Goal: Task Accomplishment & Management: Use online tool/utility

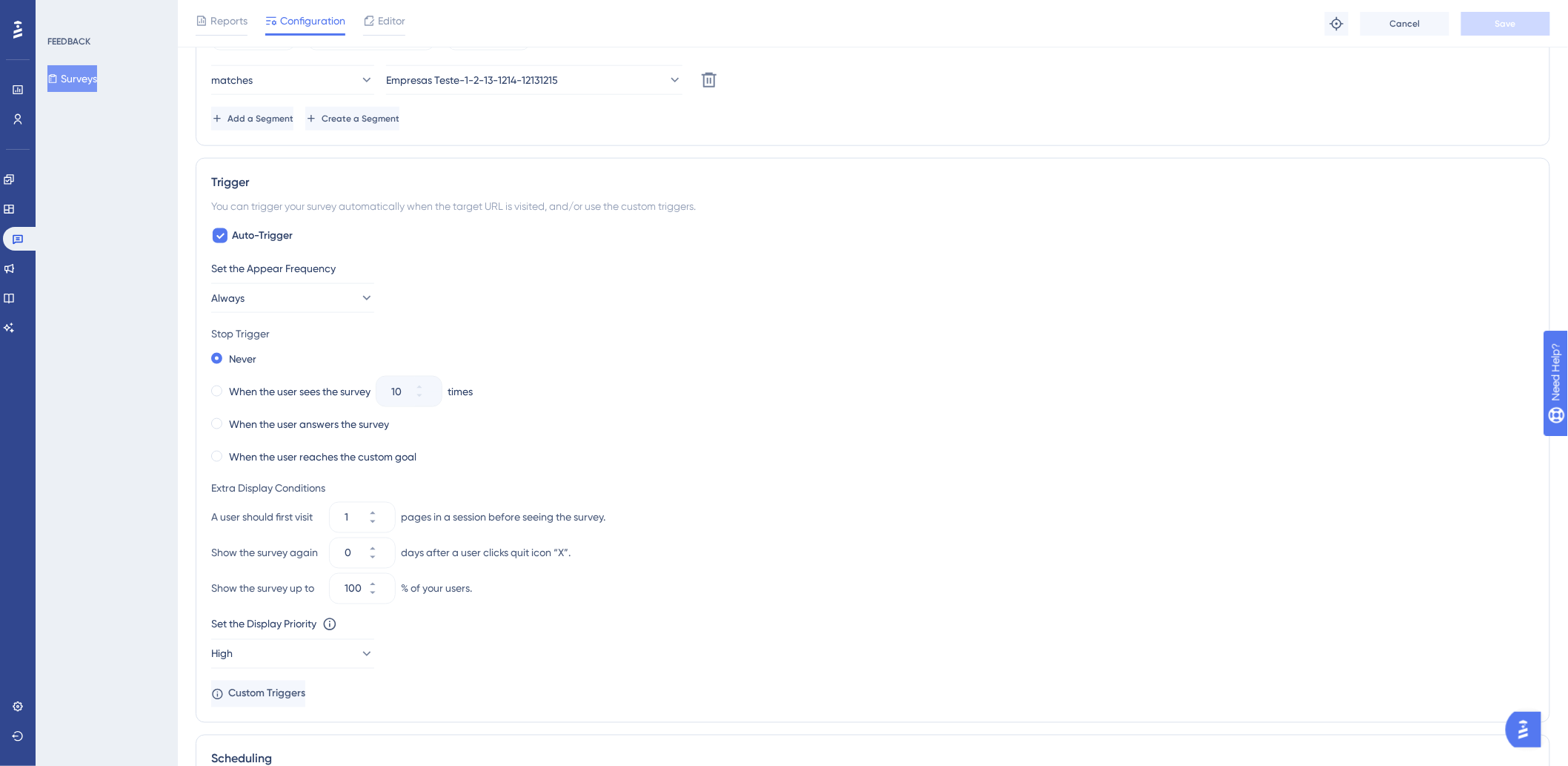
scroll to position [966, 0]
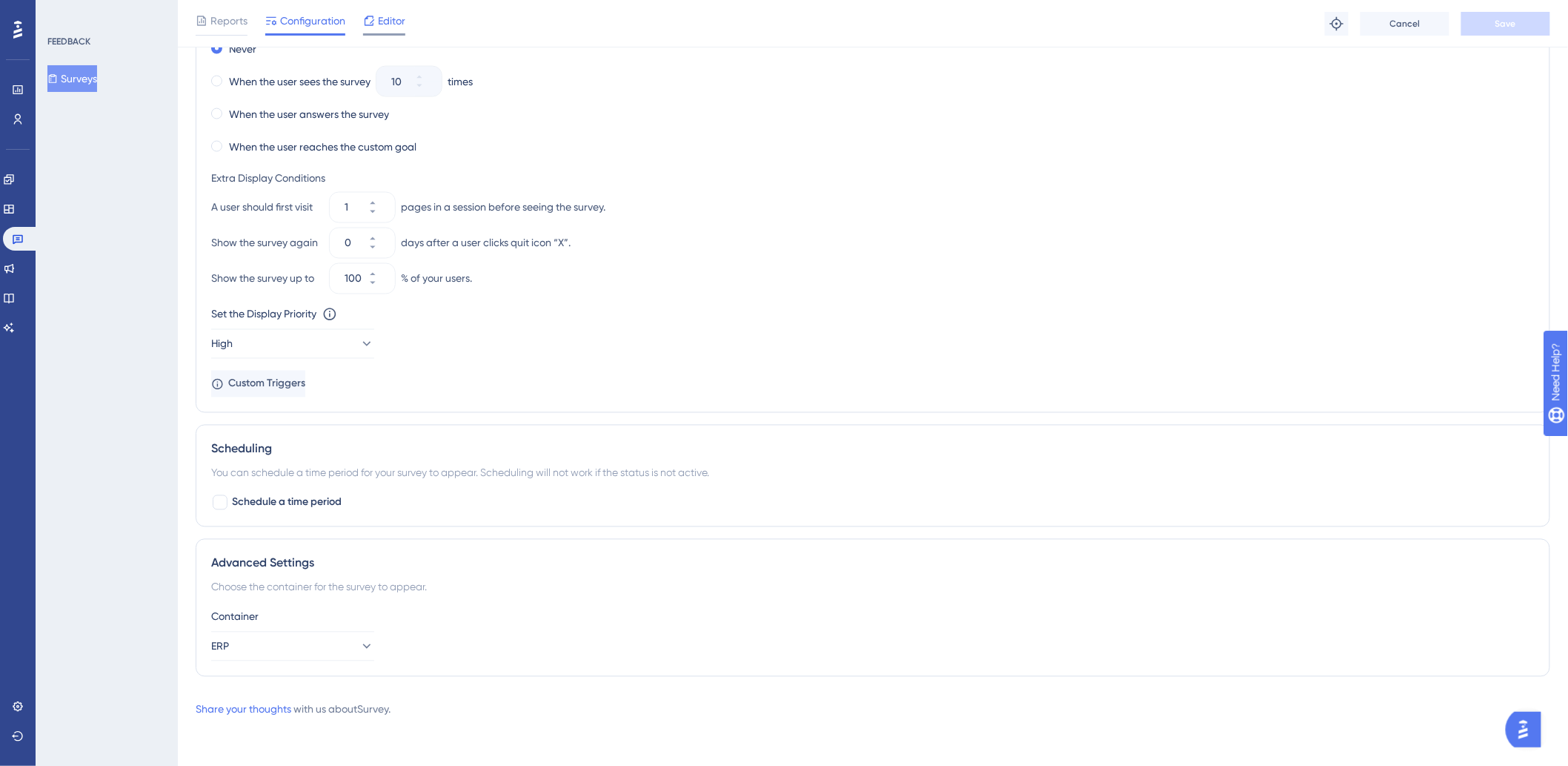
click at [375, 21] on div "Editor" at bounding box center [384, 21] width 43 height 18
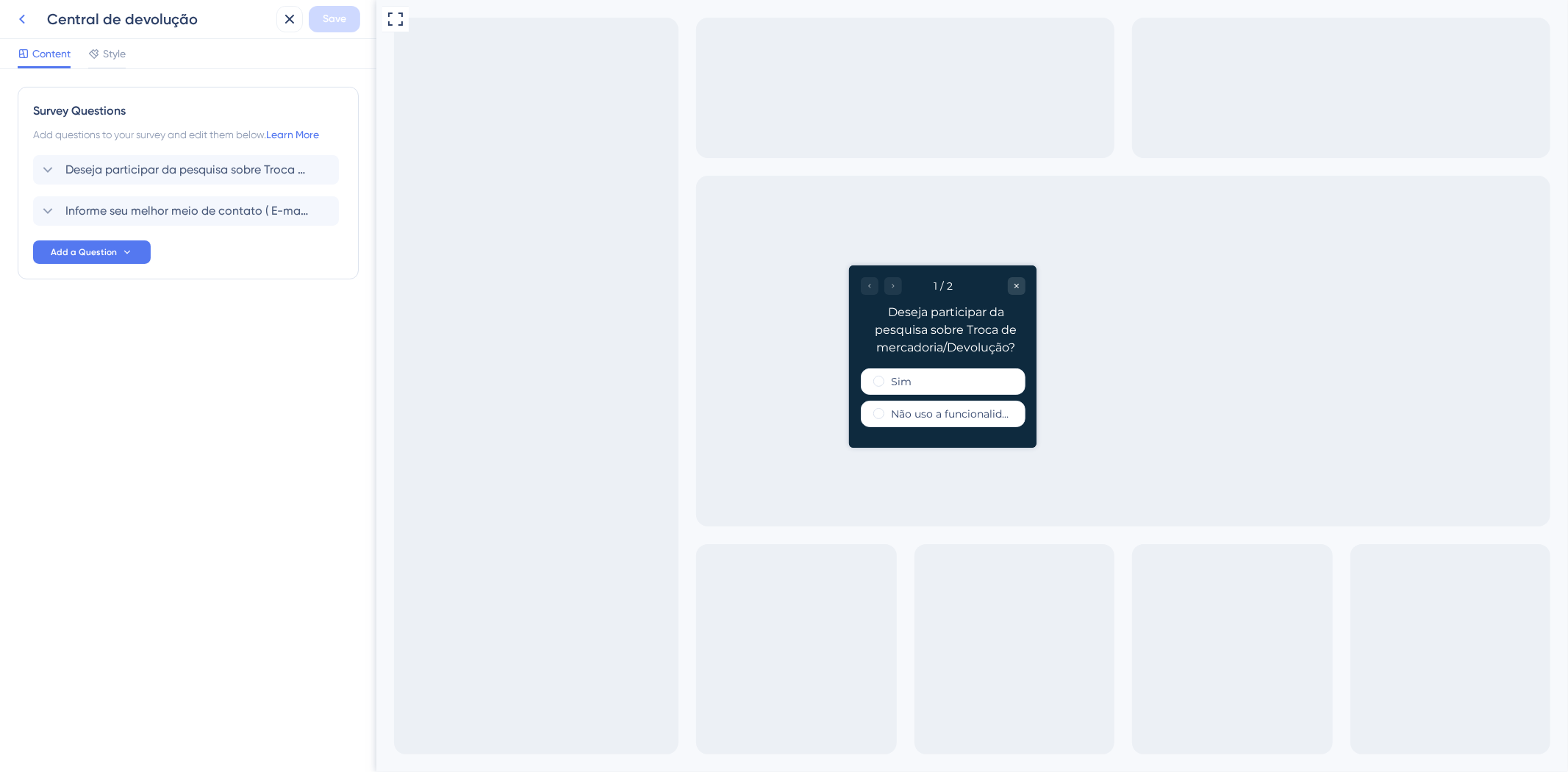
click at [21, 19] on icon at bounding box center [22, 20] width 6 height 9
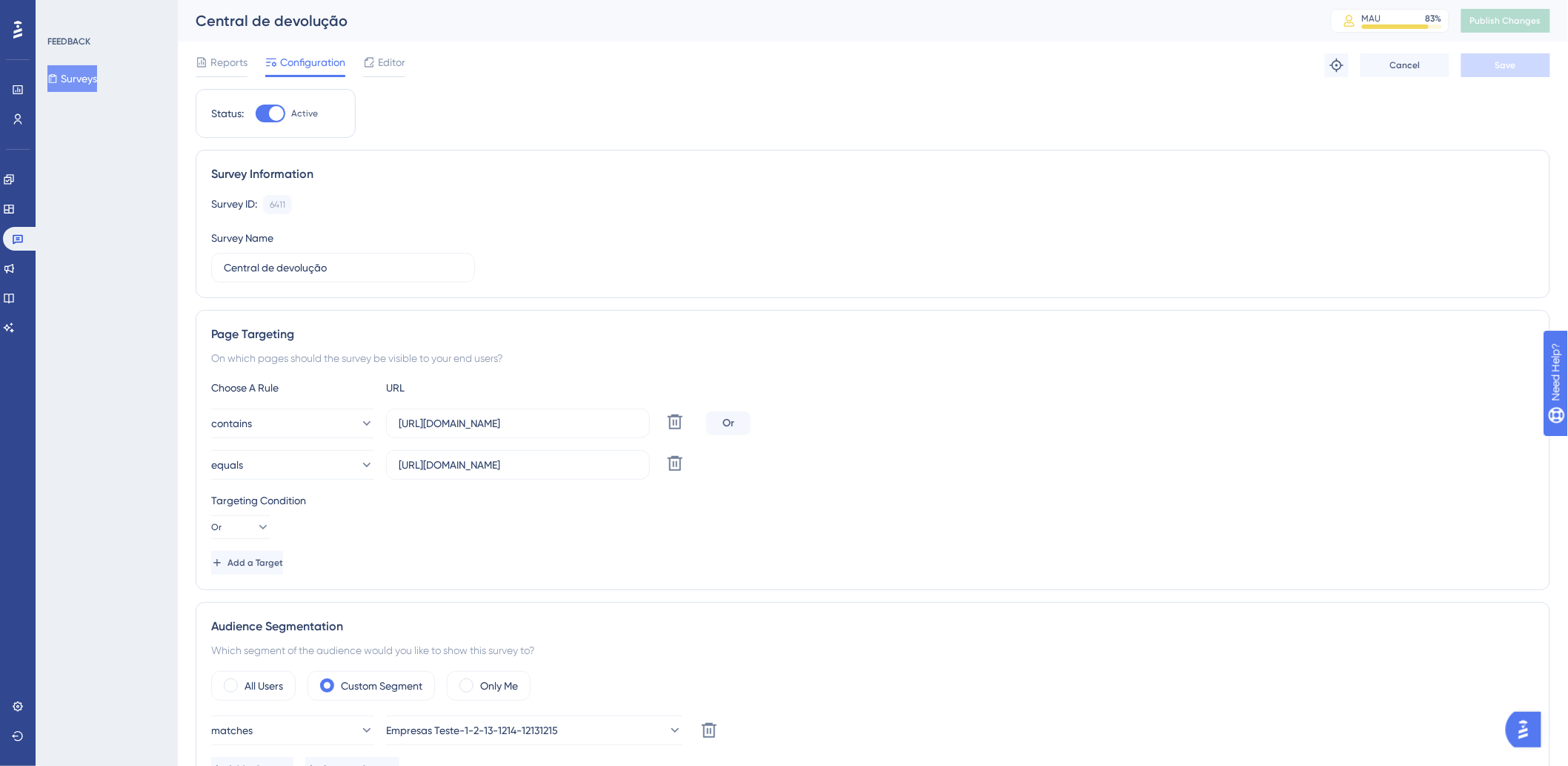
click at [77, 69] on button "Surveys" at bounding box center [72, 78] width 50 height 26
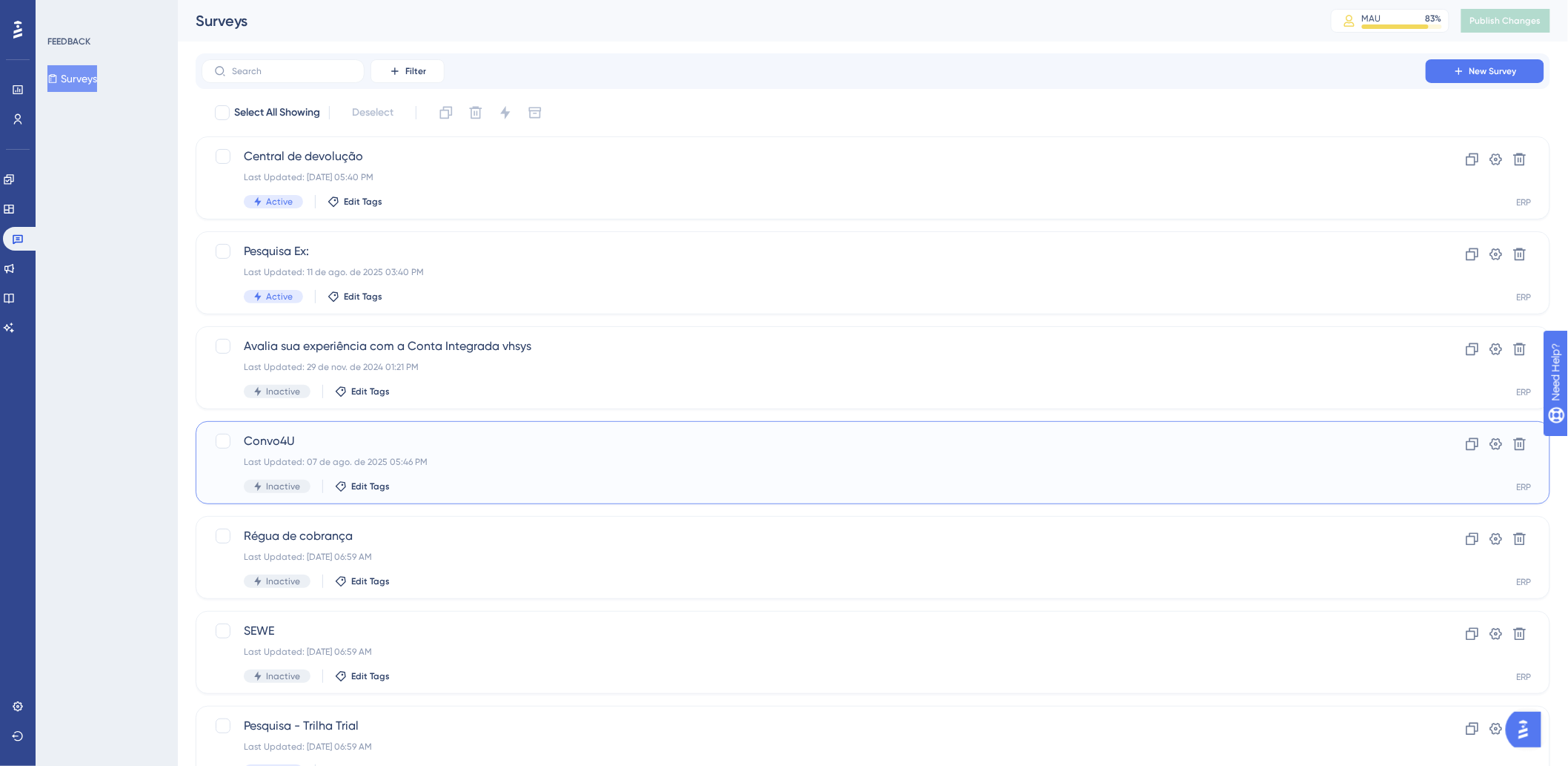
click at [383, 427] on div "Convo4U Last Updated: 07 de ago. de 2025 05:46 PM Inactive Edit Tags Clone Sett…" at bounding box center [872, 462] width 1354 height 83
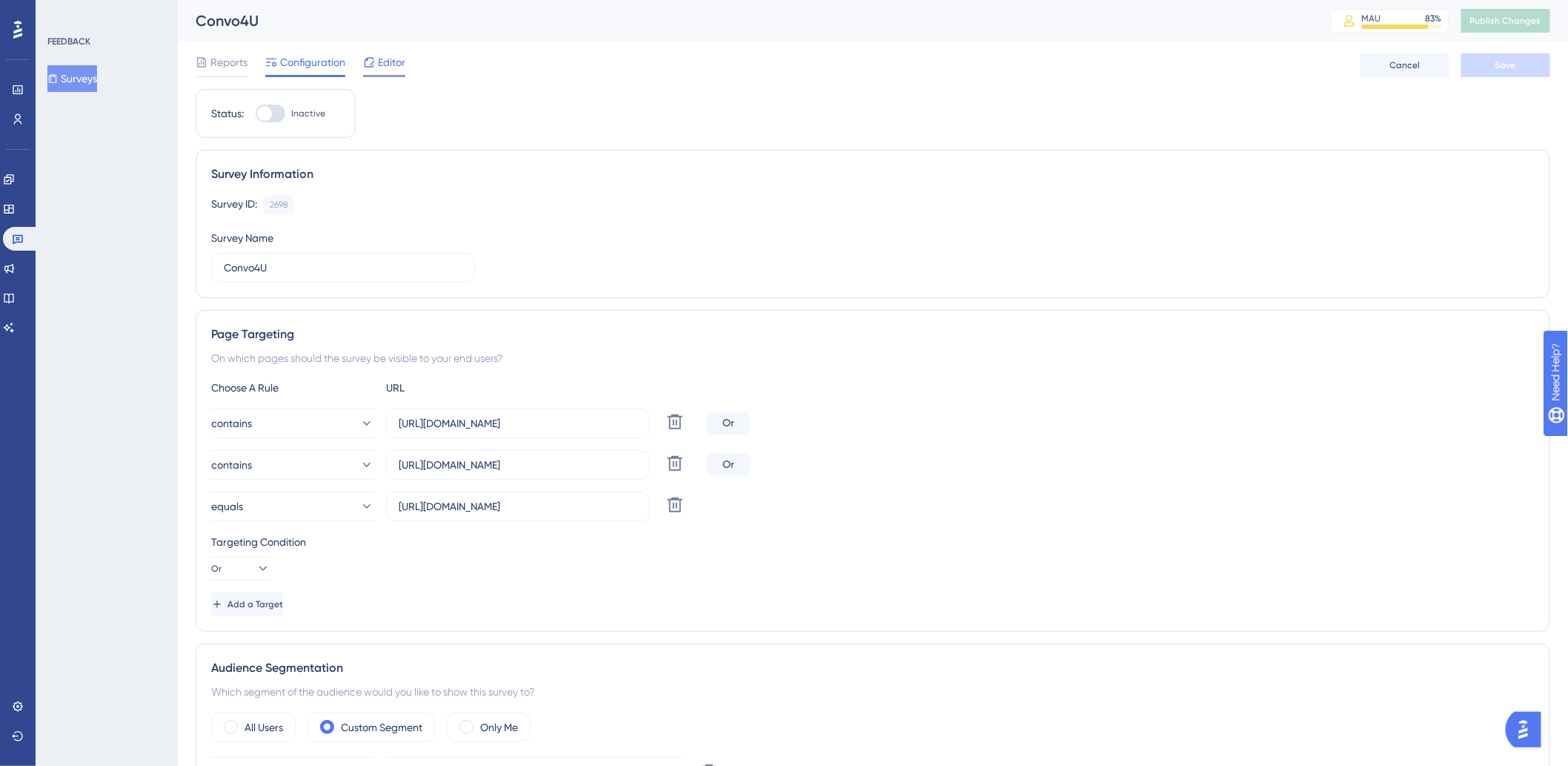
click at [373, 65] on icon at bounding box center [369, 62] width 12 height 12
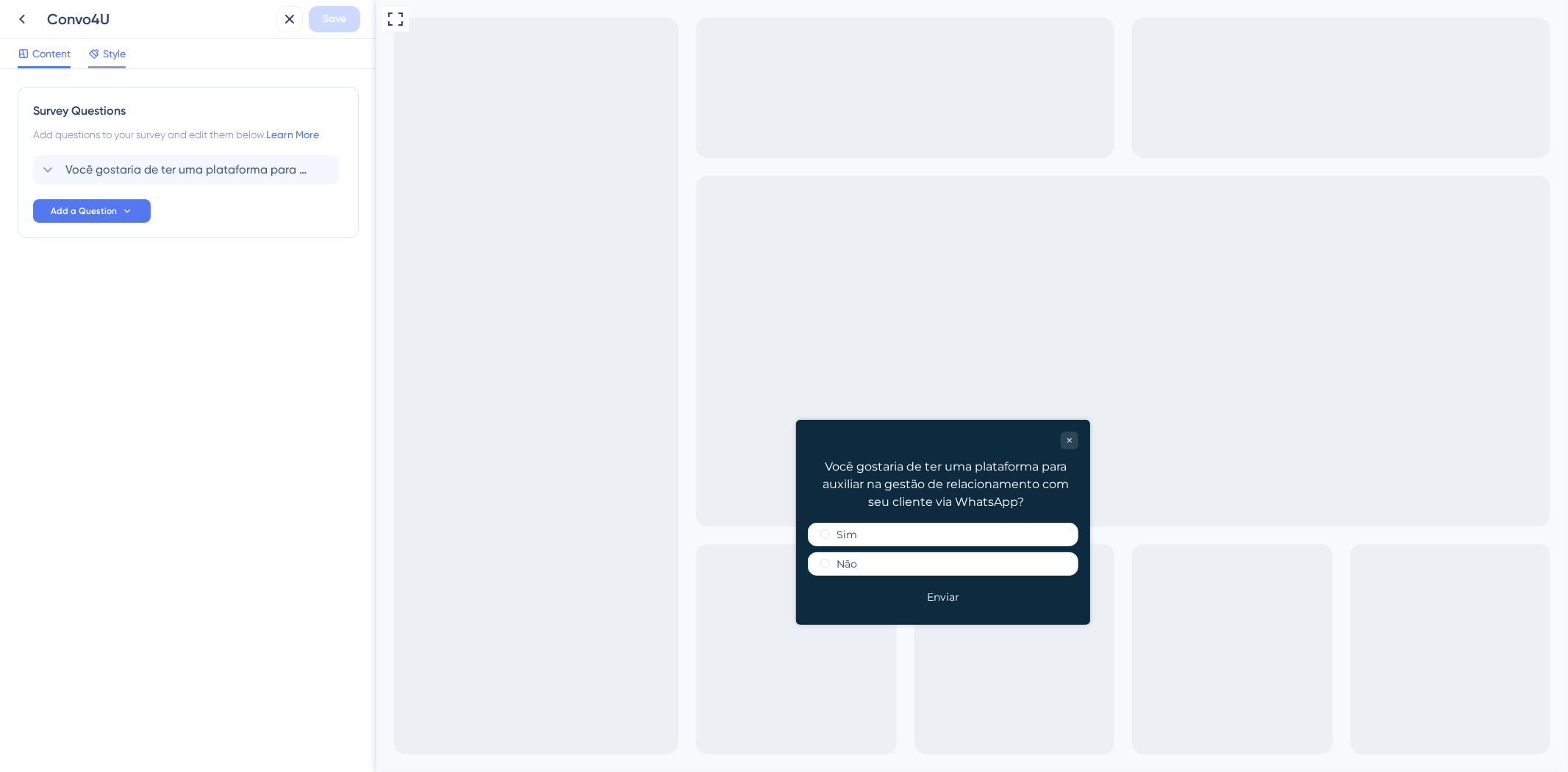
click at [121, 55] on span "Style" at bounding box center [114, 53] width 23 height 18
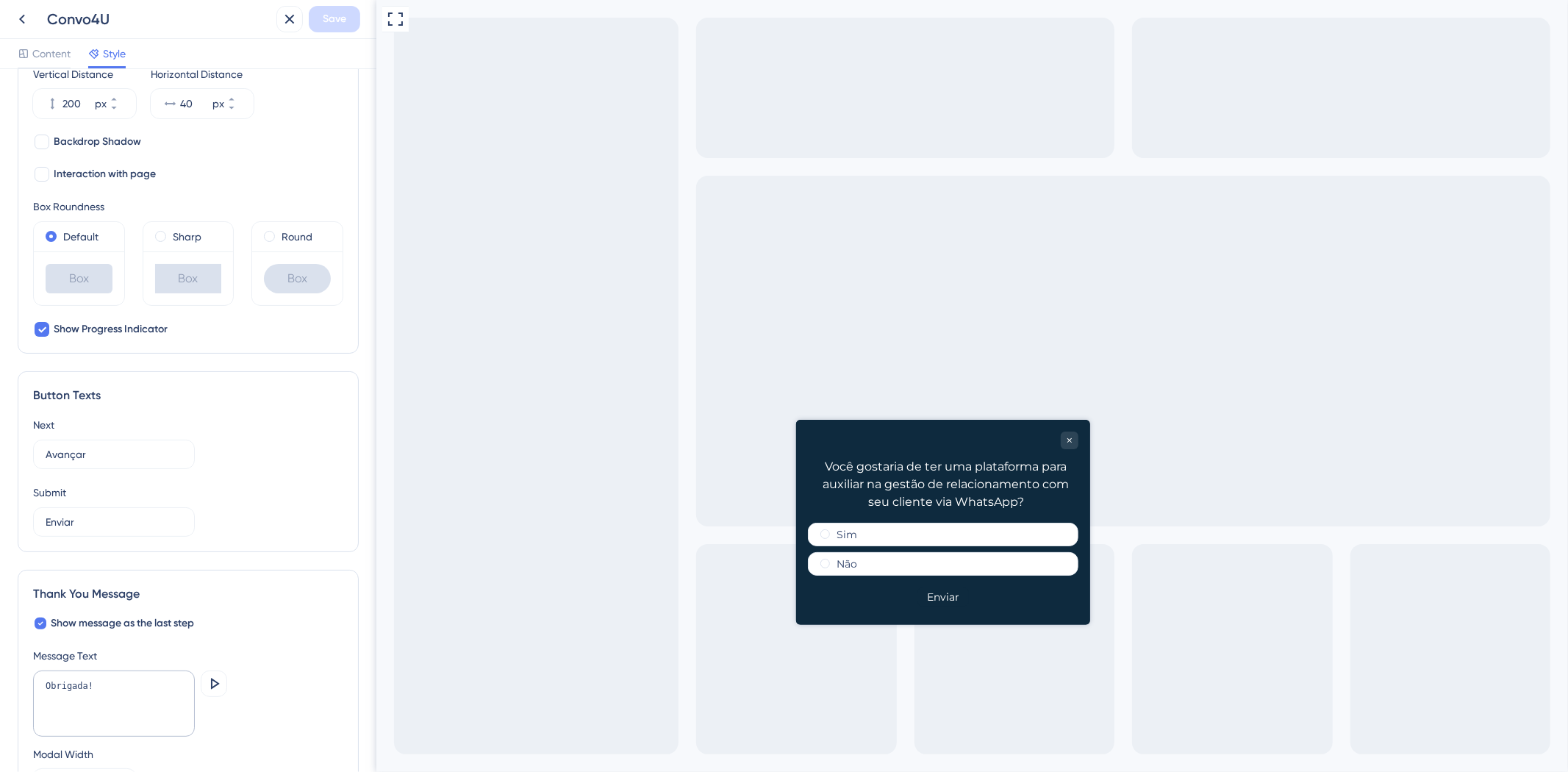
scroll to position [653, 0]
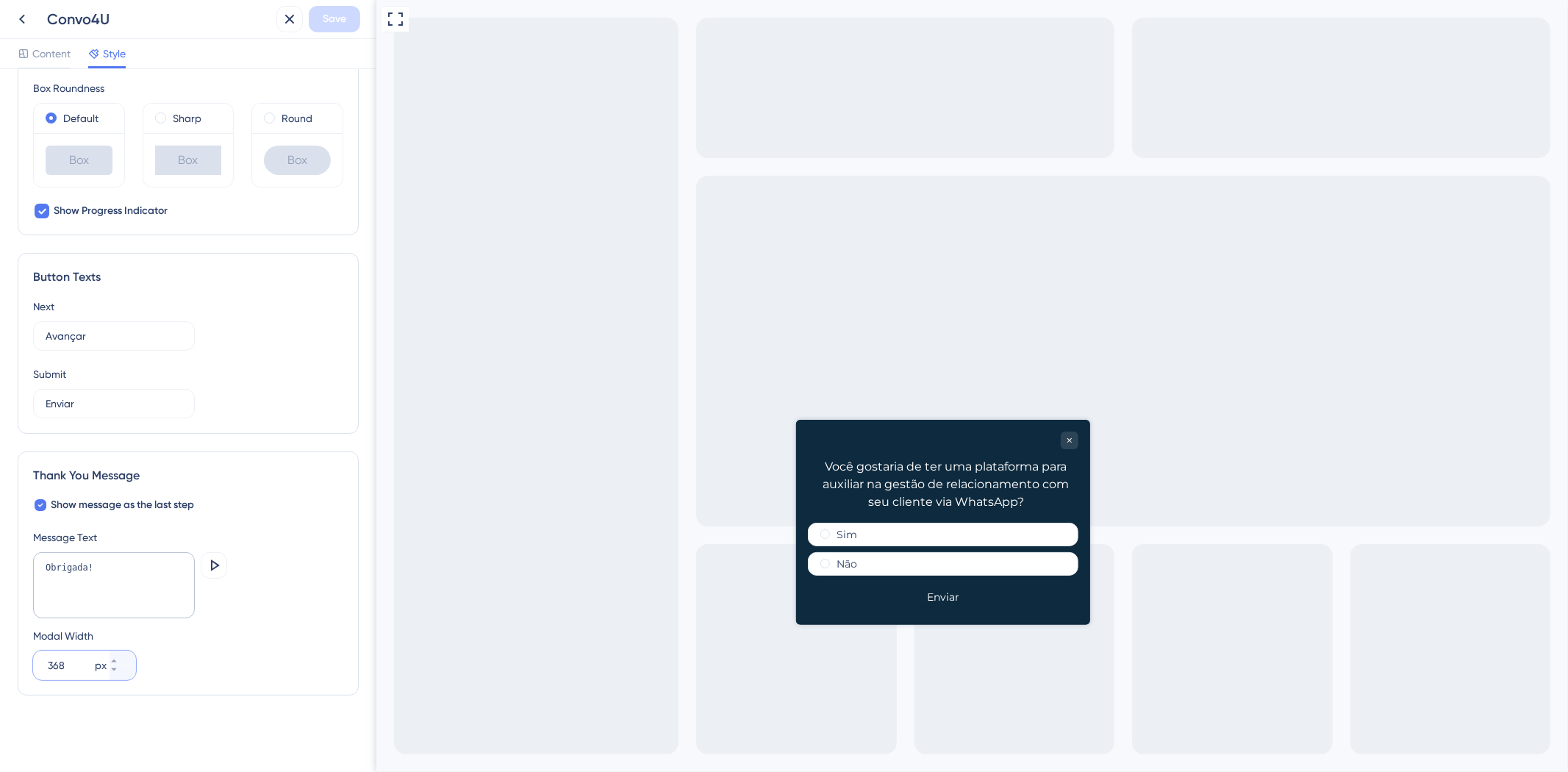
click at [57, 671] on input "368" at bounding box center [69, 665] width 44 height 18
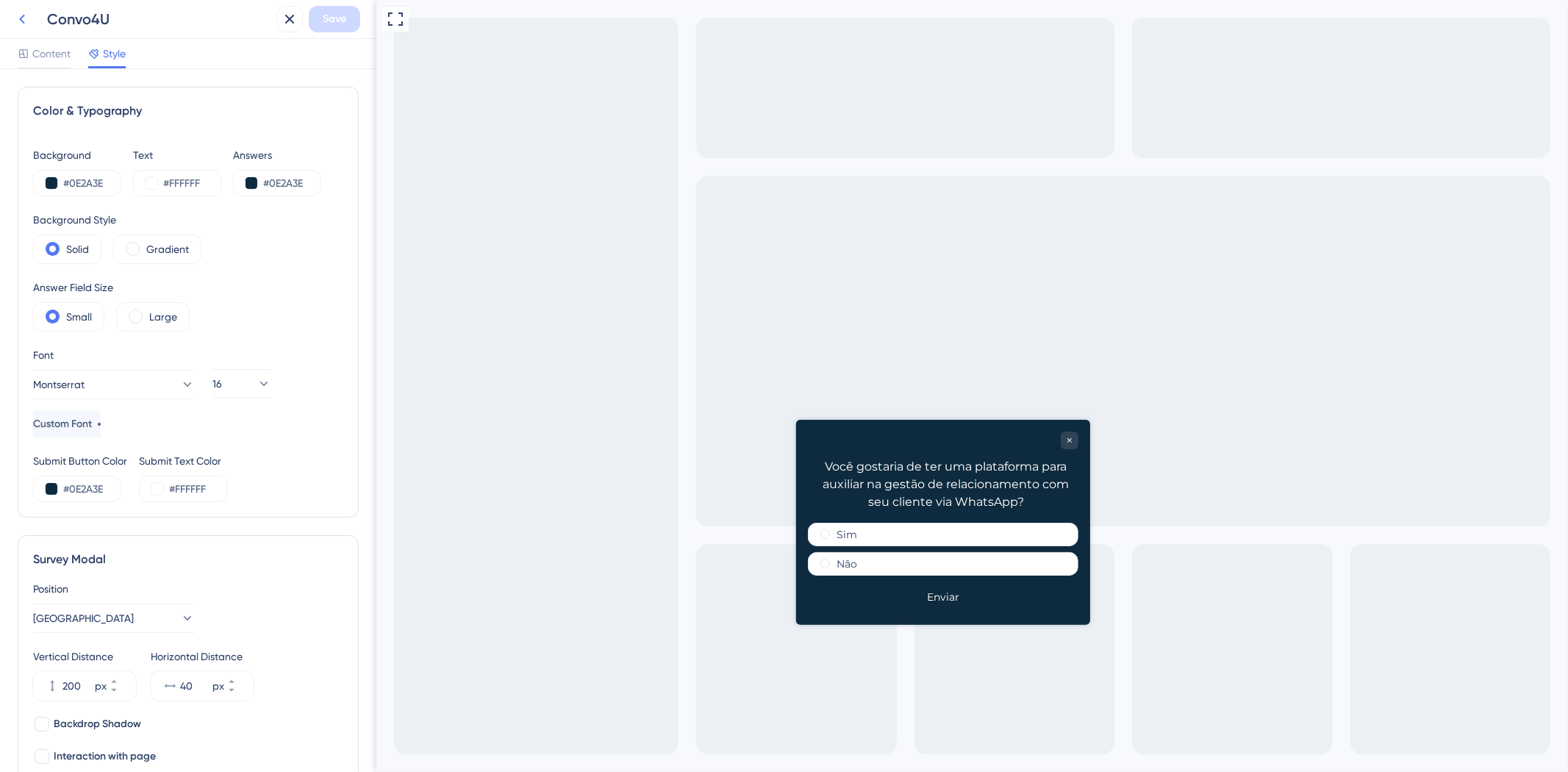
click at [20, 10] on icon at bounding box center [22, 19] width 18 height 18
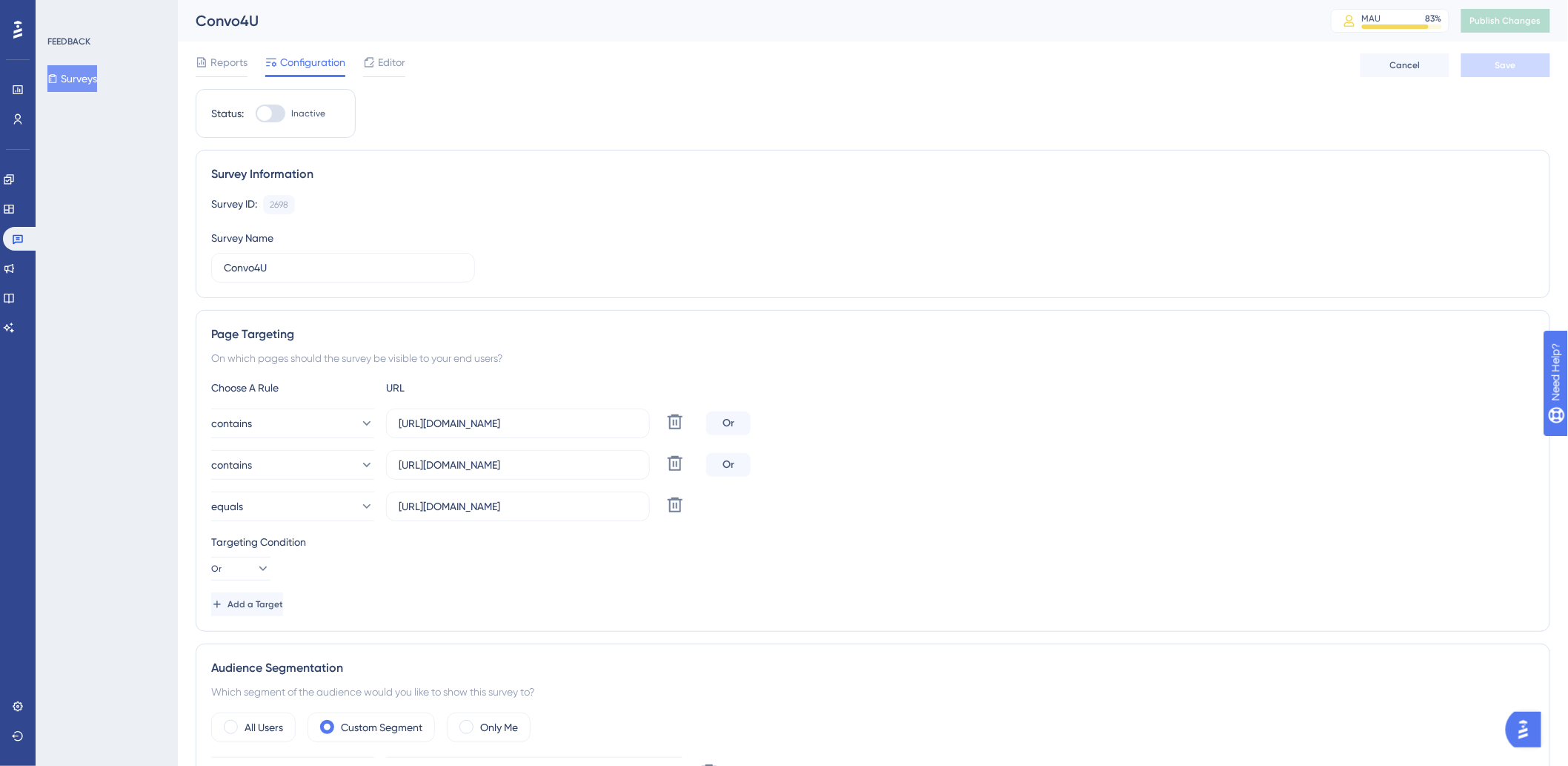
click at [321, 60] on span "Configuration" at bounding box center [312, 61] width 65 height 18
click at [354, 63] on div "Reports Configuration Editor" at bounding box center [301, 64] width 210 height 24
click at [389, 67] on span "Editor" at bounding box center [391, 61] width 27 height 18
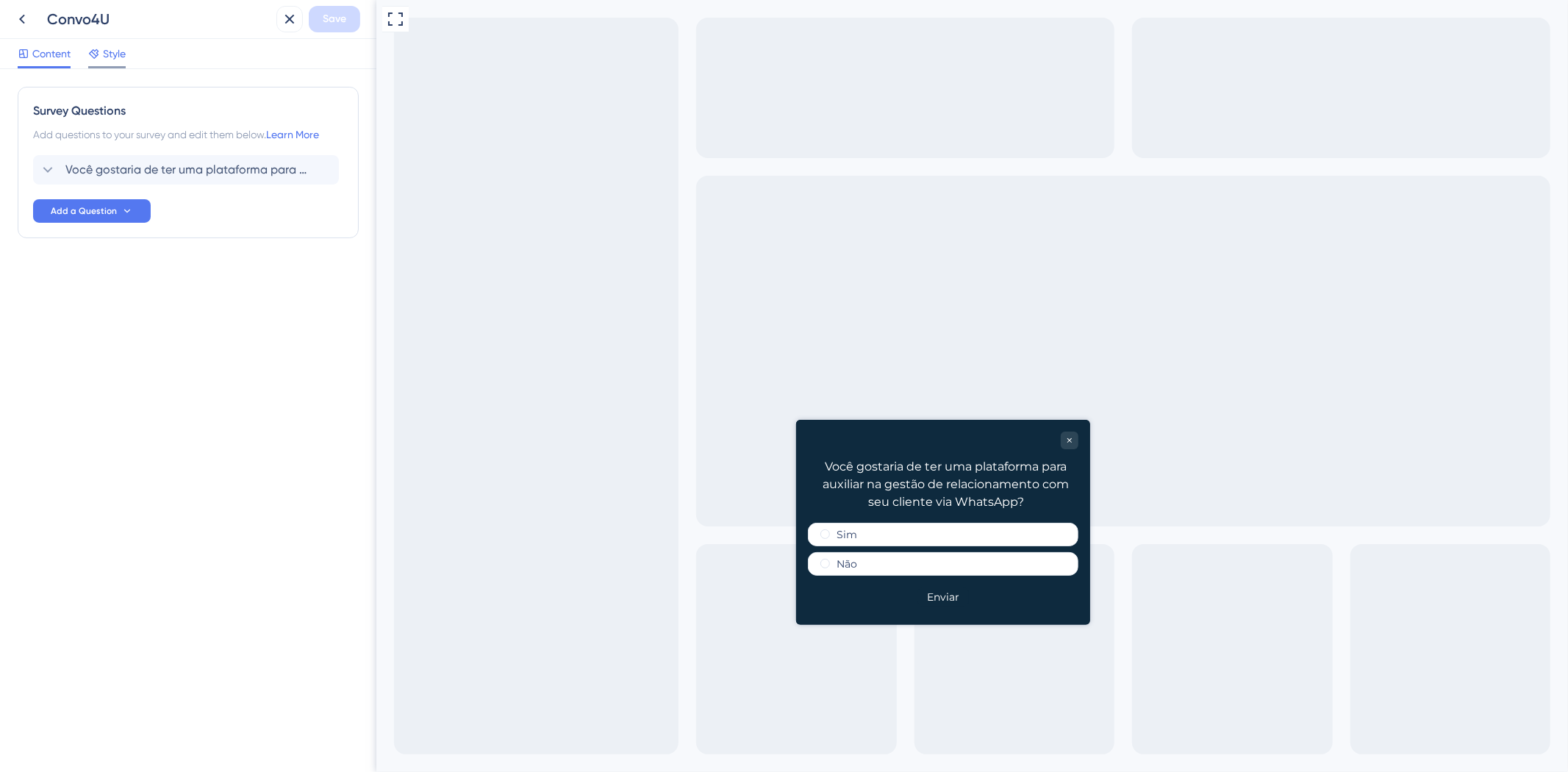
click at [103, 60] on span "Style" at bounding box center [114, 53] width 23 height 18
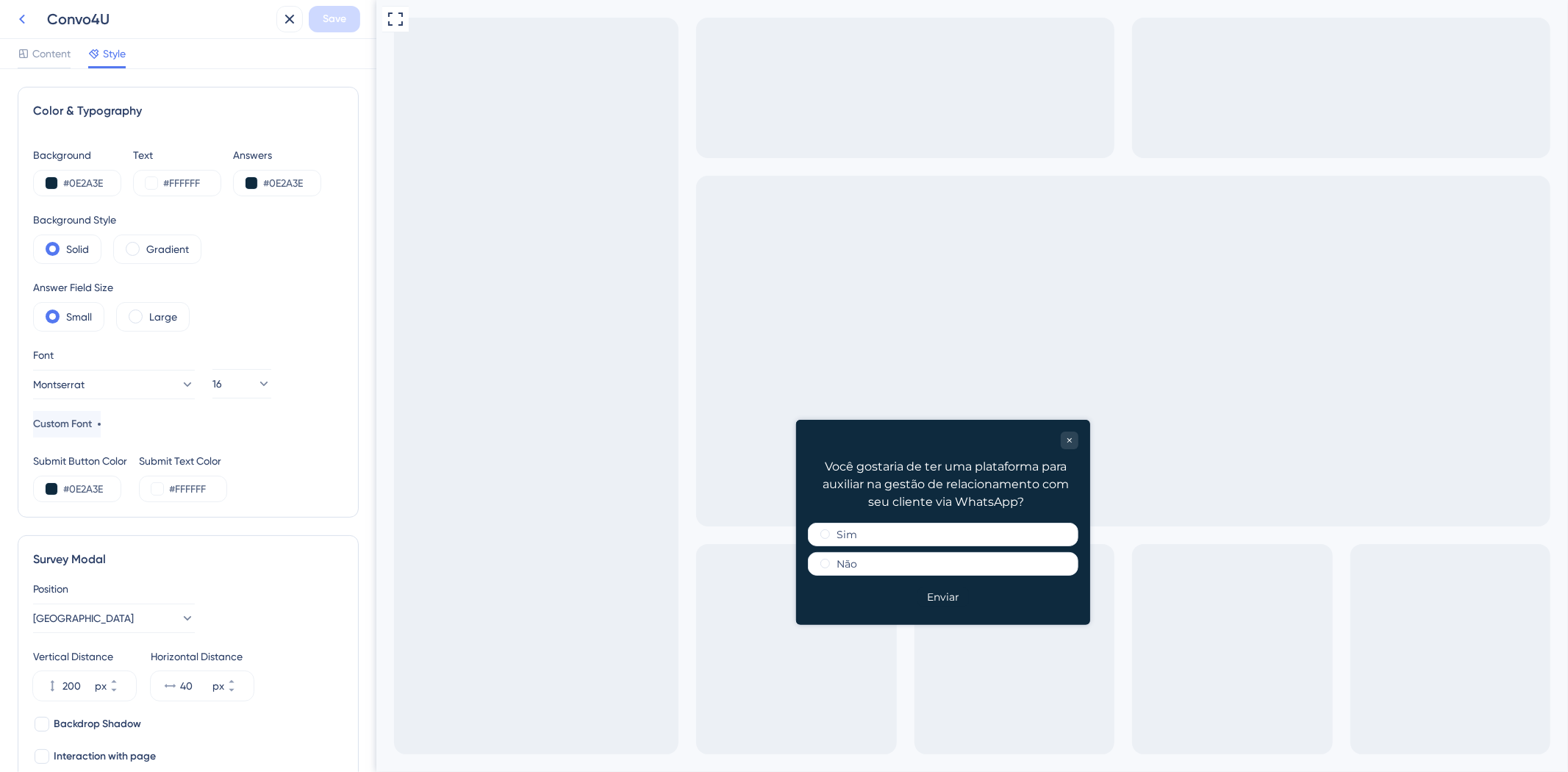
click at [34, 12] on button at bounding box center [22, 19] width 26 height 26
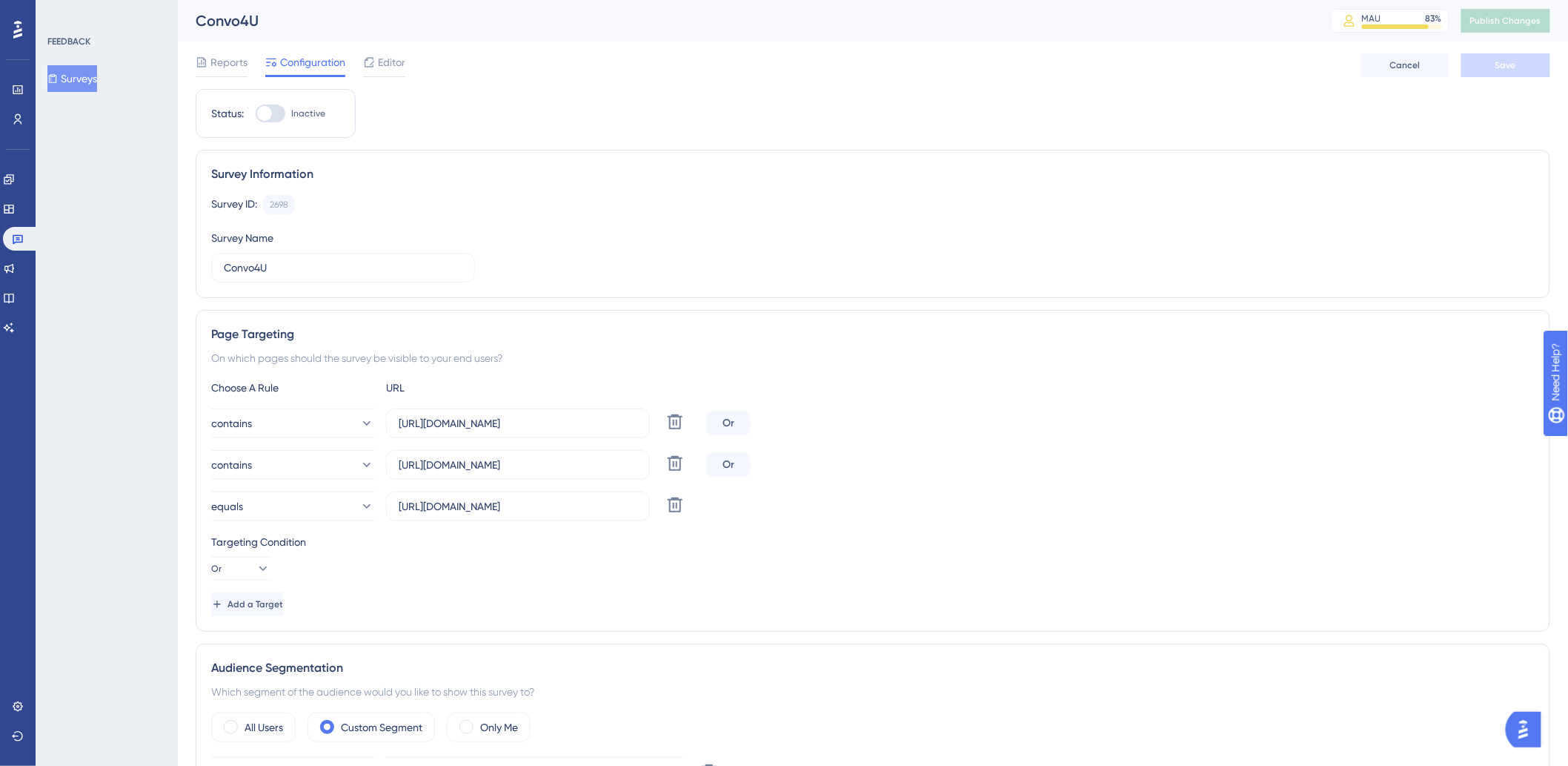
click at [97, 79] on button "Surveys" at bounding box center [72, 78] width 50 height 26
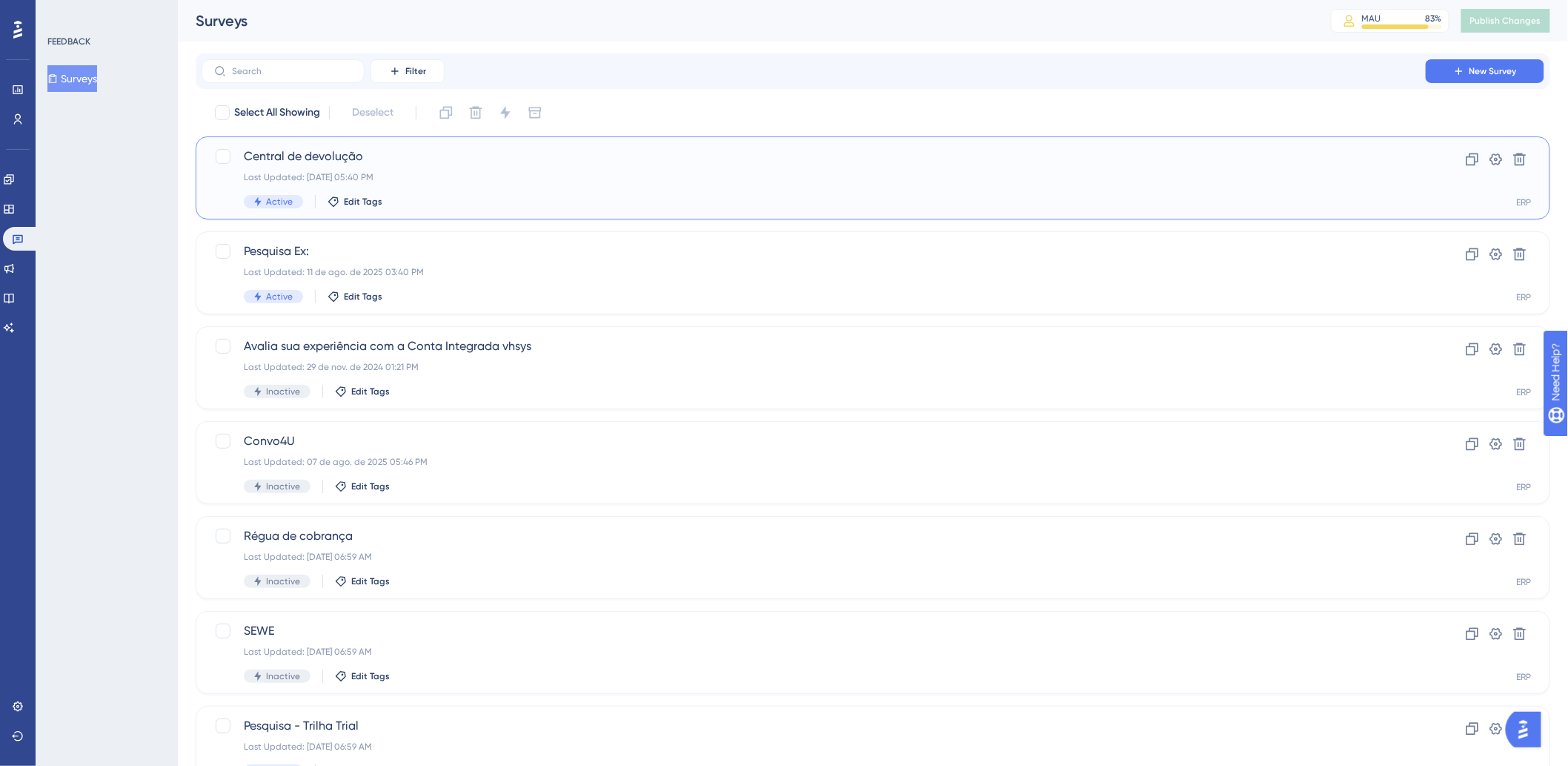
click at [502, 148] on span "Central de devolução" at bounding box center [814, 156] width 1140 height 18
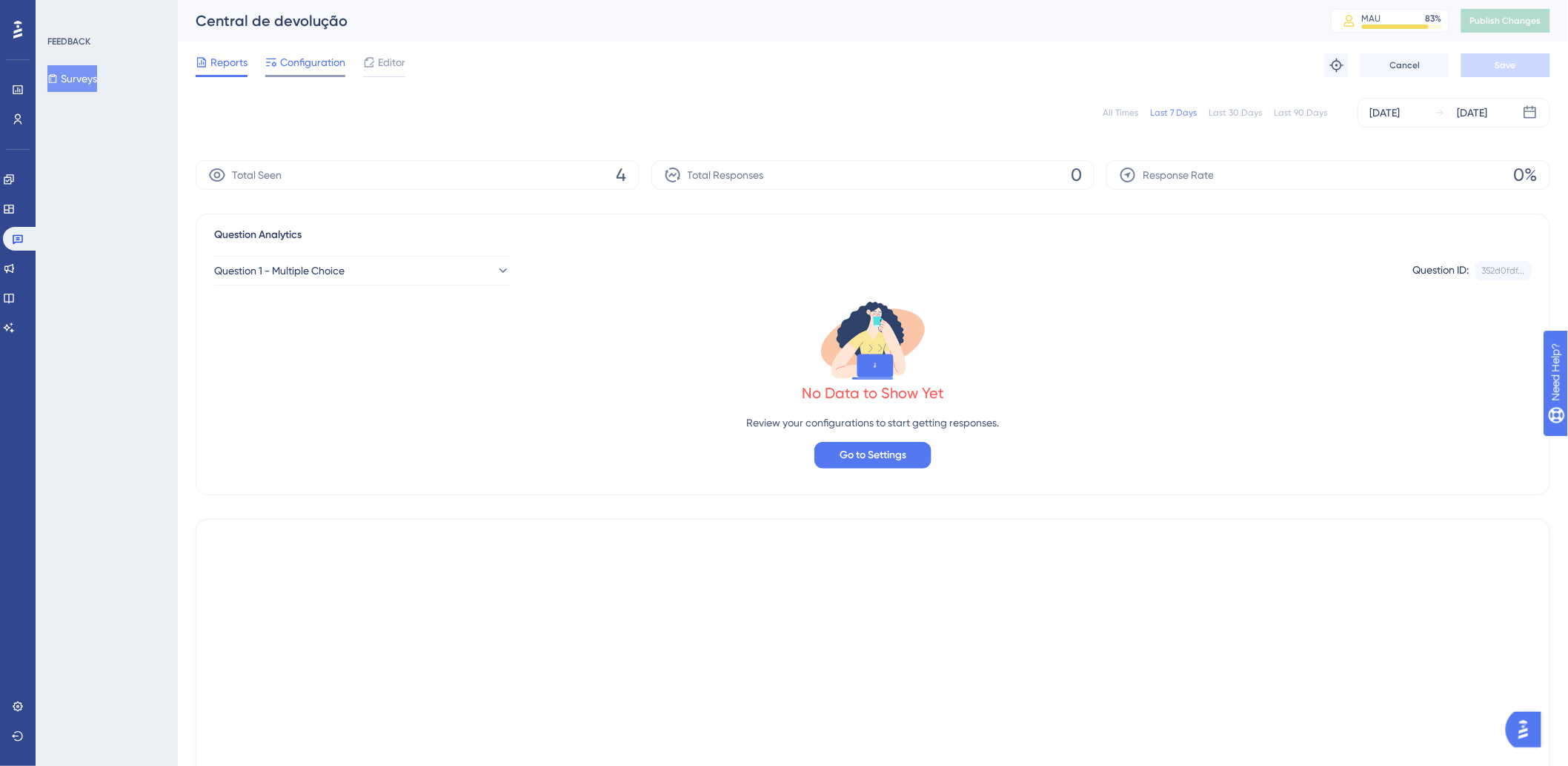
click at [332, 65] on span "Configuration" at bounding box center [312, 61] width 65 height 18
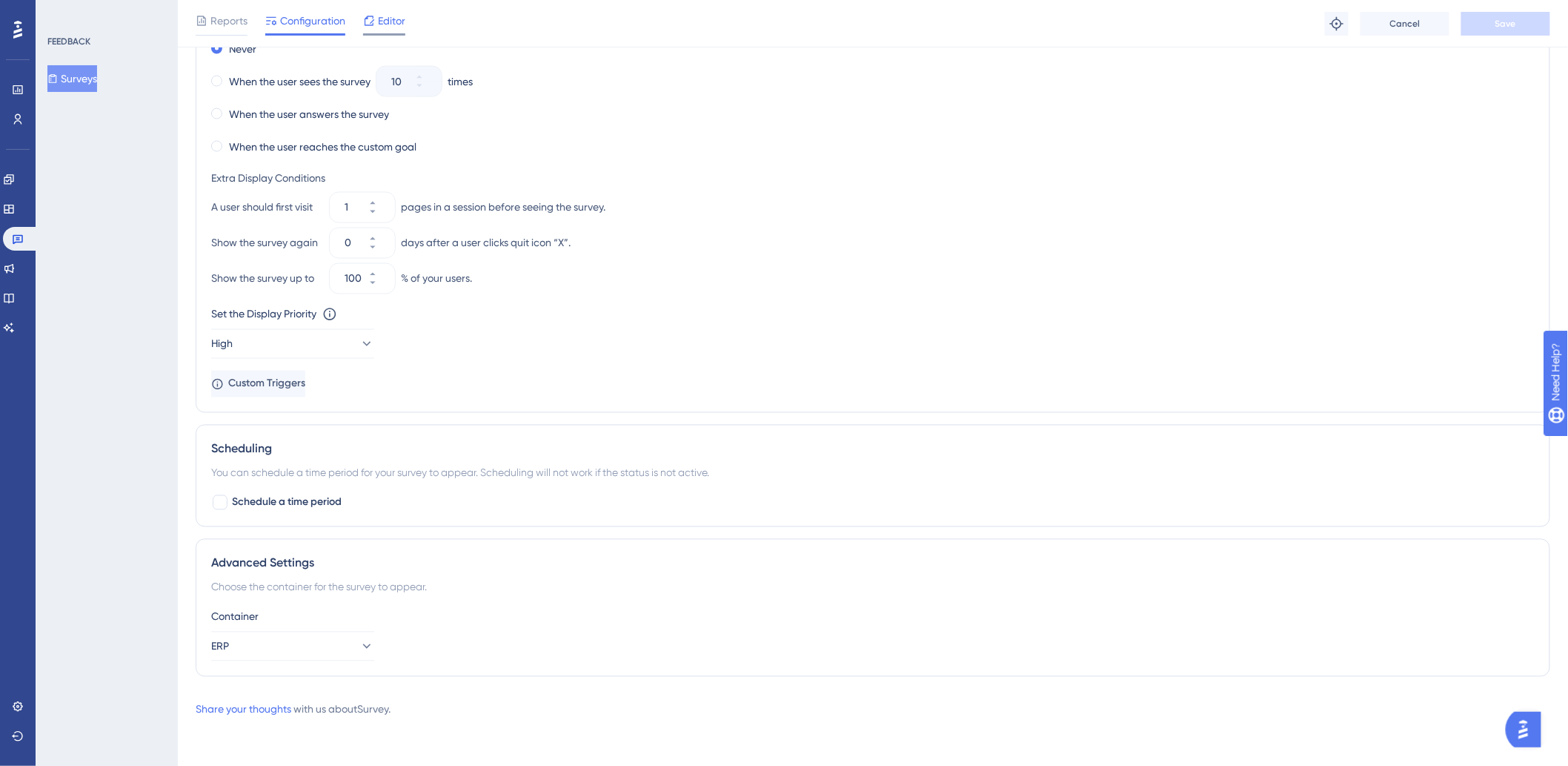
click at [368, 26] on div at bounding box center [369, 21] width 12 height 18
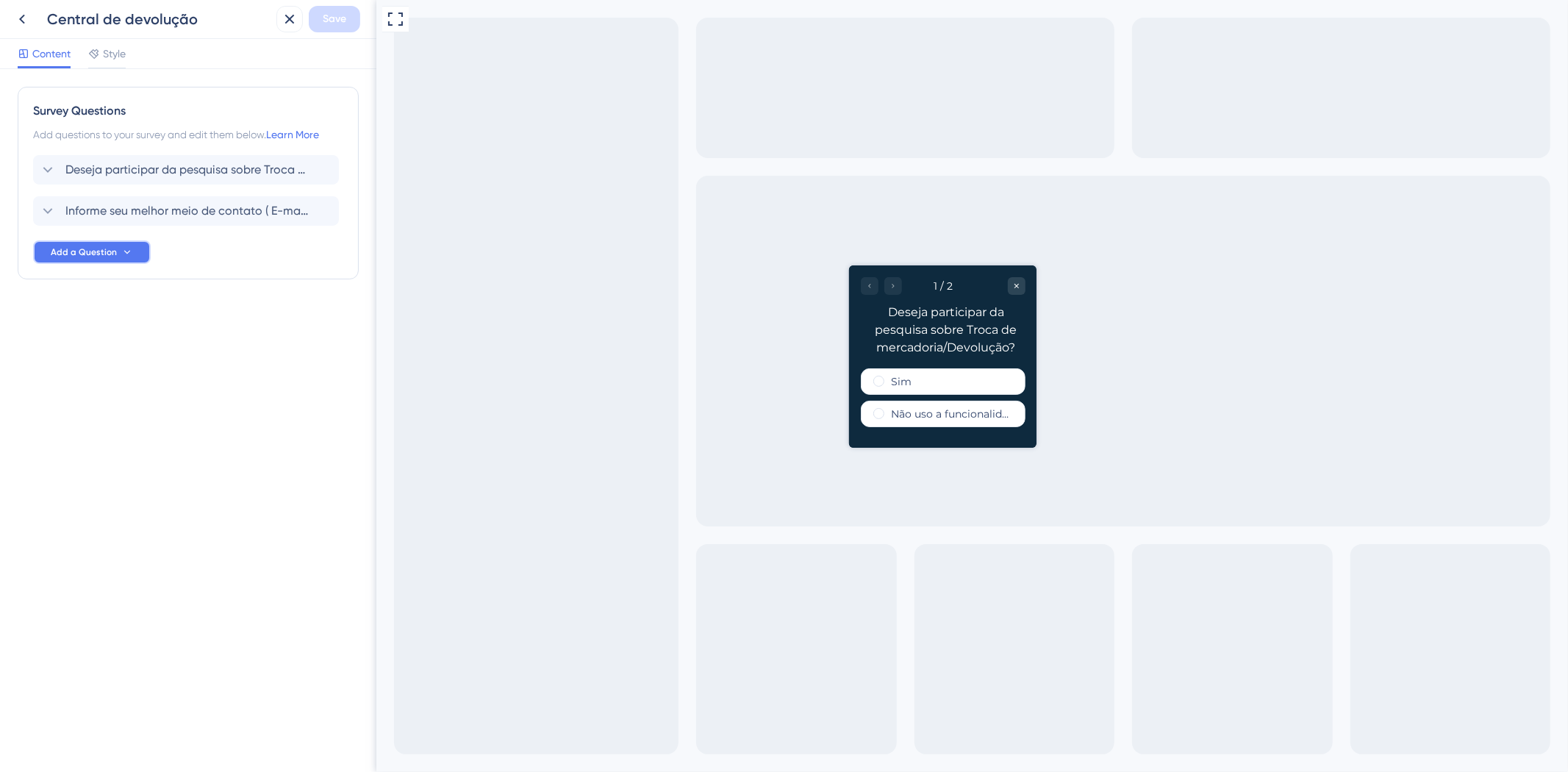
click at [127, 253] on icon at bounding box center [127, 252] width 12 height 12
click at [239, 349] on div "Survey Questions Add questions to your survey and edit them below. Learn More D…" at bounding box center [188, 421] width 376 height 704
click at [218, 261] on div "Deseja participar da pesquisa sobre Troca de mercadoria/Devolução? Informe seu …" at bounding box center [188, 209] width 310 height 109
click at [116, 54] on span "Style" at bounding box center [114, 53] width 23 height 18
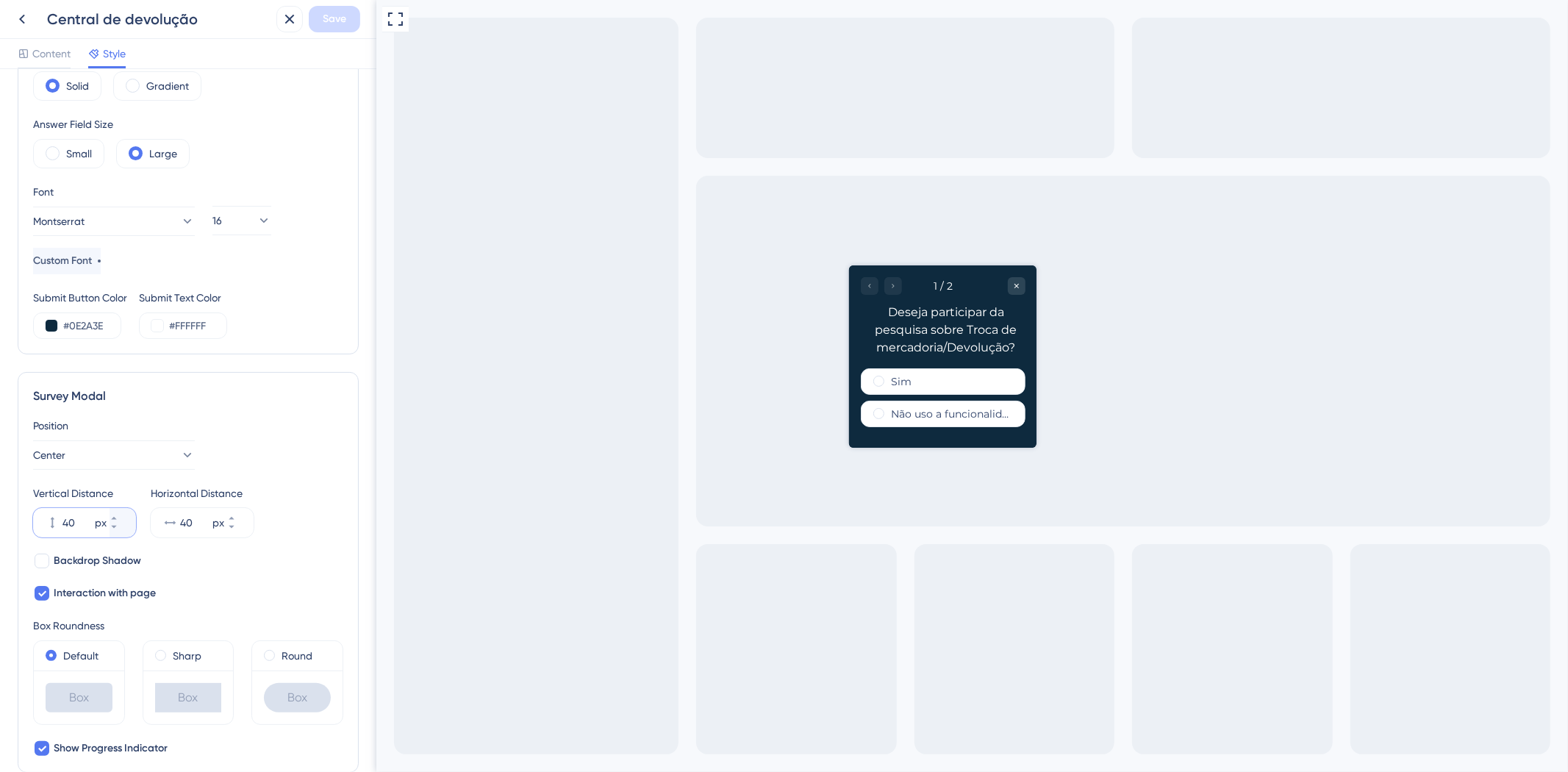
click at [68, 523] on input "40" at bounding box center [77, 522] width 29 height 18
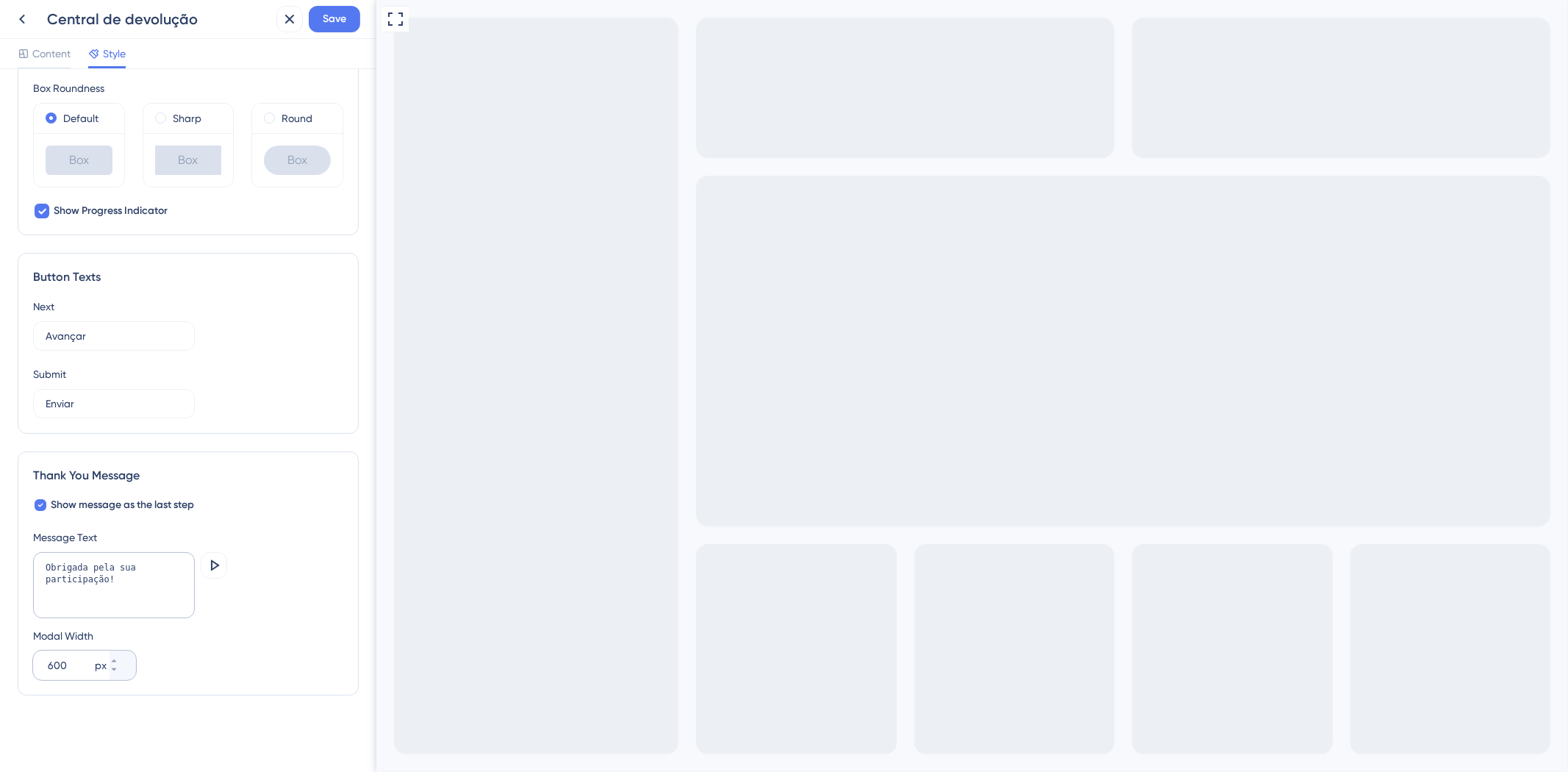
type input "200"
click at [60, 662] on input "600" at bounding box center [69, 665] width 44 height 18
paste input "368"
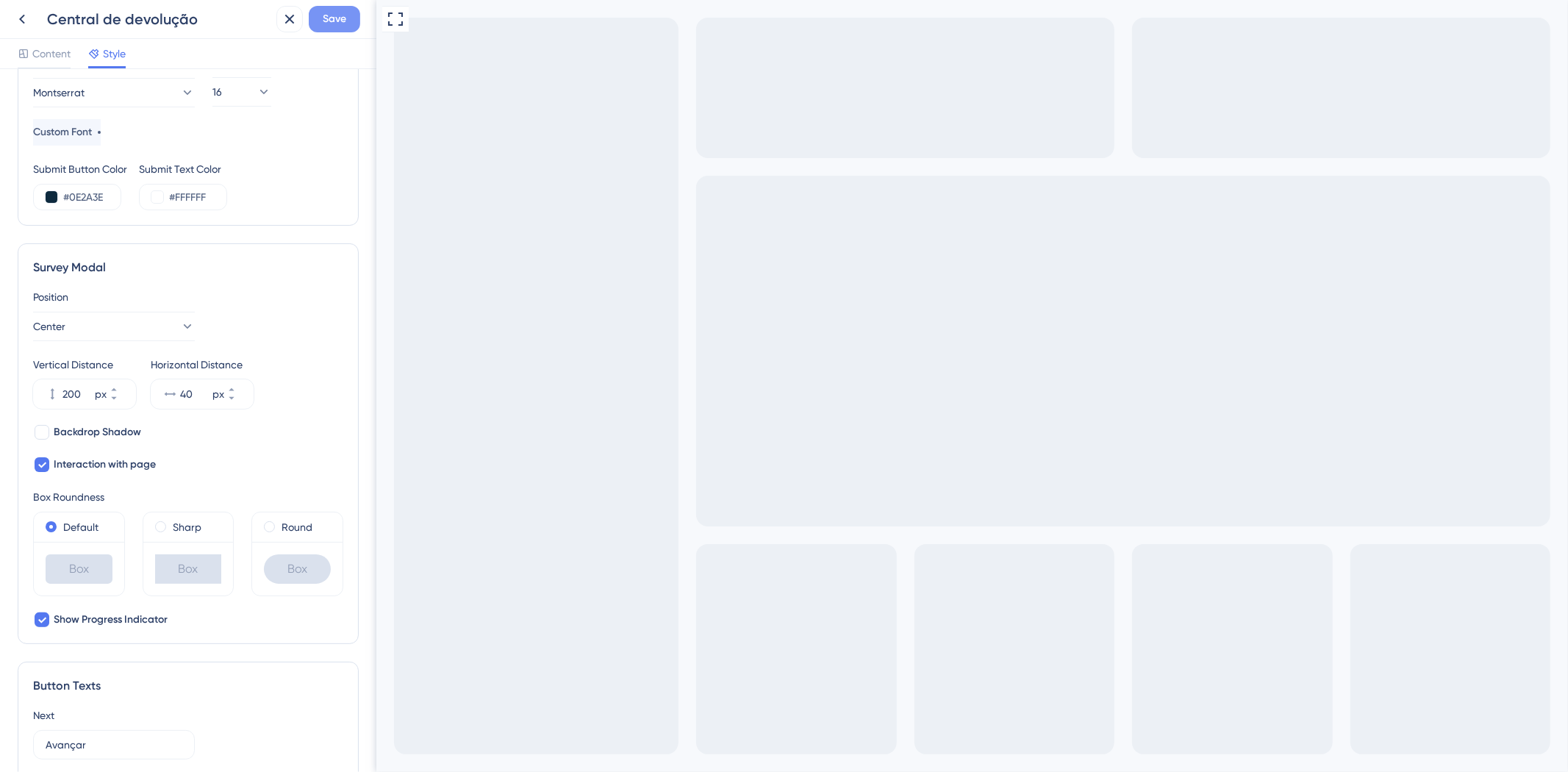
type input "368"
click at [333, 19] on span "Save" at bounding box center [334, 19] width 23 height 18
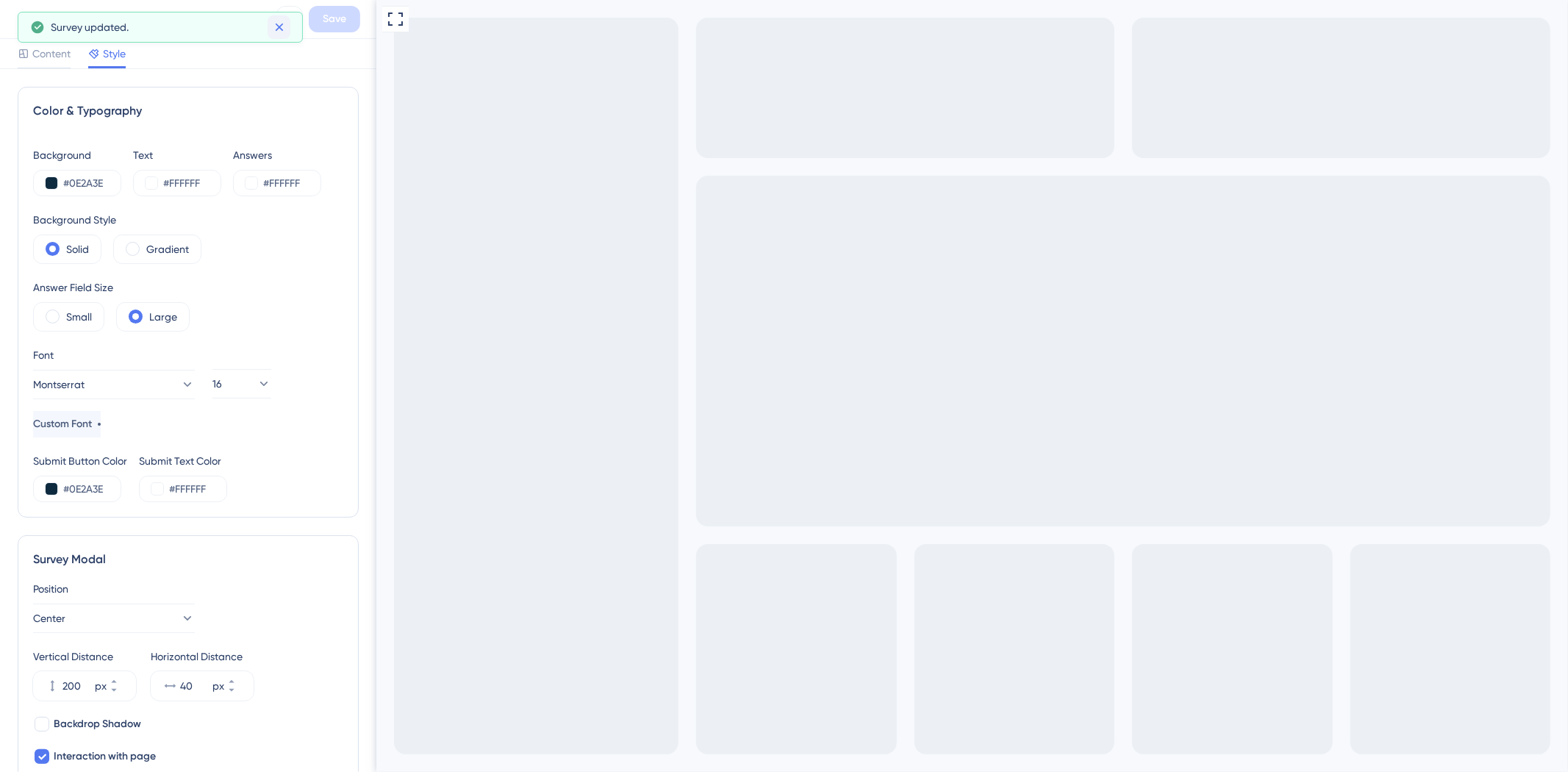
click at [289, 23] on button at bounding box center [279, 26] width 23 height 23
click at [56, 53] on span "Content" at bounding box center [51, 53] width 38 height 18
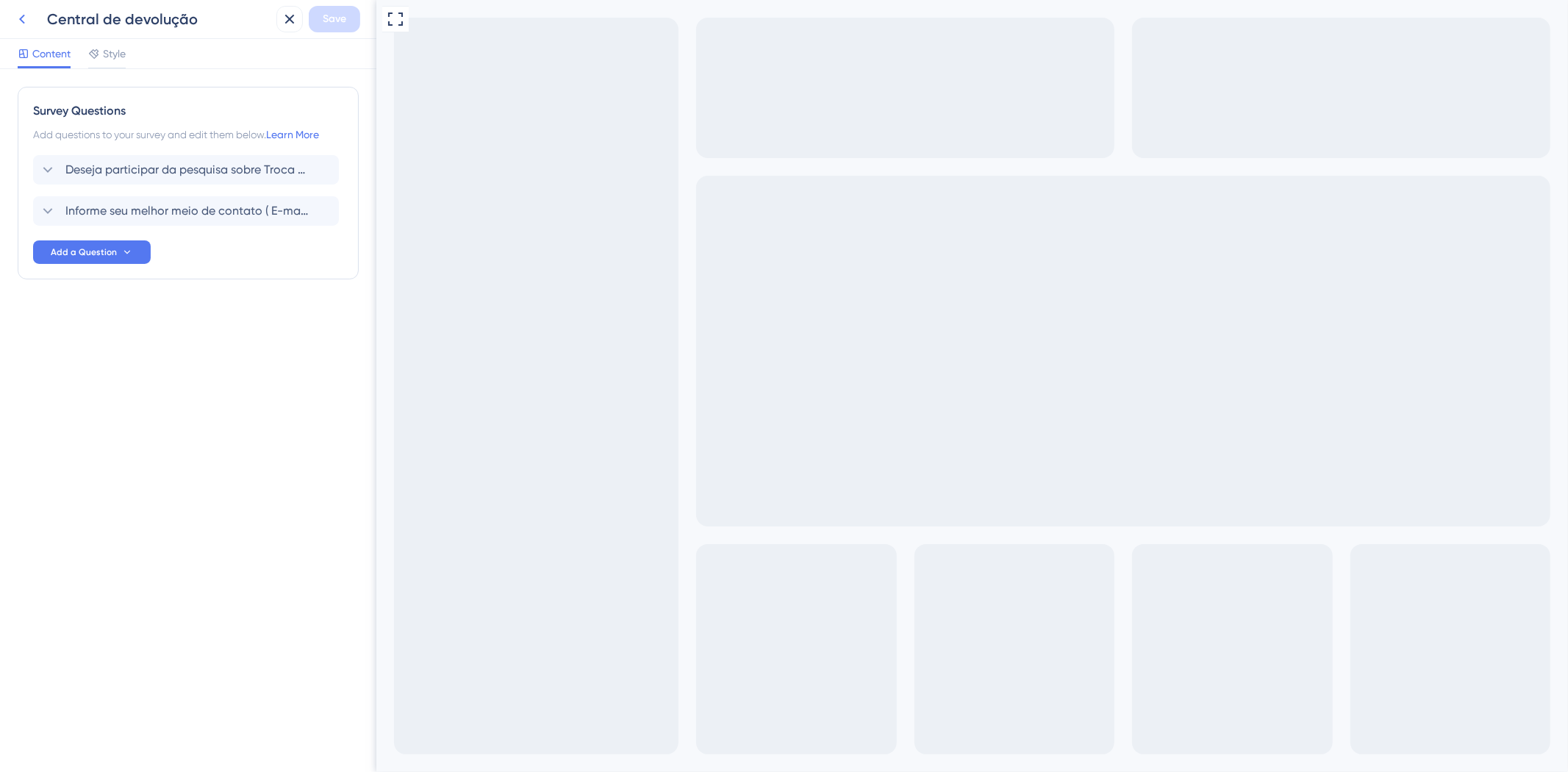
click at [15, 12] on icon at bounding box center [22, 19] width 18 height 18
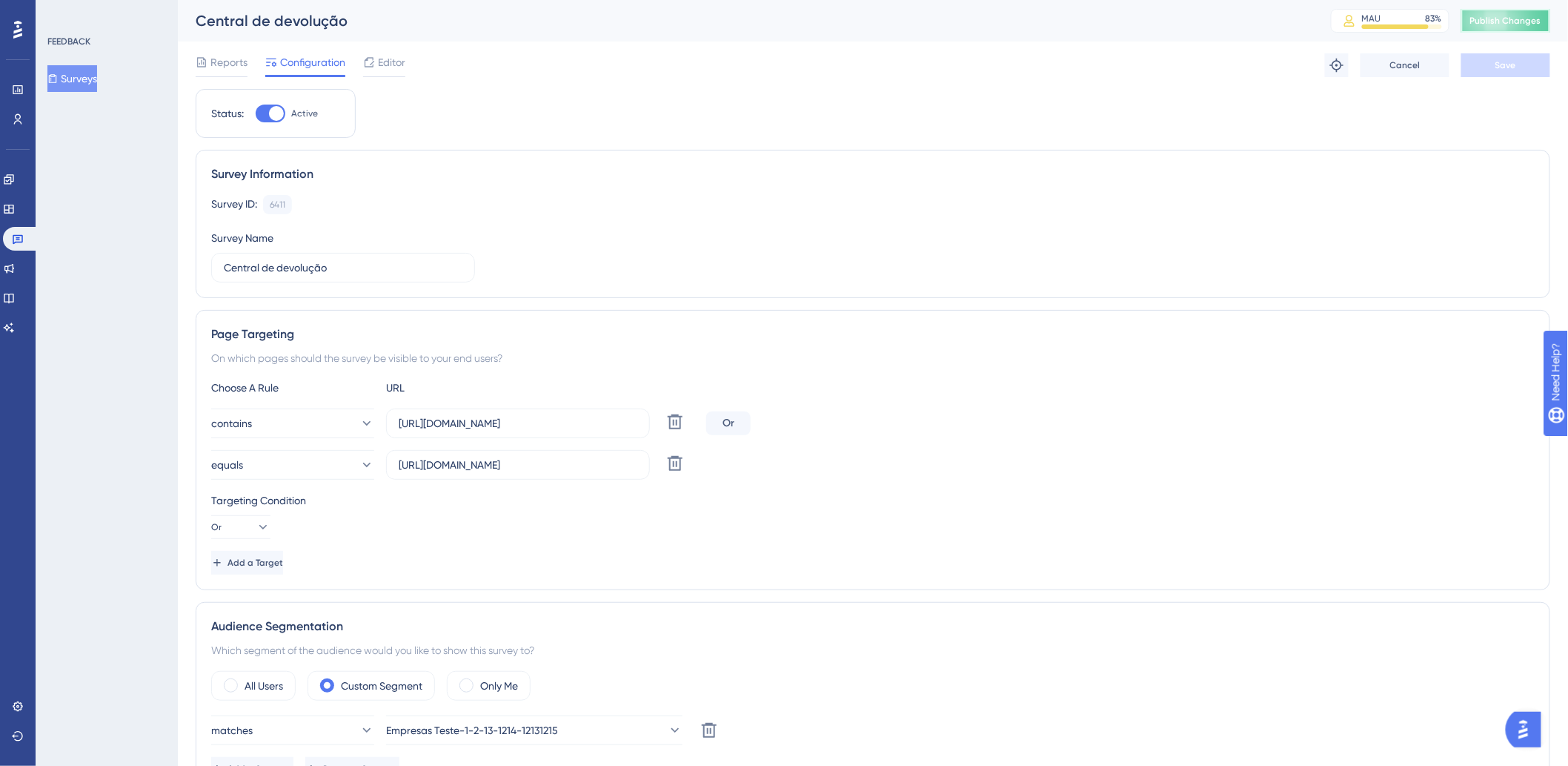
click at [1513, 25] on span "Publish Changes" at bounding box center [1505, 21] width 71 height 12
click at [91, 78] on button "Surveys" at bounding box center [72, 78] width 50 height 26
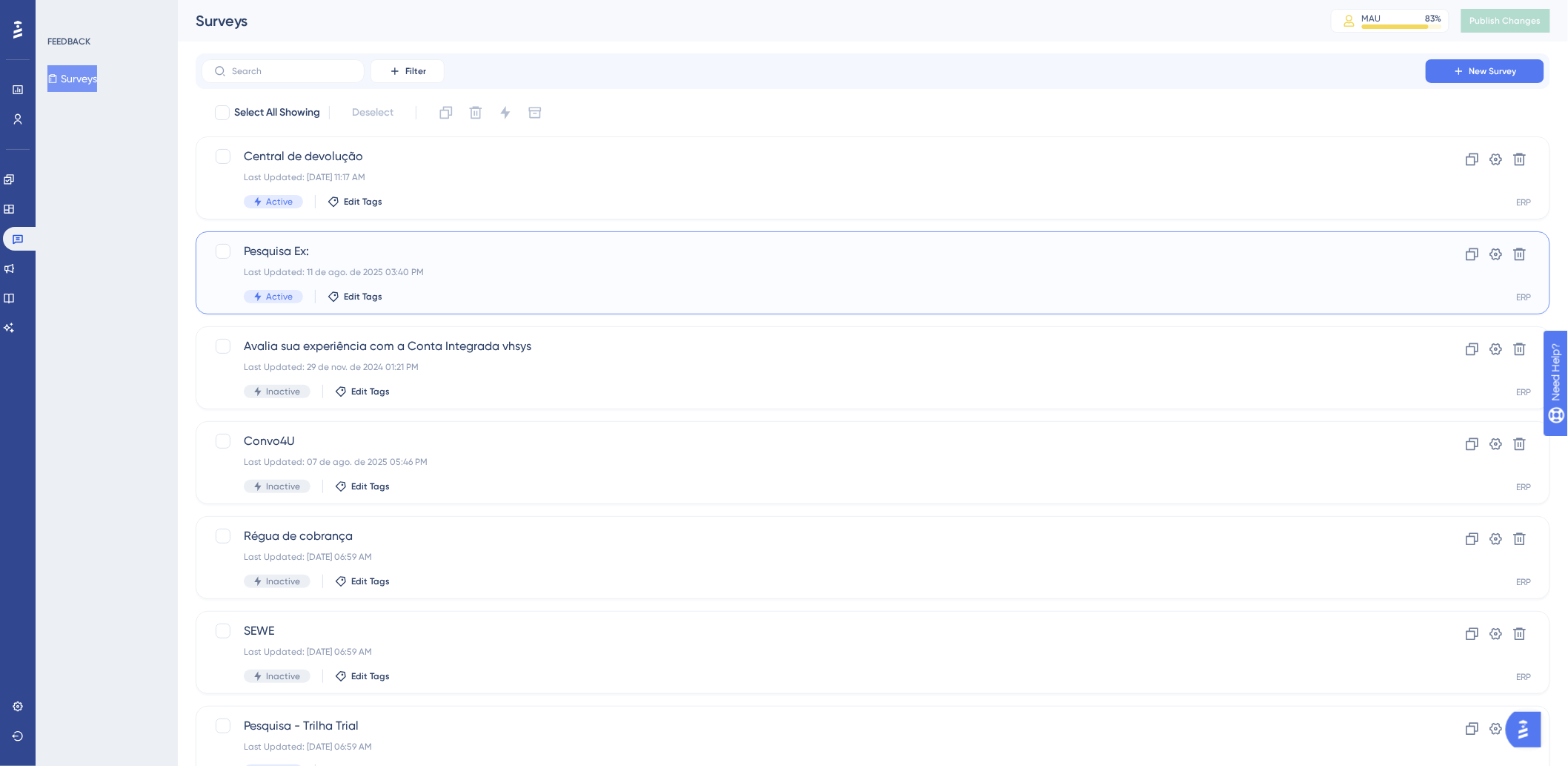
click at [433, 266] on div "Last Updated: 11 de ago. de 2025 03:40 PM" at bounding box center [814, 271] width 1140 height 12
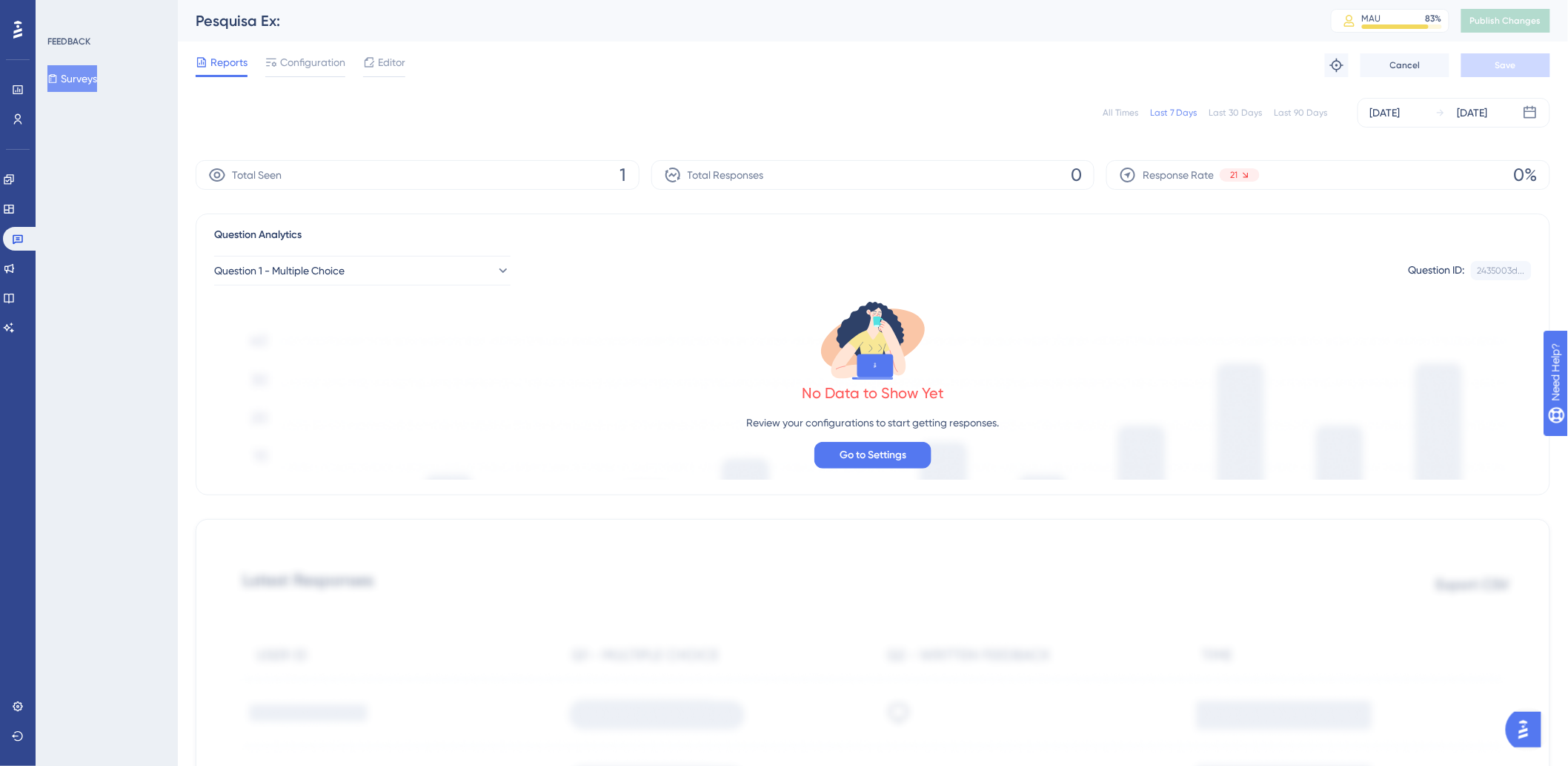
click at [359, 56] on div "Reports Configuration Editor" at bounding box center [301, 64] width 210 height 24
click at [375, 67] on div "Editor" at bounding box center [384, 61] width 43 height 18
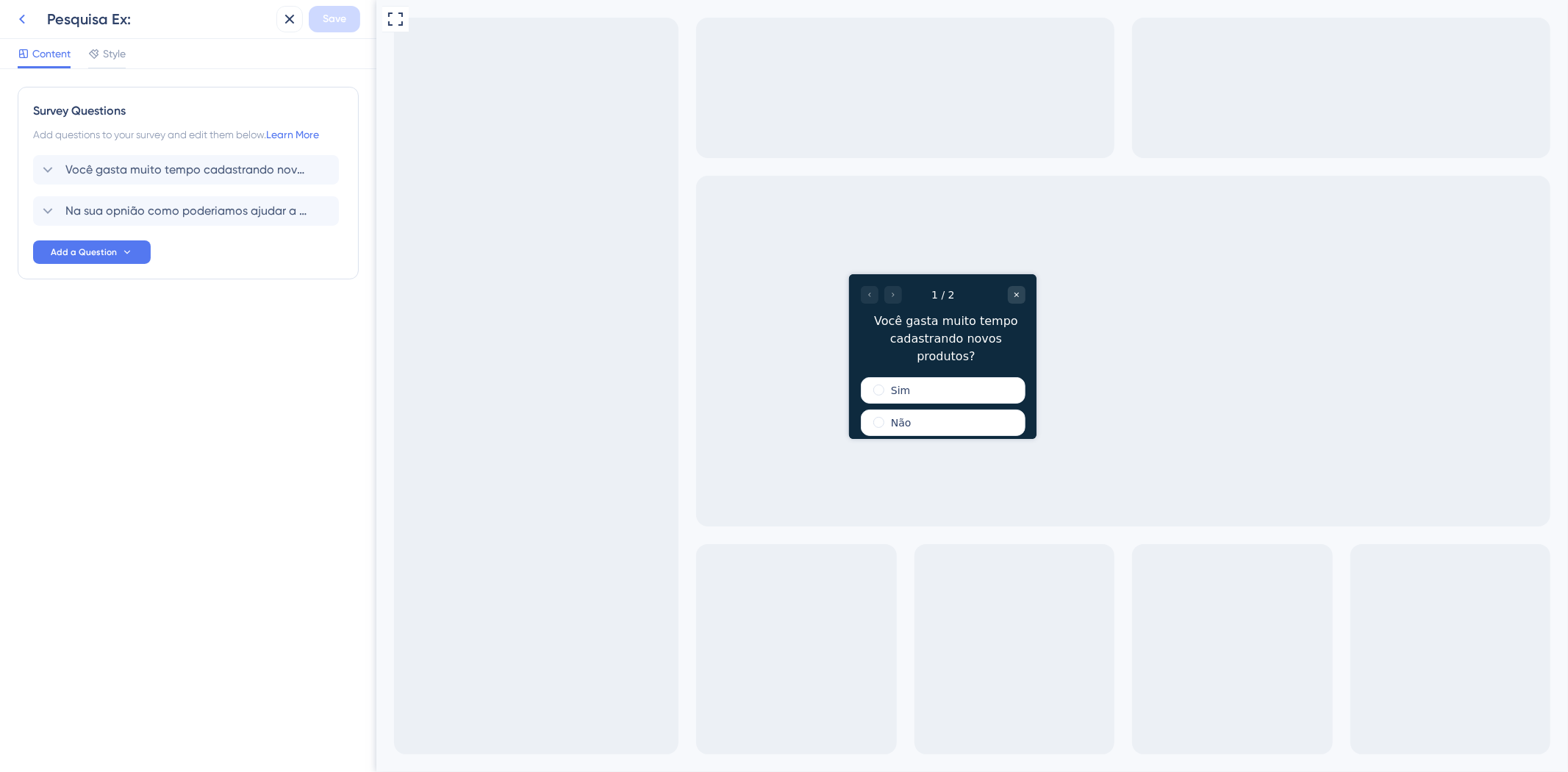
click at [25, 23] on icon at bounding box center [22, 19] width 18 height 18
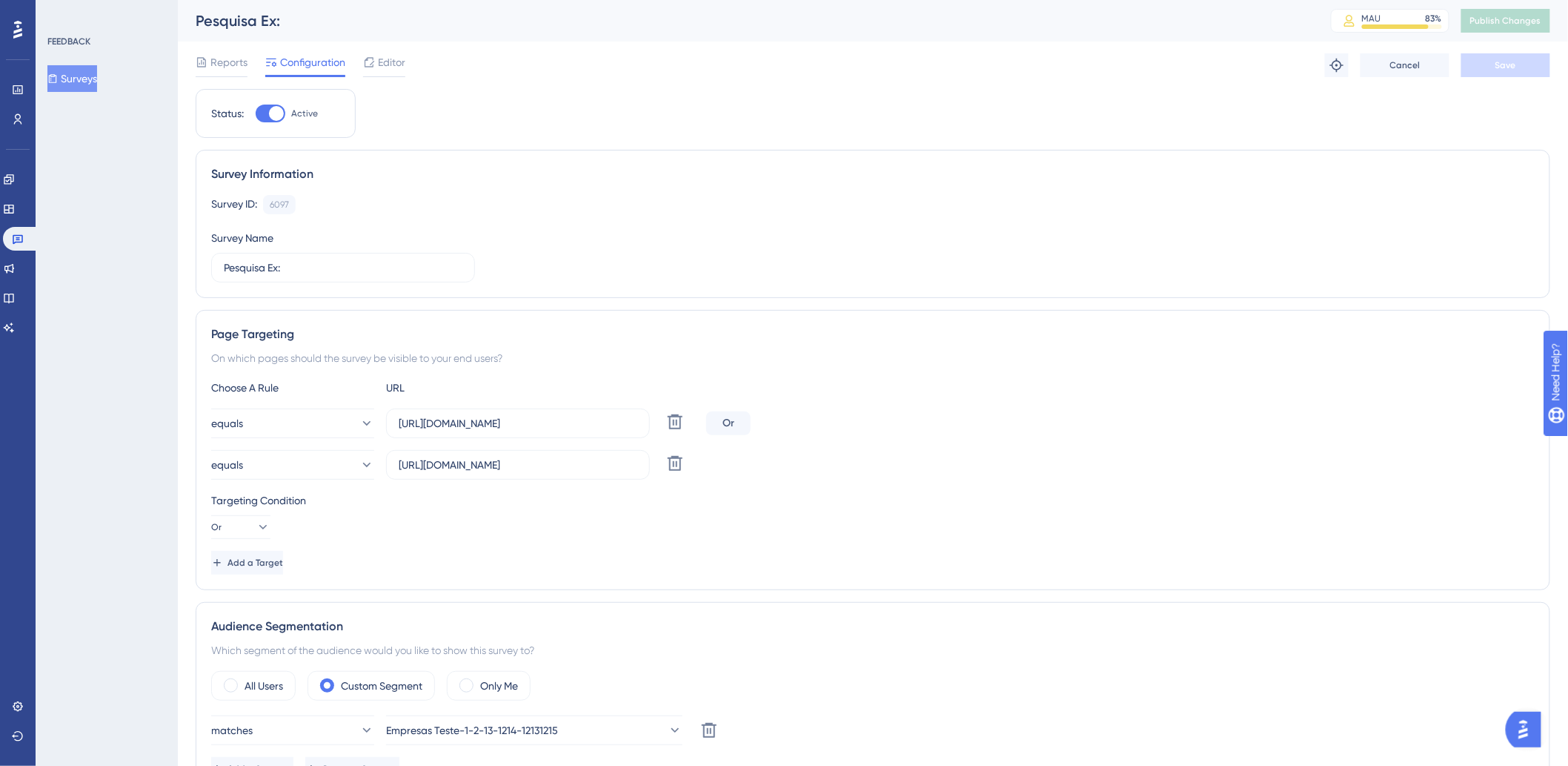
click at [97, 69] on button "Surveys" at bounding box center [72, 78] width 50 height 26
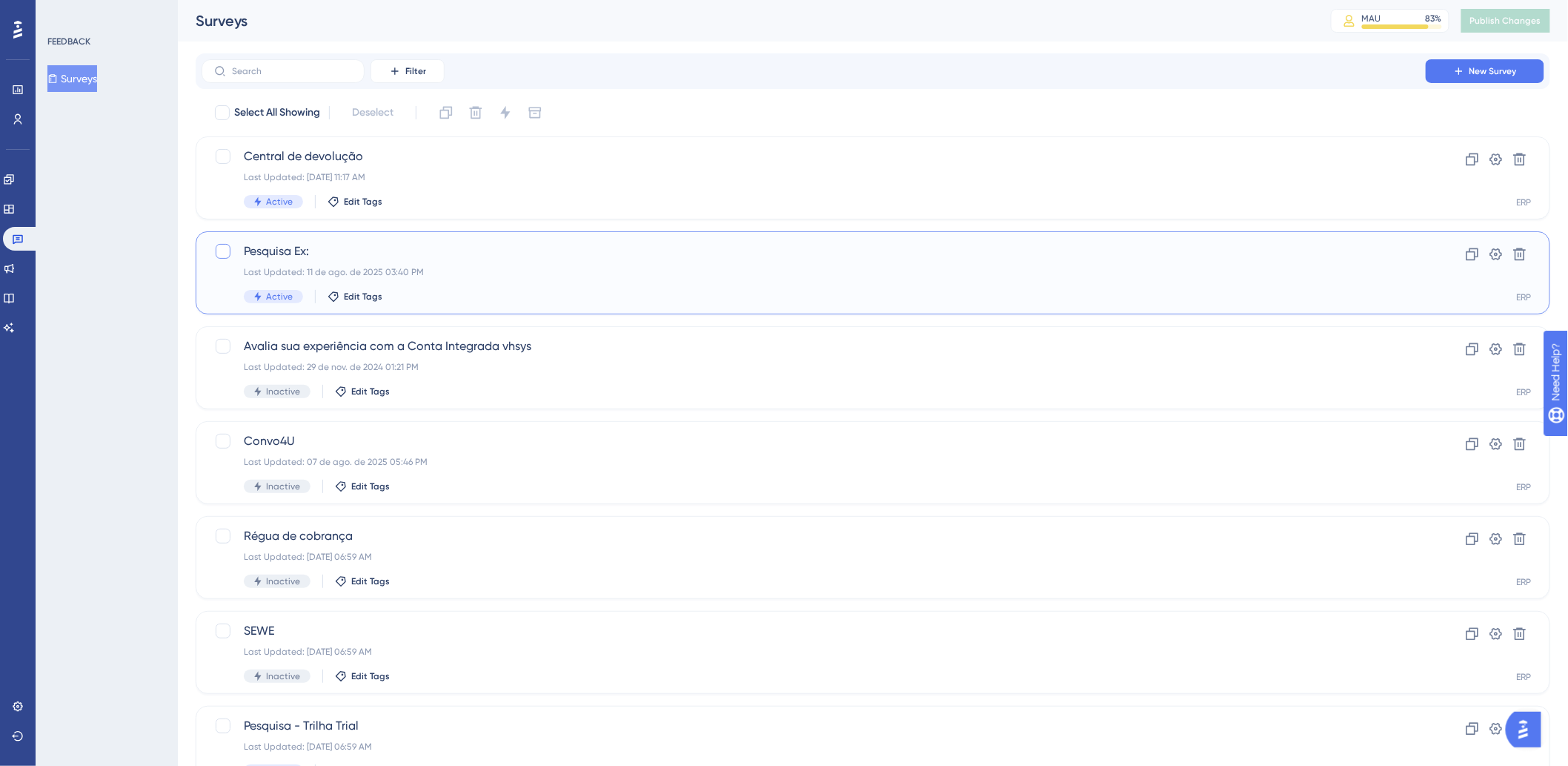
click at [225, 250] on div at bounding box center [223, 252] width 15 height 15
checkbox input "true"
click at [483, 106] on icon at bounding box center [475, 113] width 15 height 15
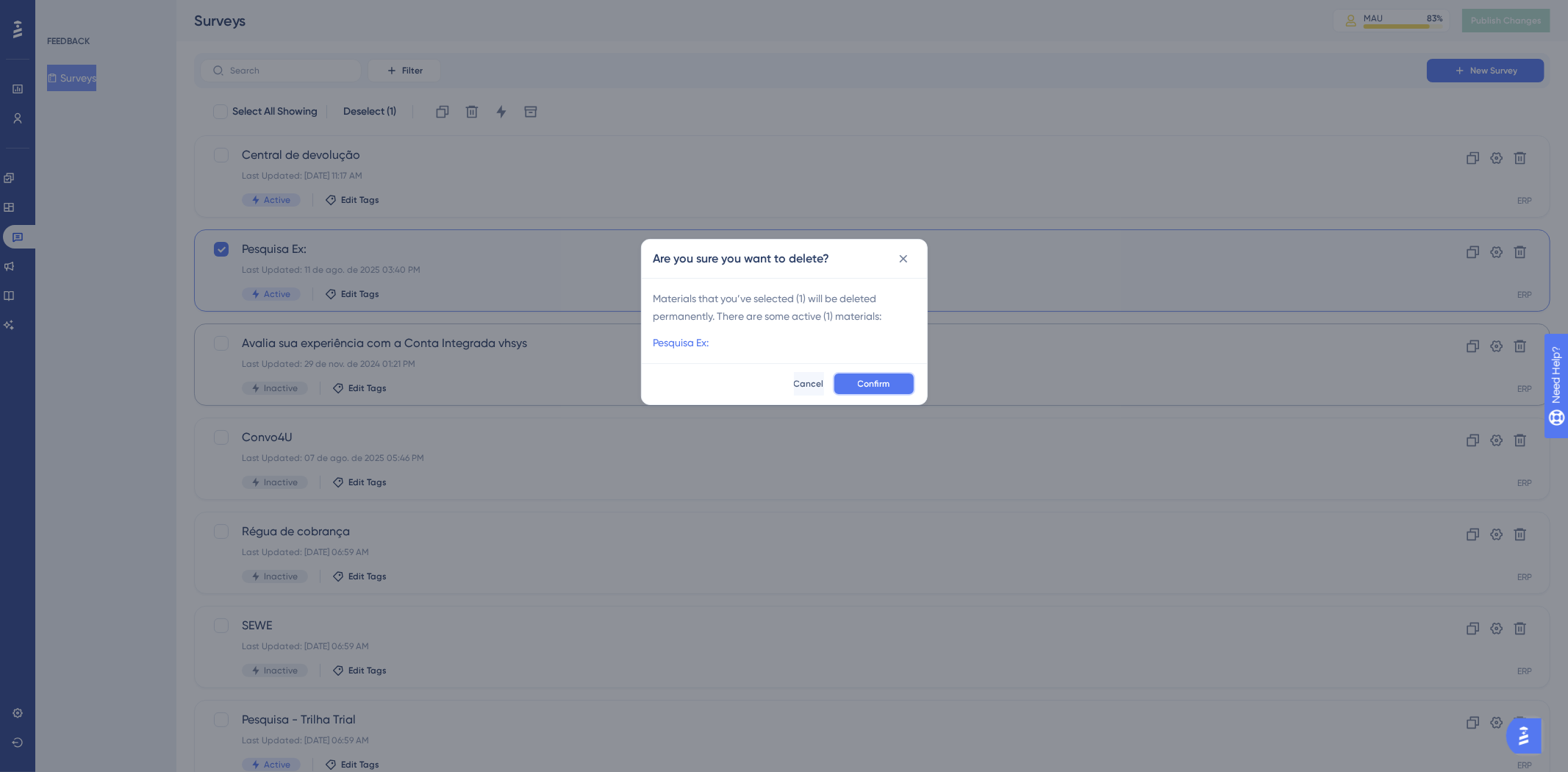
drag, startPoint x: 846, startPoint y: 372, endPoint x: 862, endPoint y: 385, distance: 20.6
click at [862, 386] on button "Confirm" at bounding box center [874, 384] width 83 height 23
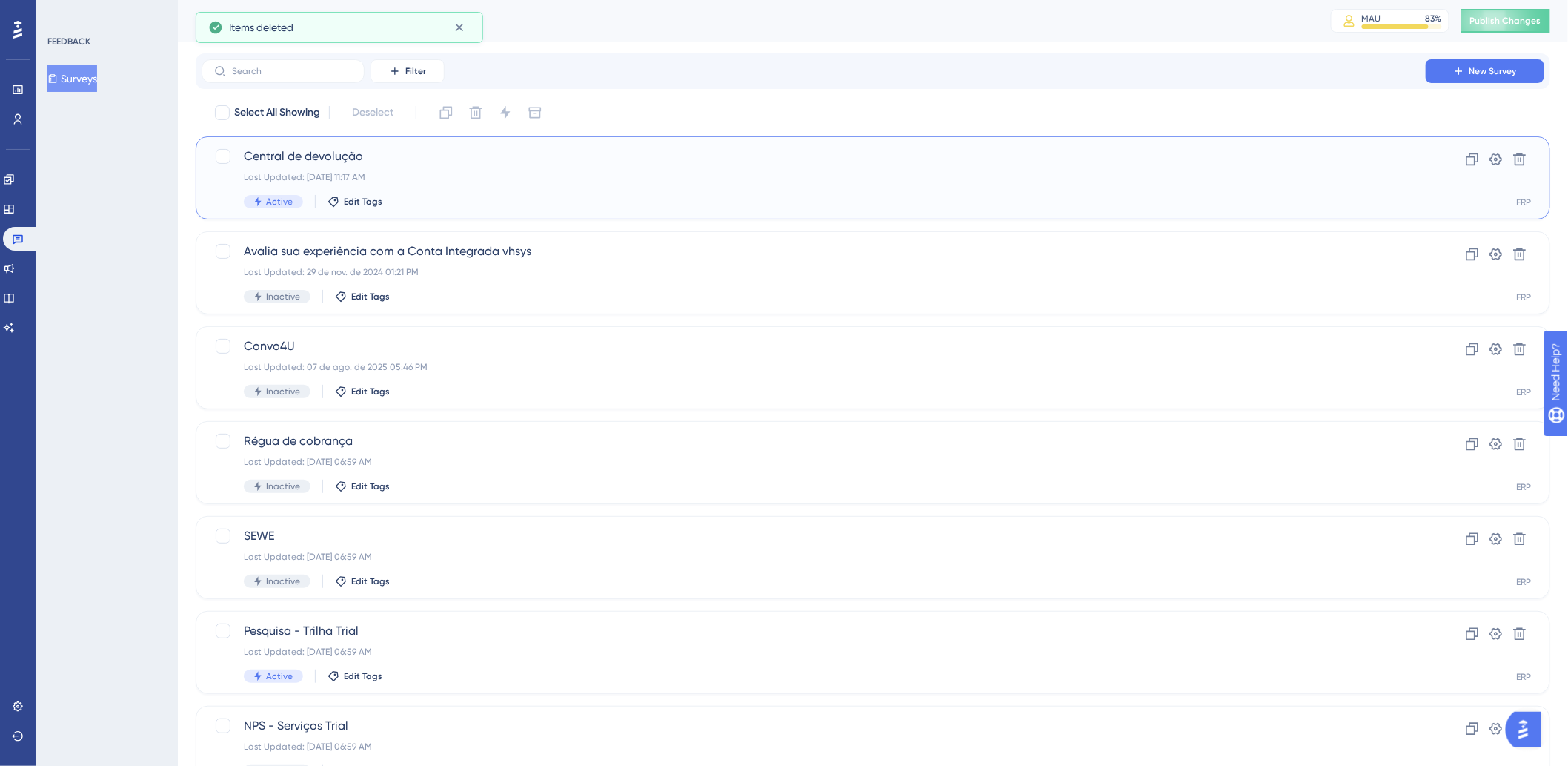
click at [923, 165] on div "Central de devolução Last Updated: 24 de set. de 2025 11:17 AM Active Edit Tags" at bounding box center [814, 178] width 1140 height 61
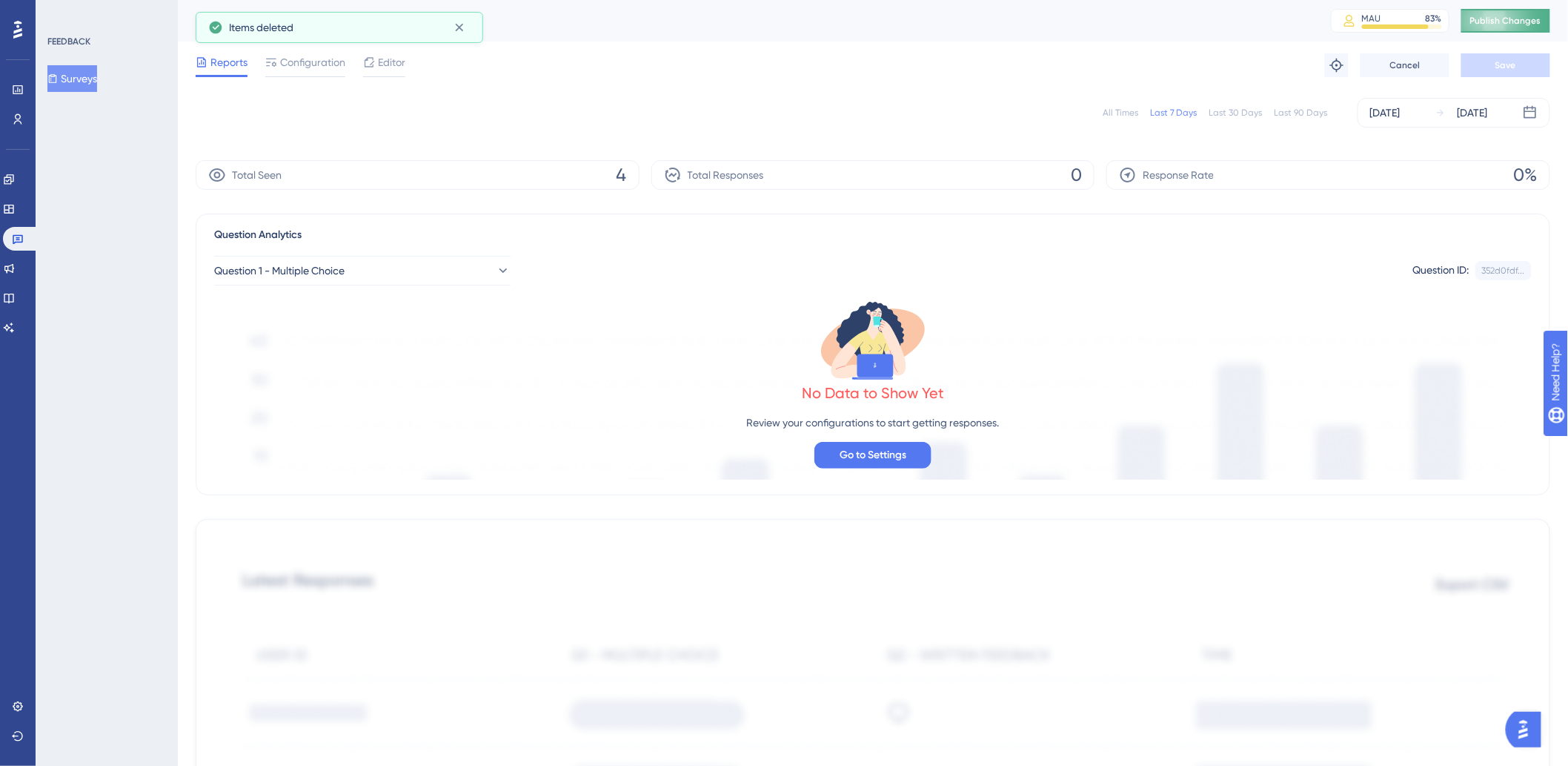
click at [1503, 19] on span "Publish Changes" at bounding box center [1505, 21] width 71 height 12
click at [97, 69] on button "Surveys" at bounding box center [72, 78] width 50 height 26
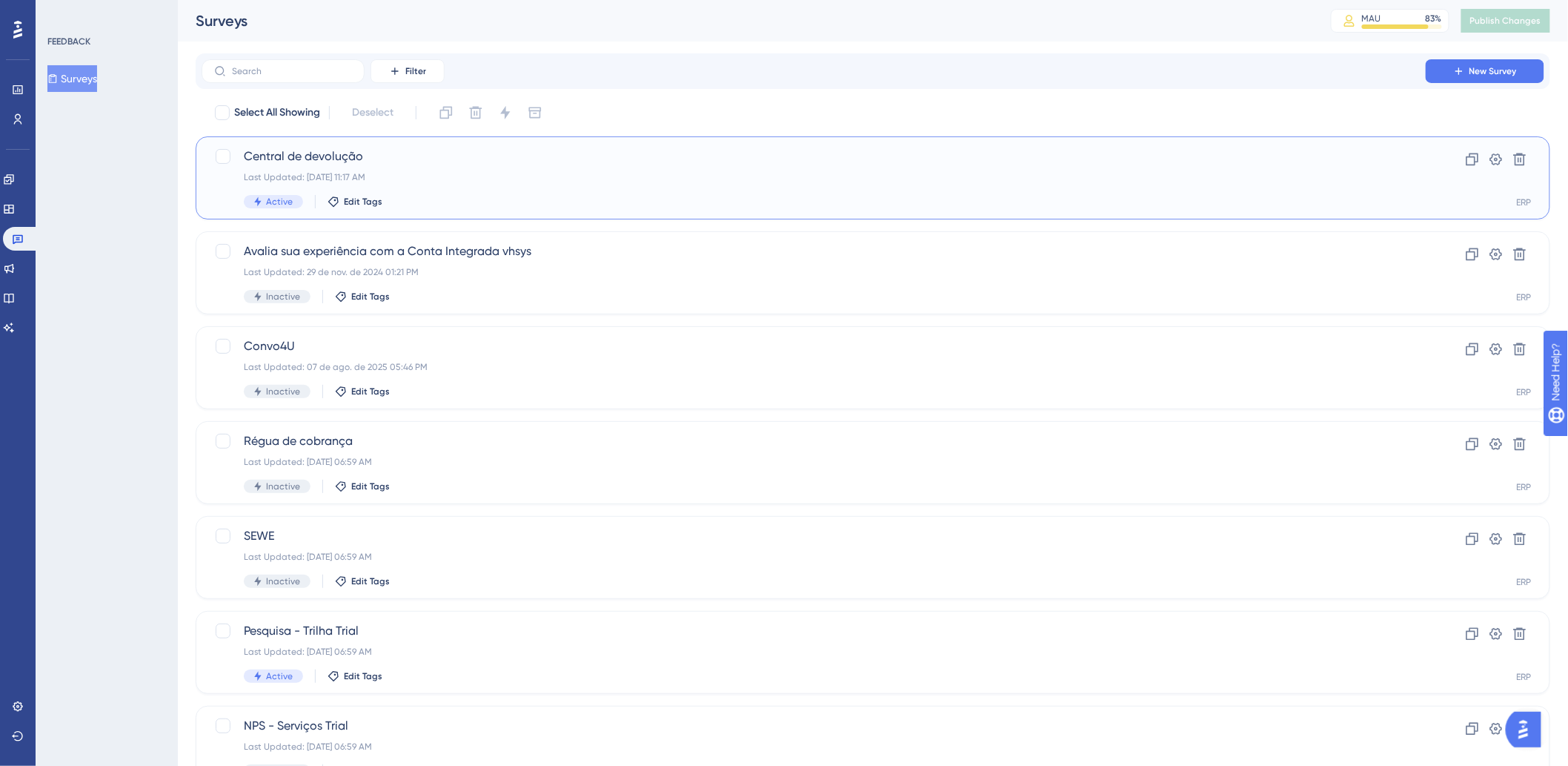
click at [475, 183] on div "Last Updated: 24 de set. de 2025 11:17 AM" at bounding box center [814, 177] width 1140 height 12
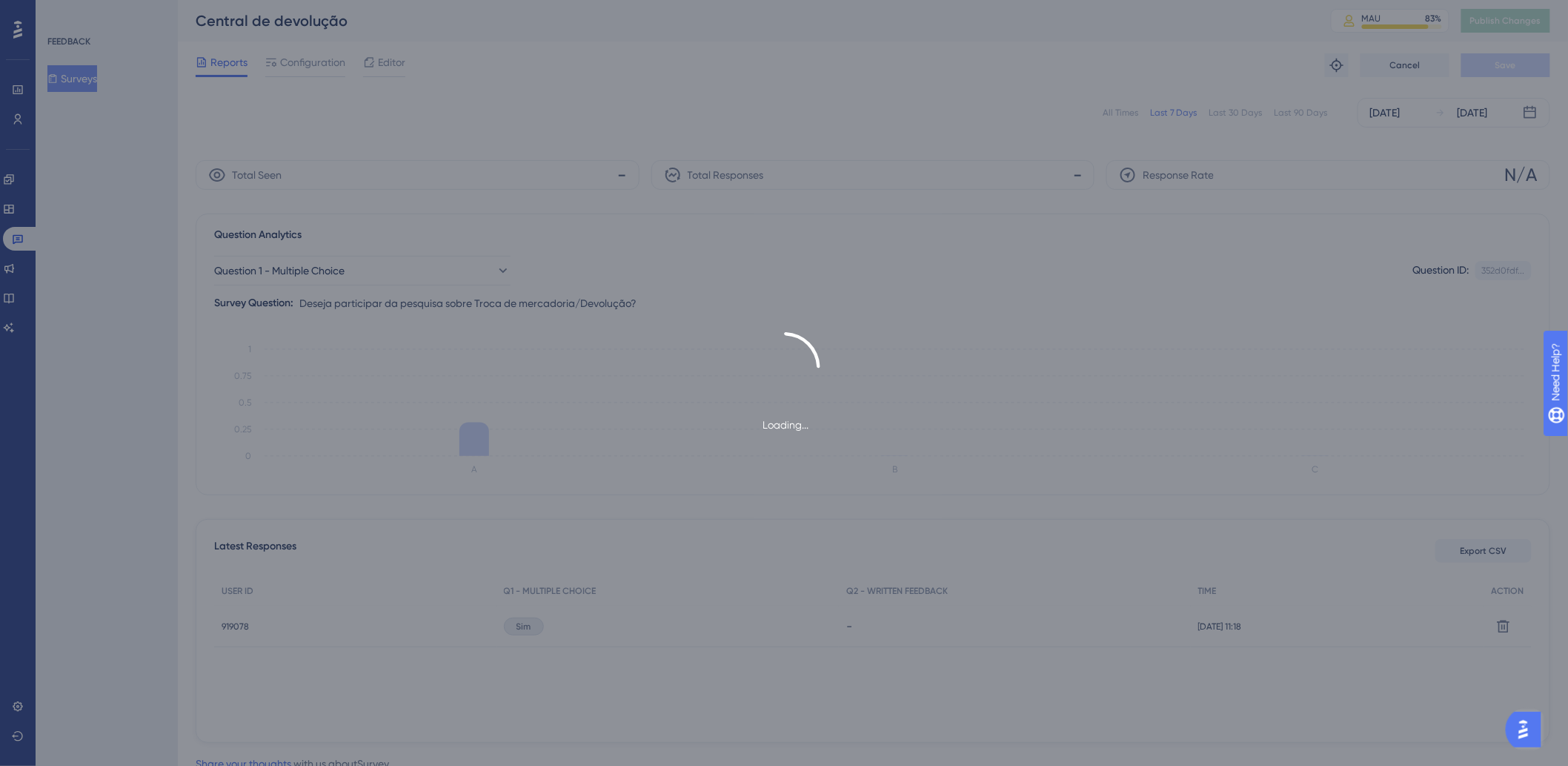
click at [407, 68] on div "Loading..." at bounding box center [784, 383] width 1568 height 766
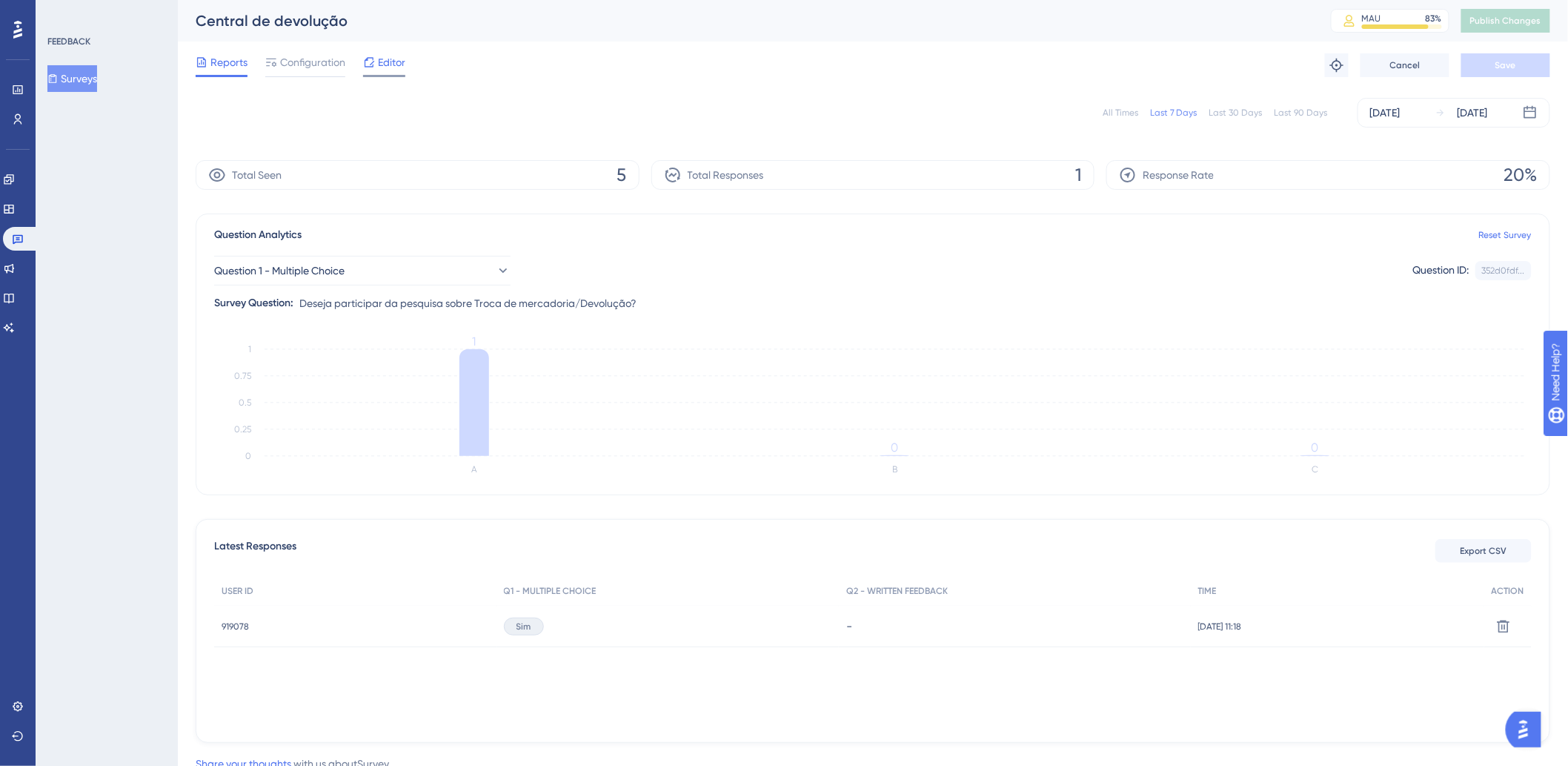
click at [383, 65] on span "Editor" at bounding box center [391, 61] width 27 height 18
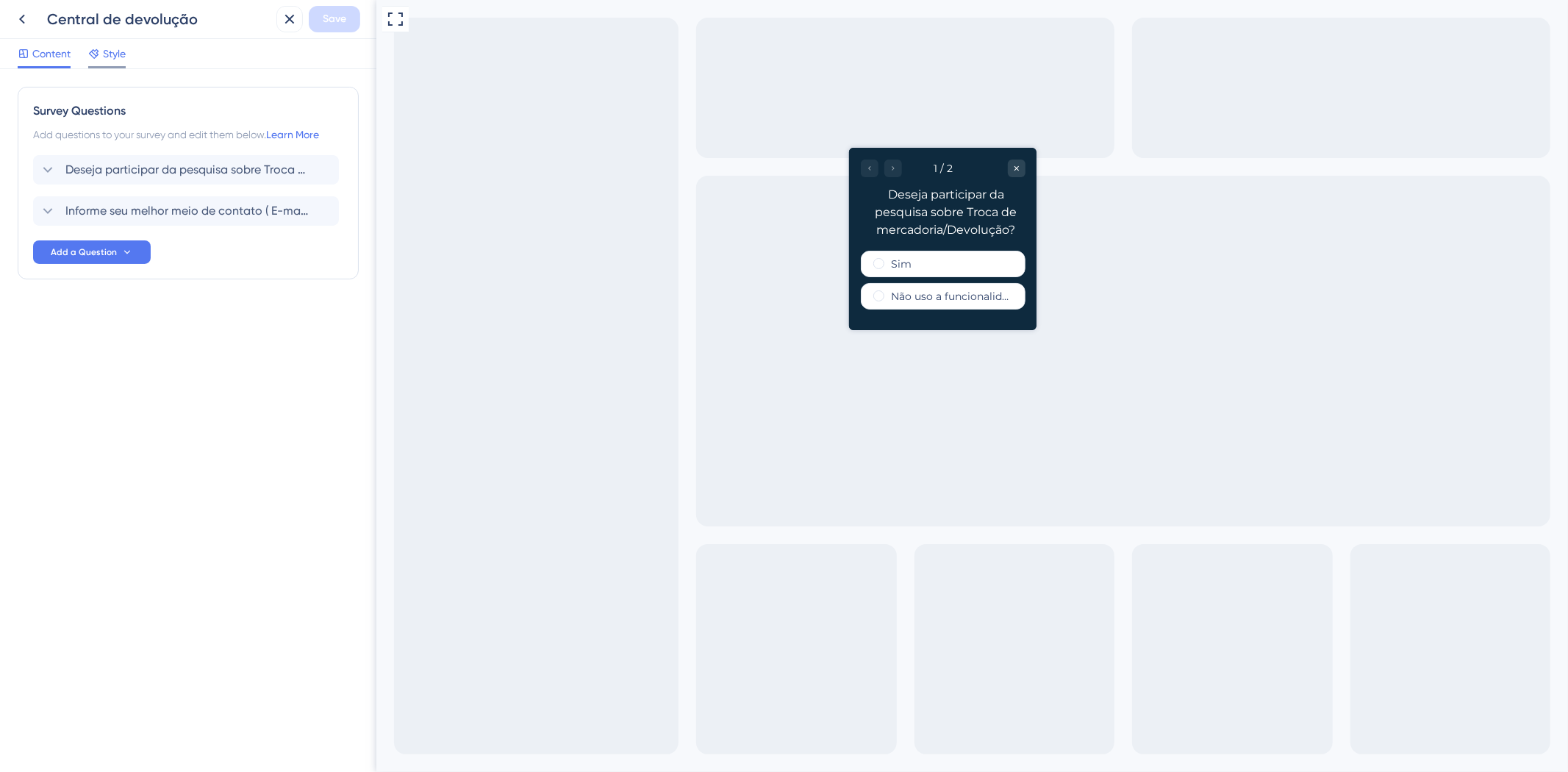
click at [114, 55] on span "Style" at bounding box center [114, 53] width 23 height 18
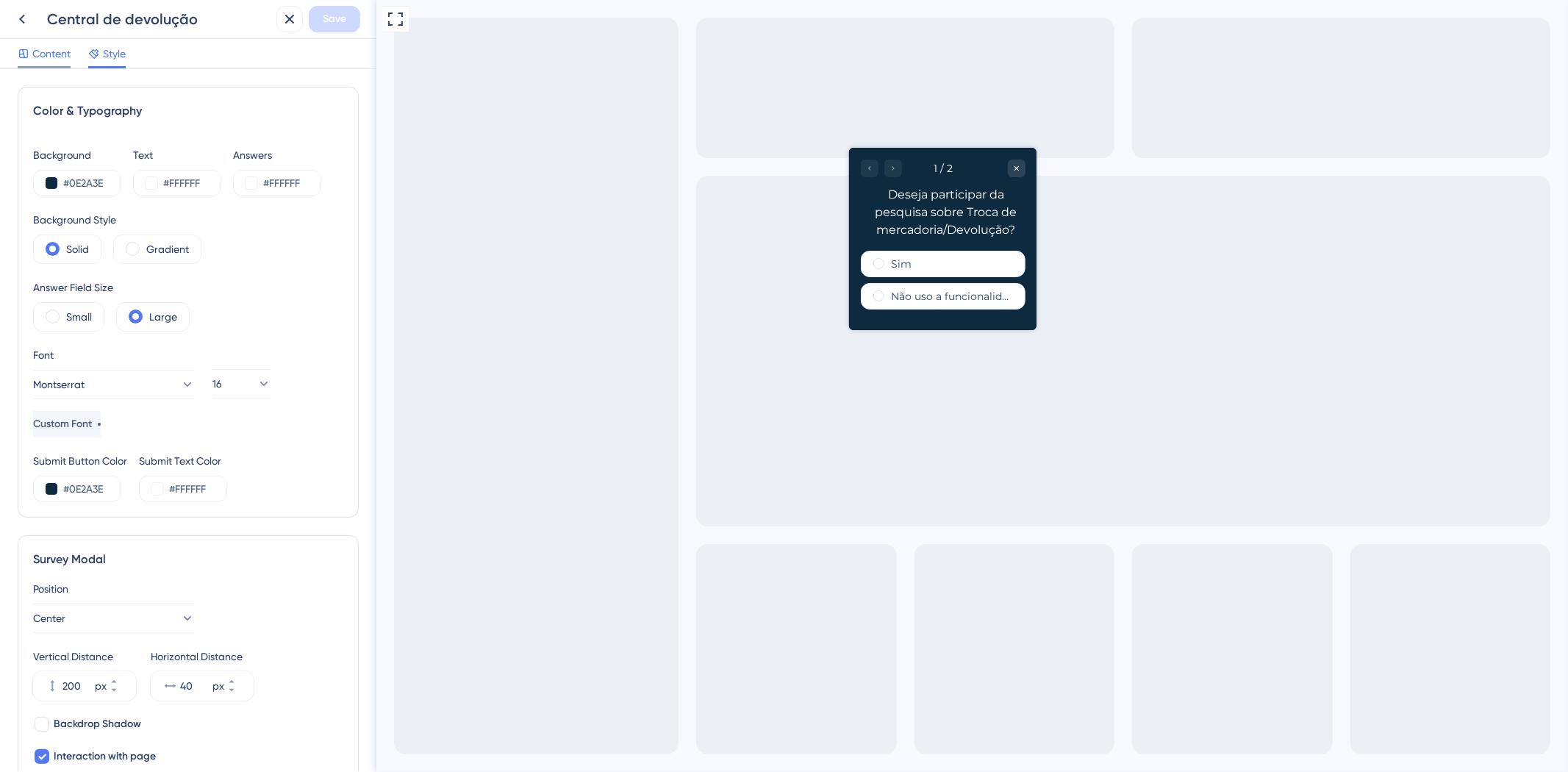
click at [53, 47] on span "Content" at bounding box center [51, 53] width 38 height 18
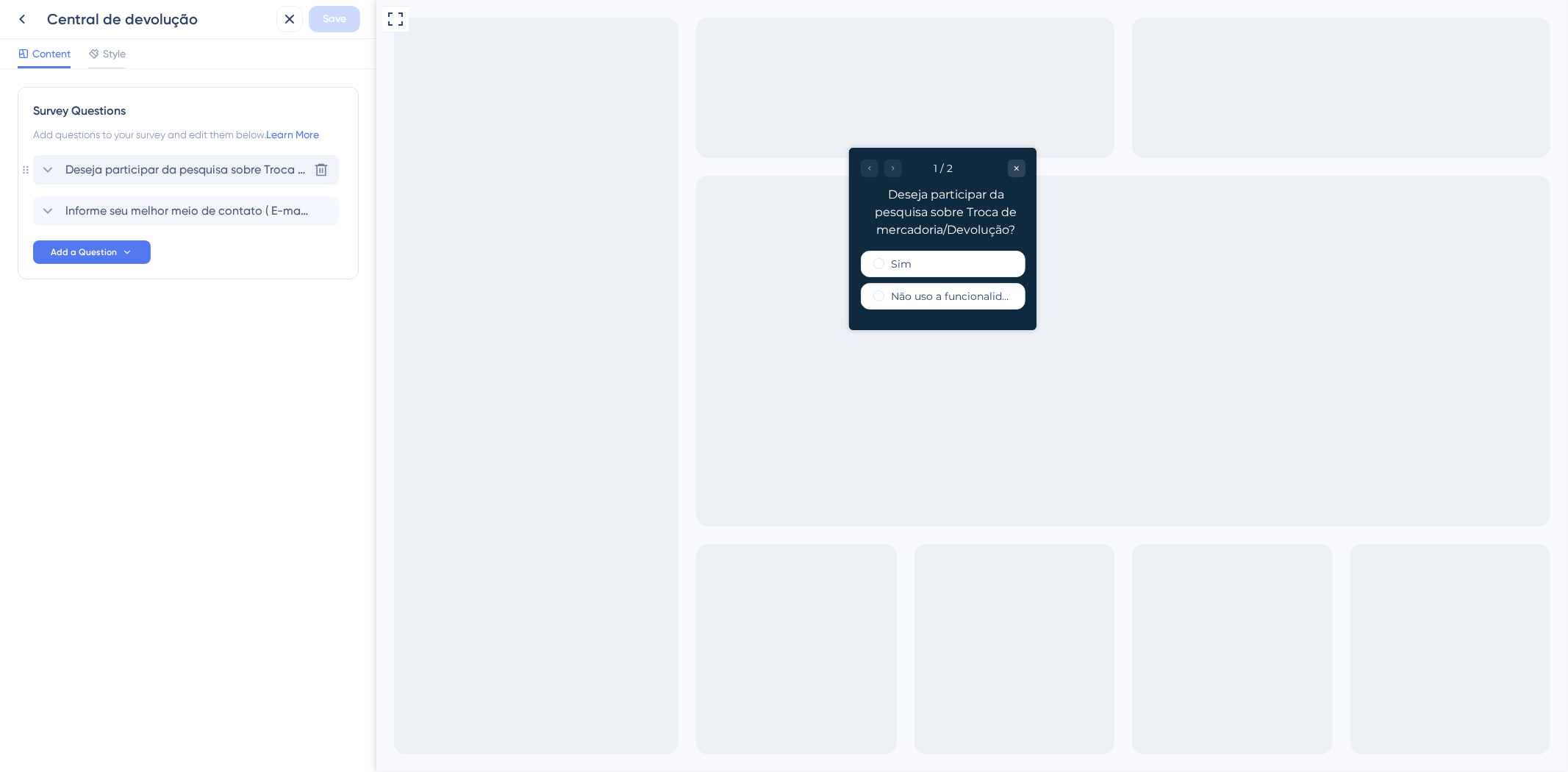
click at [172, 168] on span "Deseja participar da pesquisa sobre Troca de mercadoria/Devolução?" at bounding box center [187, 170] width 243 height 18
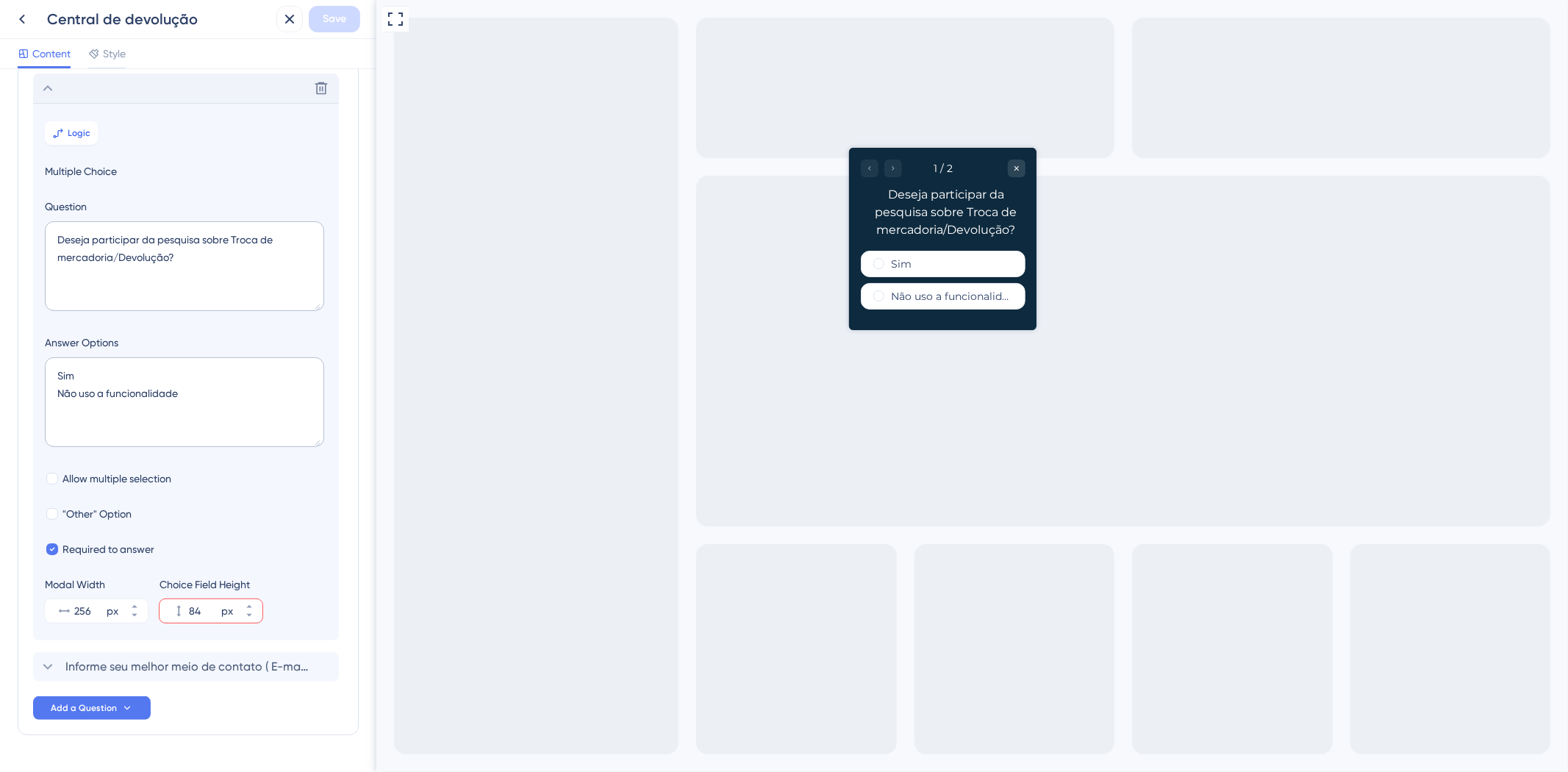
scroll to position [85, 0]
click at [69, 119] on button "Logic" at bounding box center [71, 129] width 53 height 23
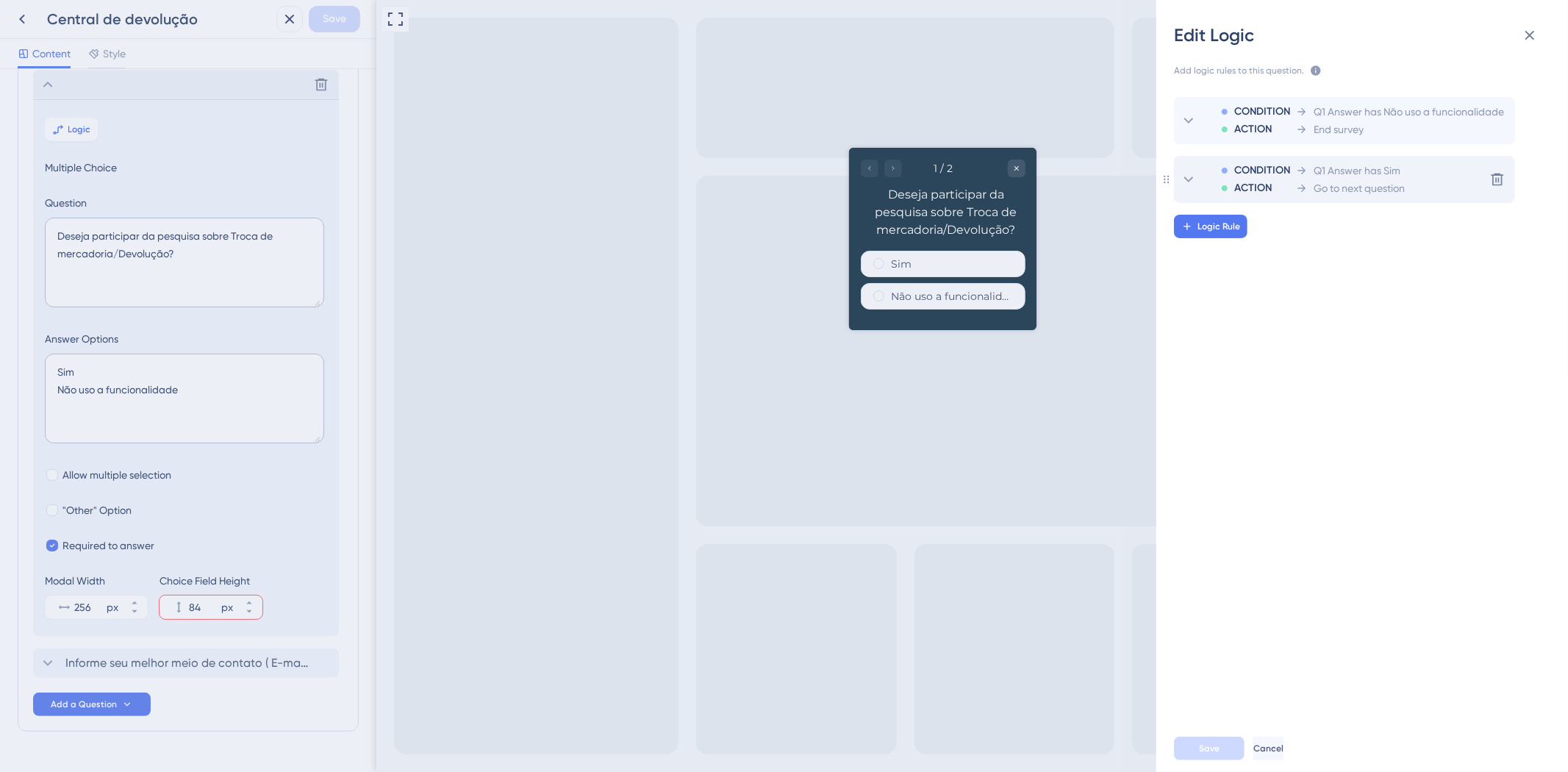
click at [1327, 189] on span "Go to next question" at bounding box center [1359, 188] width 91 height 18
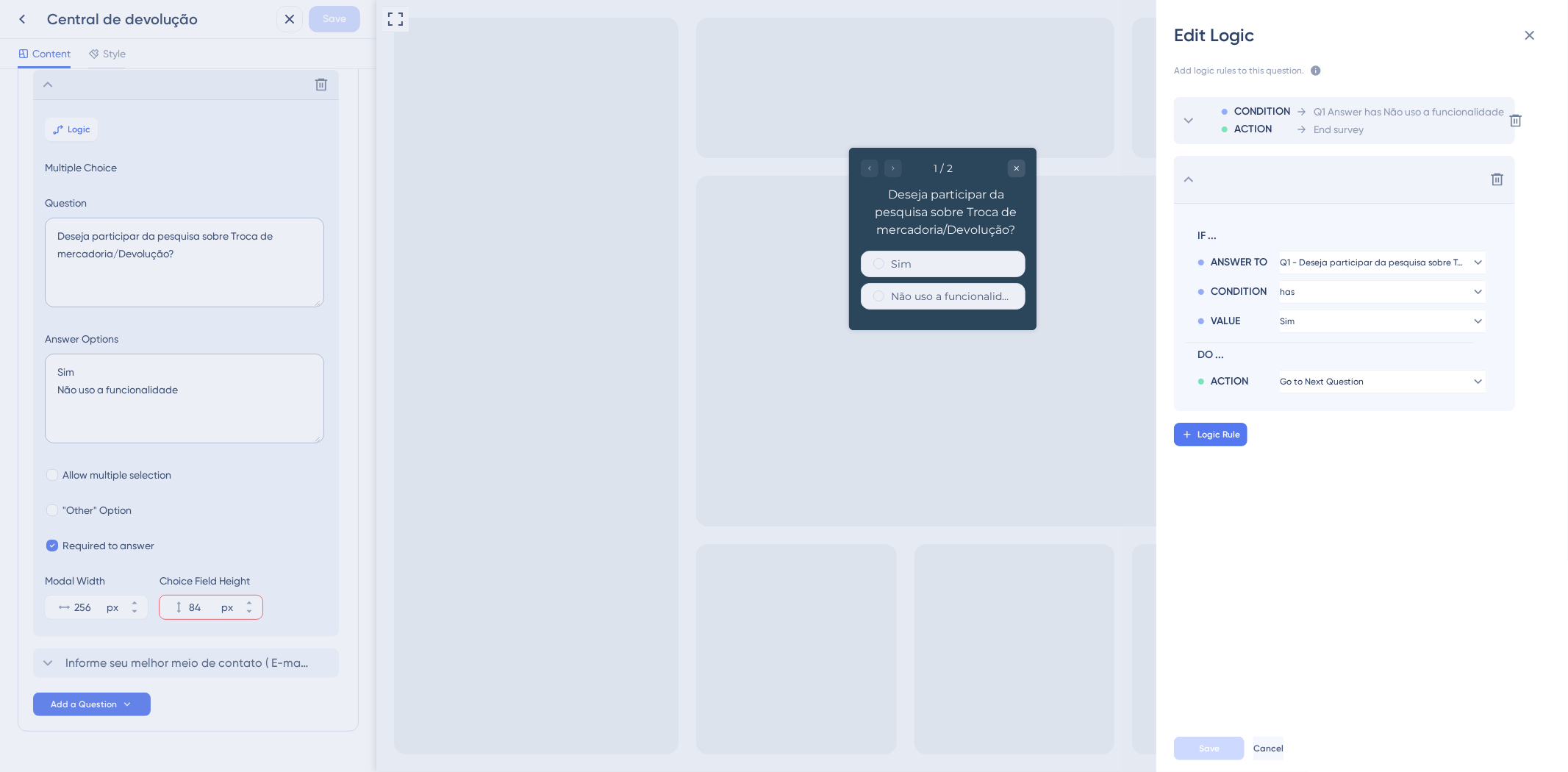
click at [1335, 123] on span "End survey" at bounding box center [1338, 129] width 50 height 18
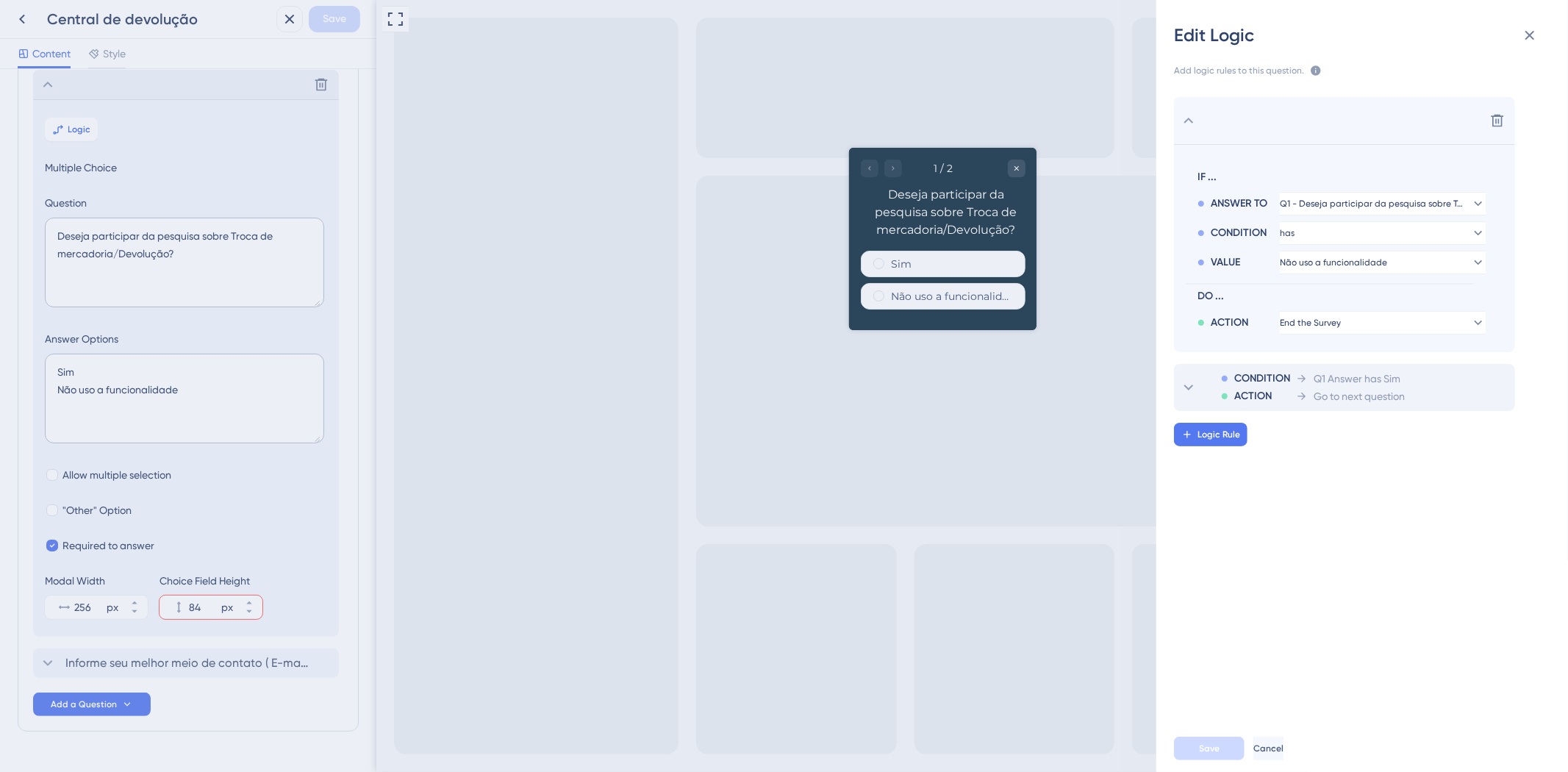
drag, startPoint x: 1279, startPoint y: 124, endPoint x: 1303, endPoint y: 160, distance: 43.3
click at [1295, 163] on div "Delete IF ... ANSWER TO Q1 - Deseja participar da pesquisa sobre Troca de merca…" at bounding box center [1345, 224] width 341 height 255
click at [1503, 119] on icon at bounding box center [1498, 121] width 15 height 15
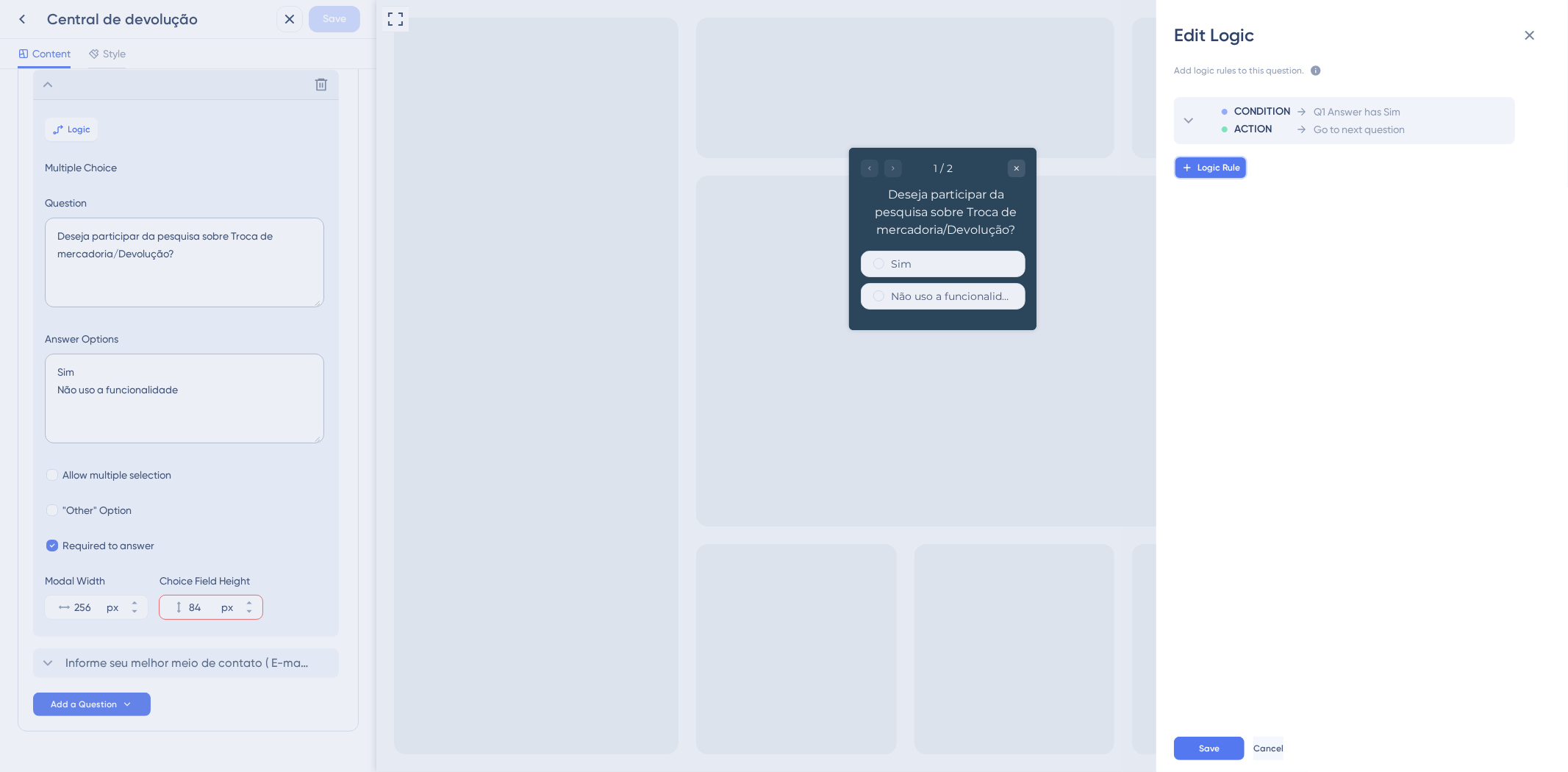
click at [1215, 172] on span "Logic Rule" at bounding box center [1218, 167] width 42 height 12
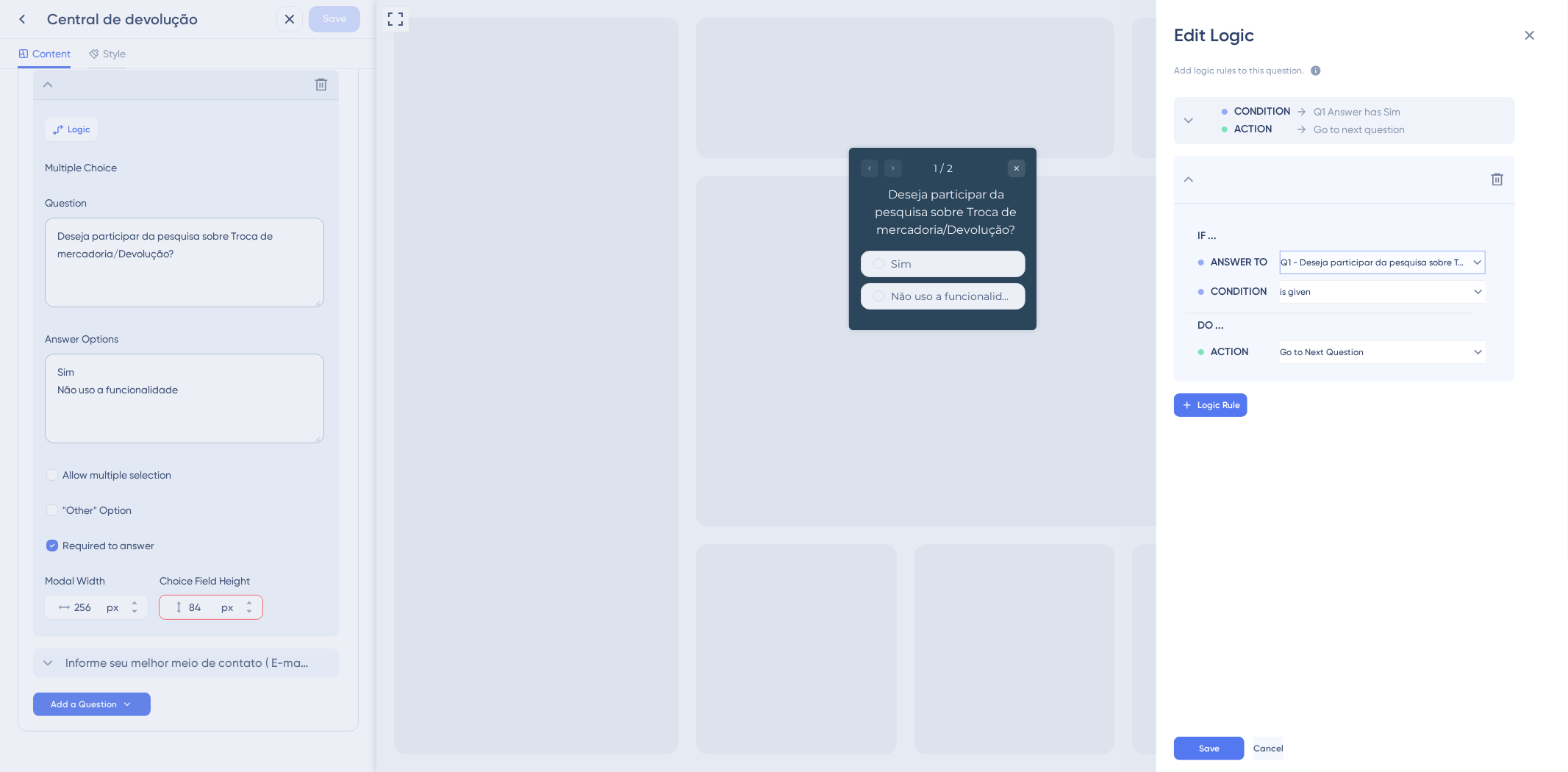
click at [1333, 261] on span "Q1 - Deseja participar da pesquisa sobre Troca de mercadoria/Devolução?" at bounding box center [1373, 263] width 184 height 12
click at [1340, 309] on span "Q1 - Deseja participar da pesquisa sobre Troca de mercadoria/Devolução?" at bounding box center [1382, 304] width 175 height 18
click at [1343, 301] on button "is given" at bounding box center [1383, 292] width 206 height 23
drag, startPoint x: 1318, startPoint y: 394, endPoint x: 1334, endPoint y: 484, distance: 91.4
click at [1334, 484] on div "CONDITION ACTION Q1 Answer has Sim Go to next question Delete IF ... ANSWER TO …" at bounding box center [1368, 397] width 435 height 634
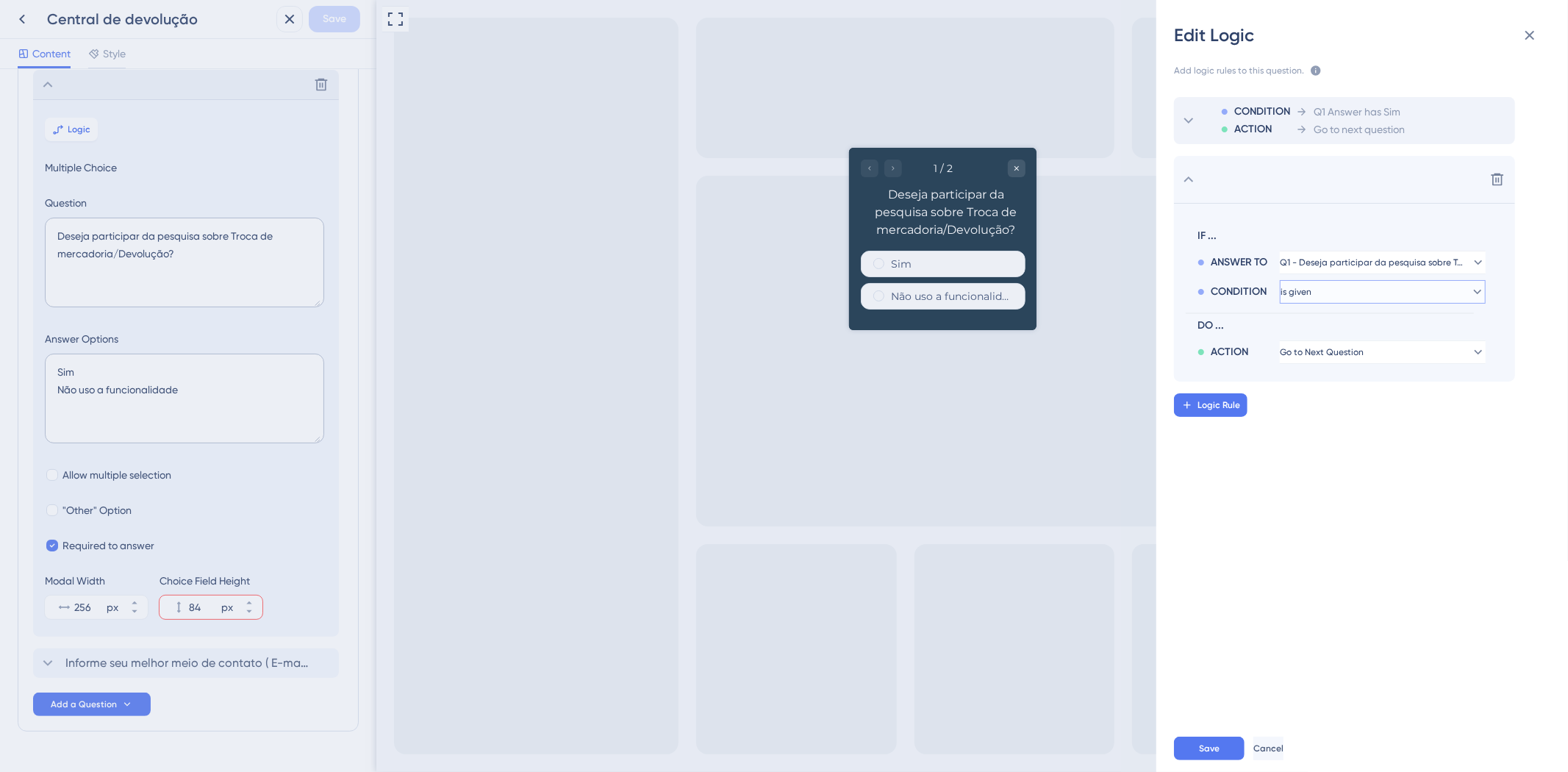
click at [1360, 295] on button "is given" at bounding box center [1383, 292] width 206 height 23
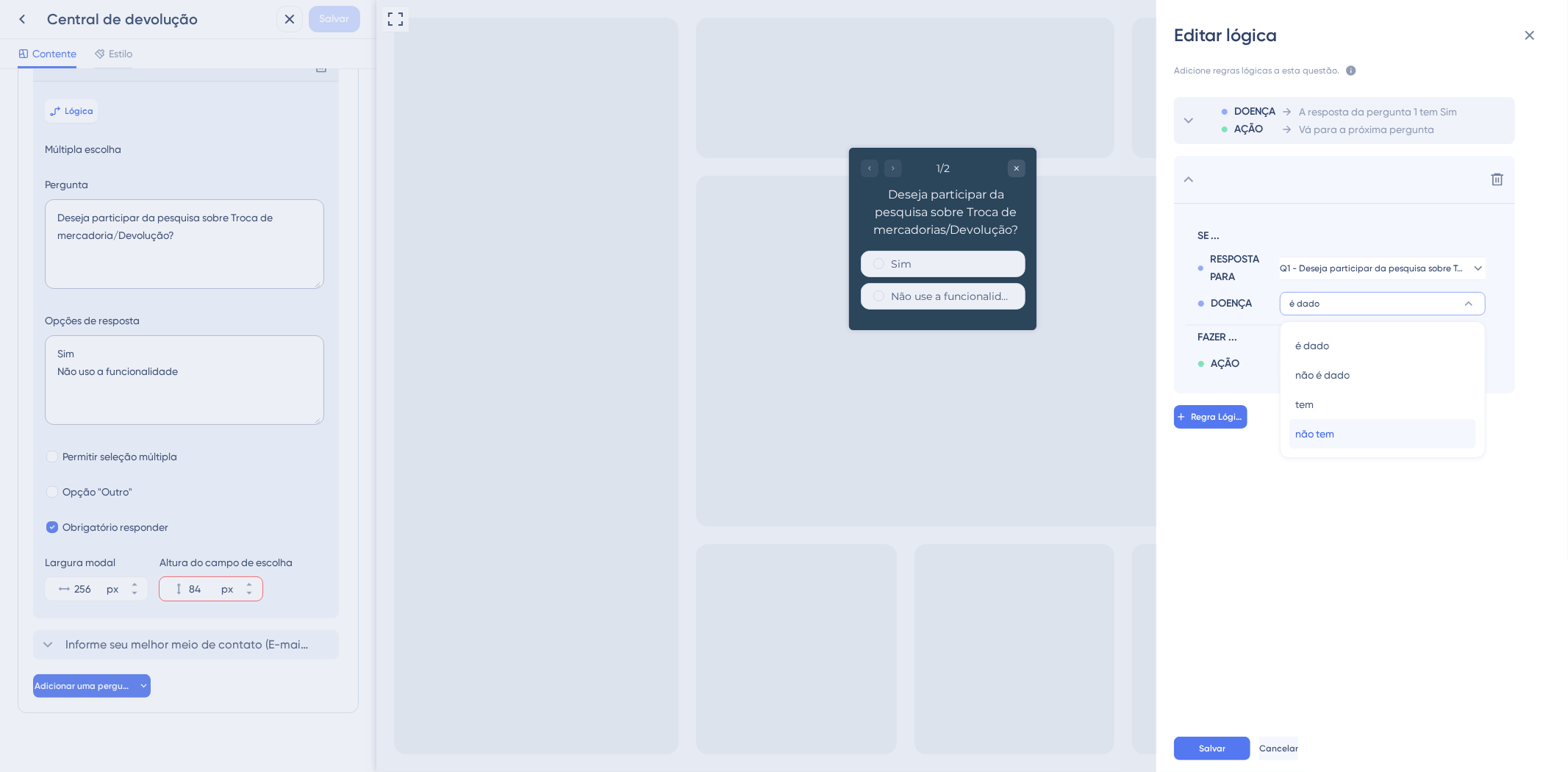
click at [1331, 439] on font "não tem" at bounding box center [1315, 433] width 39 height 12
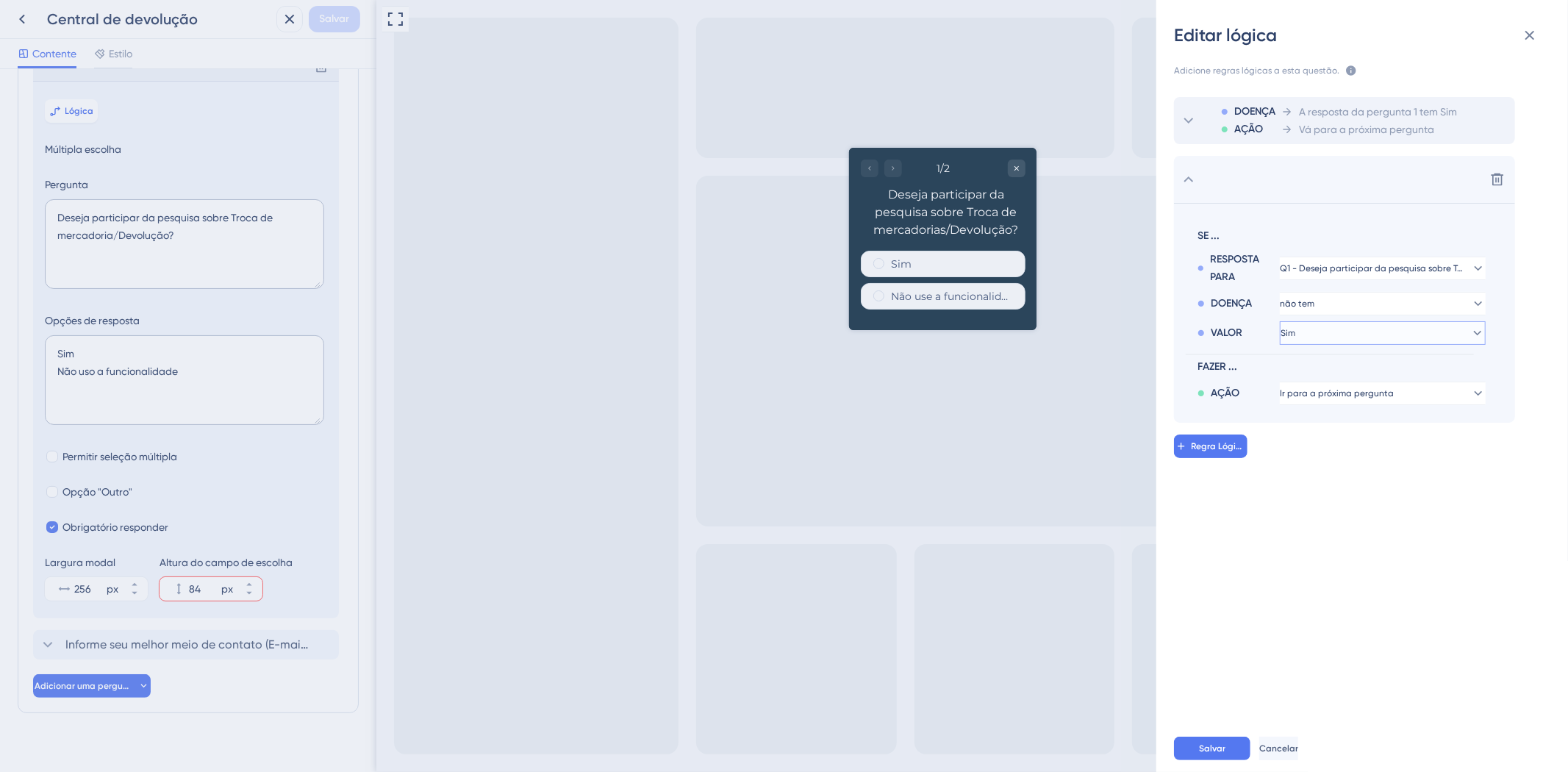
click at [1334, 336] on button "Sim" at bounding box center [1383, 333] width 206 height 23
click at [1347, 412] on span "Não use a funcionalidade" at bounding box center [1355, 404] width 121 height 18
click at [1357, 336] on font "Não use a funcionalidade" at bounding box center [1334, 333] width 107 height 10
click at [1372, 414] on div "Não use a funcionalidade Não use a funcionalidade" at bounding box center [1382, 404] width 175 height 29
click at [1346, 399] on span "Ir para a próxima pergunta" at bounding box center [1338, 393] width 114 height 12
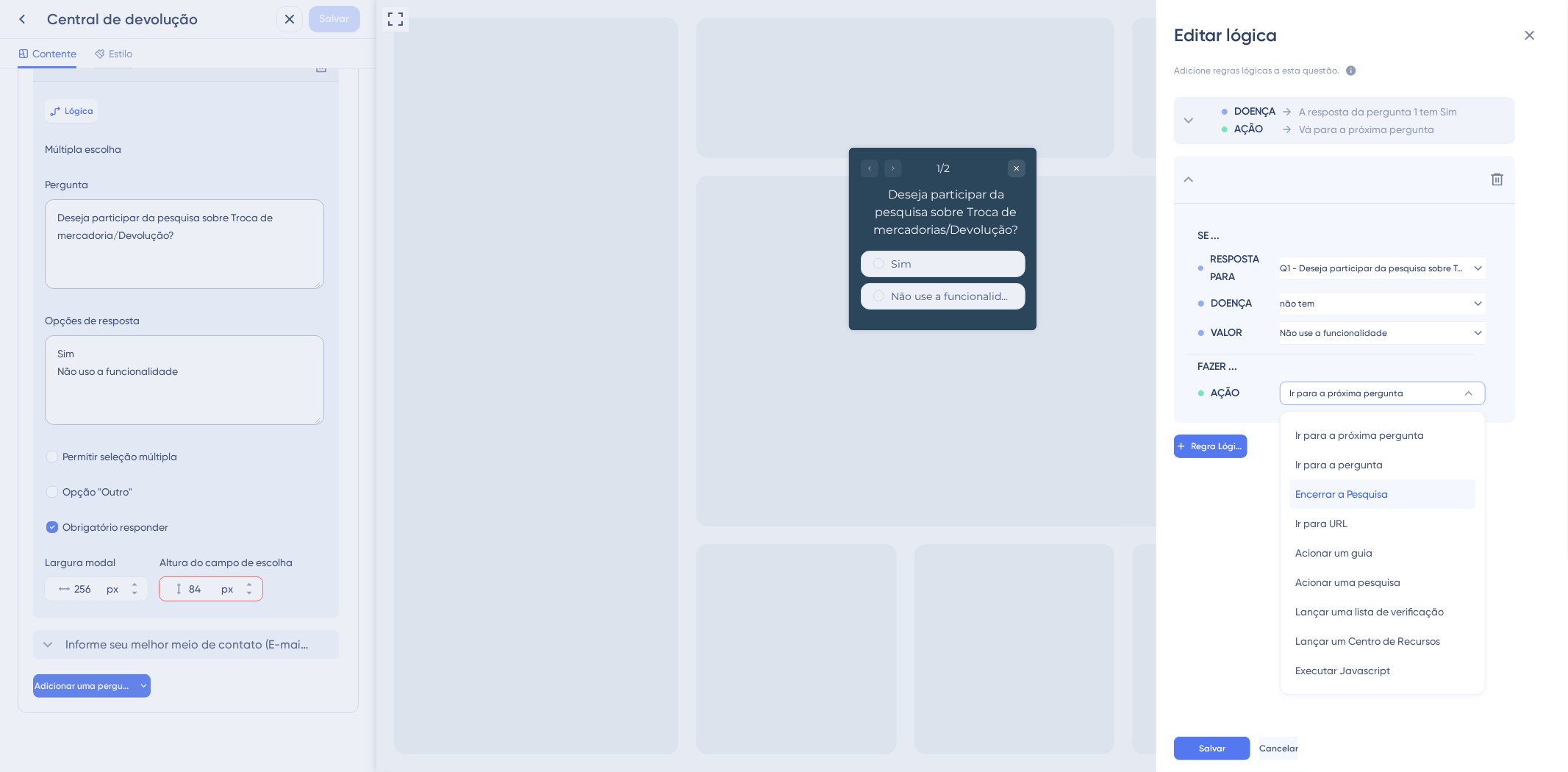
click at [1341, 490] on font "Encerrar a Pesquisa" at bounding box center [1341, 494] width 93 height 12
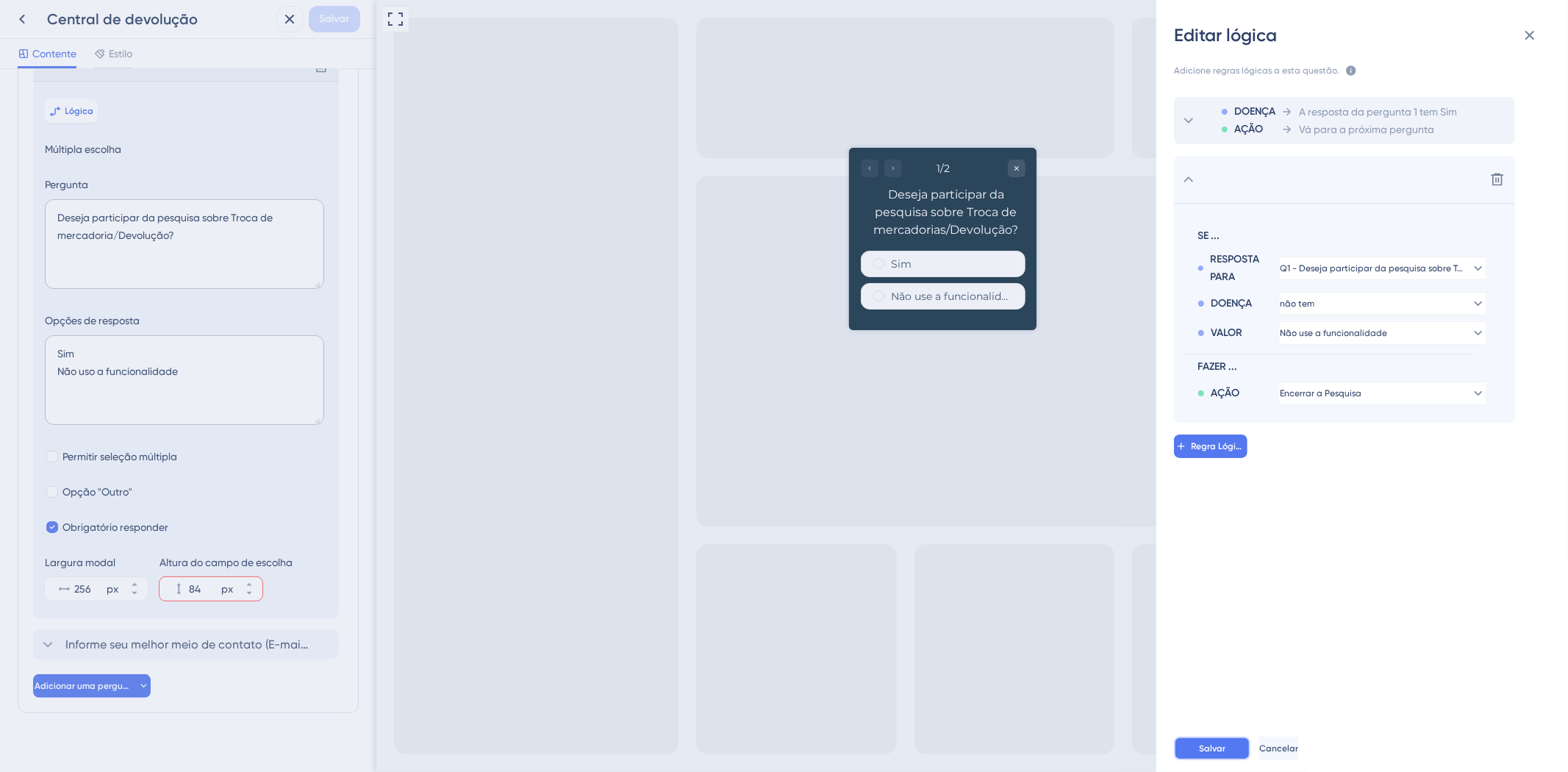
drag, startPoint x: 1192, startPoint y: 754, endPoint x: 816, endPoint y: 754, distance: 376.0
click at [1192, 754] on button "Salvar" at bounding box center [1213, 749] width 77 height 23
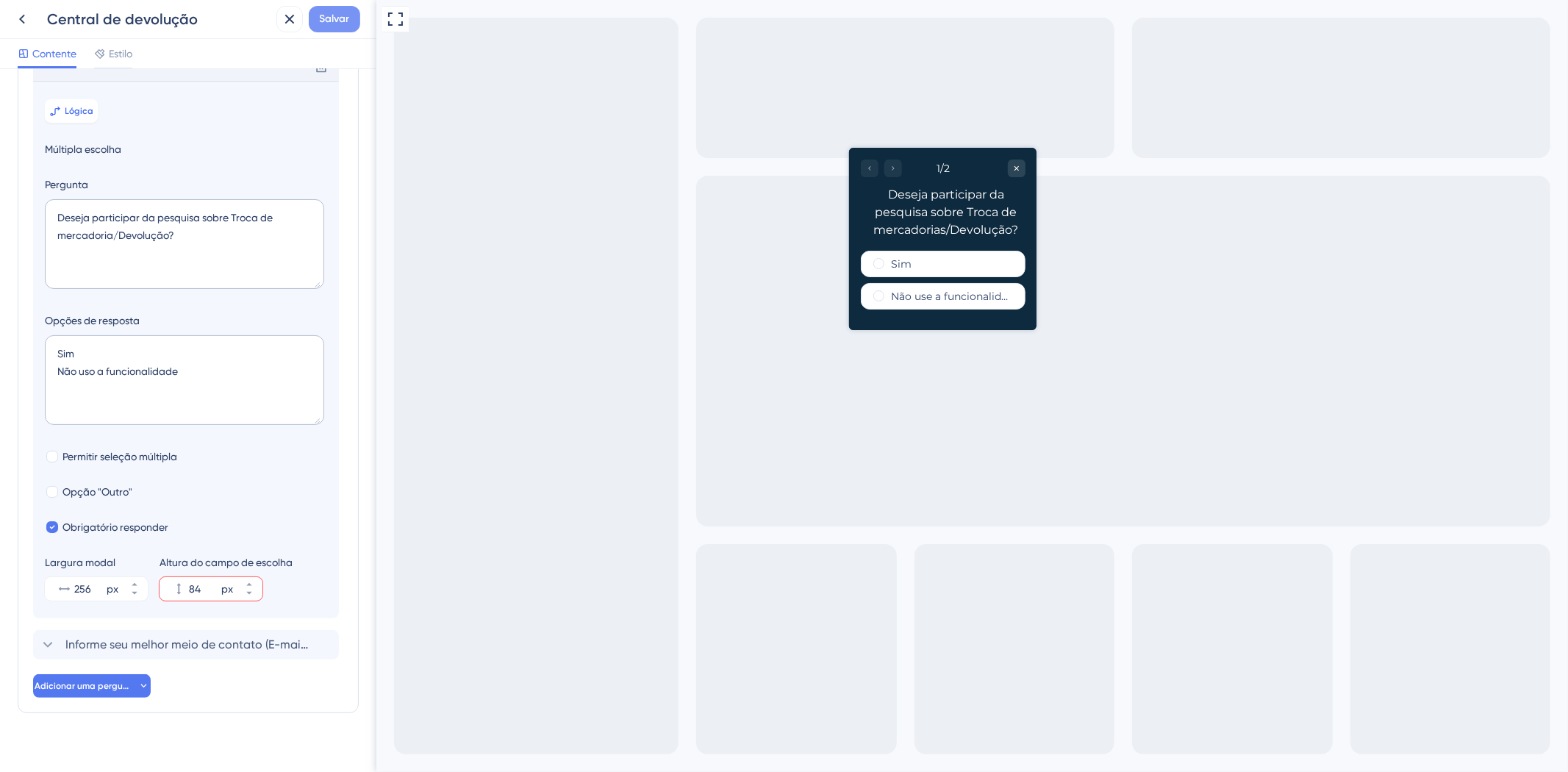
click at [324, 23] on font "Salvar" at bounding box center [335, 18] width 30 height 12
click at [16, 15] on icon at bounding box center [22, 19] width 18 height 18
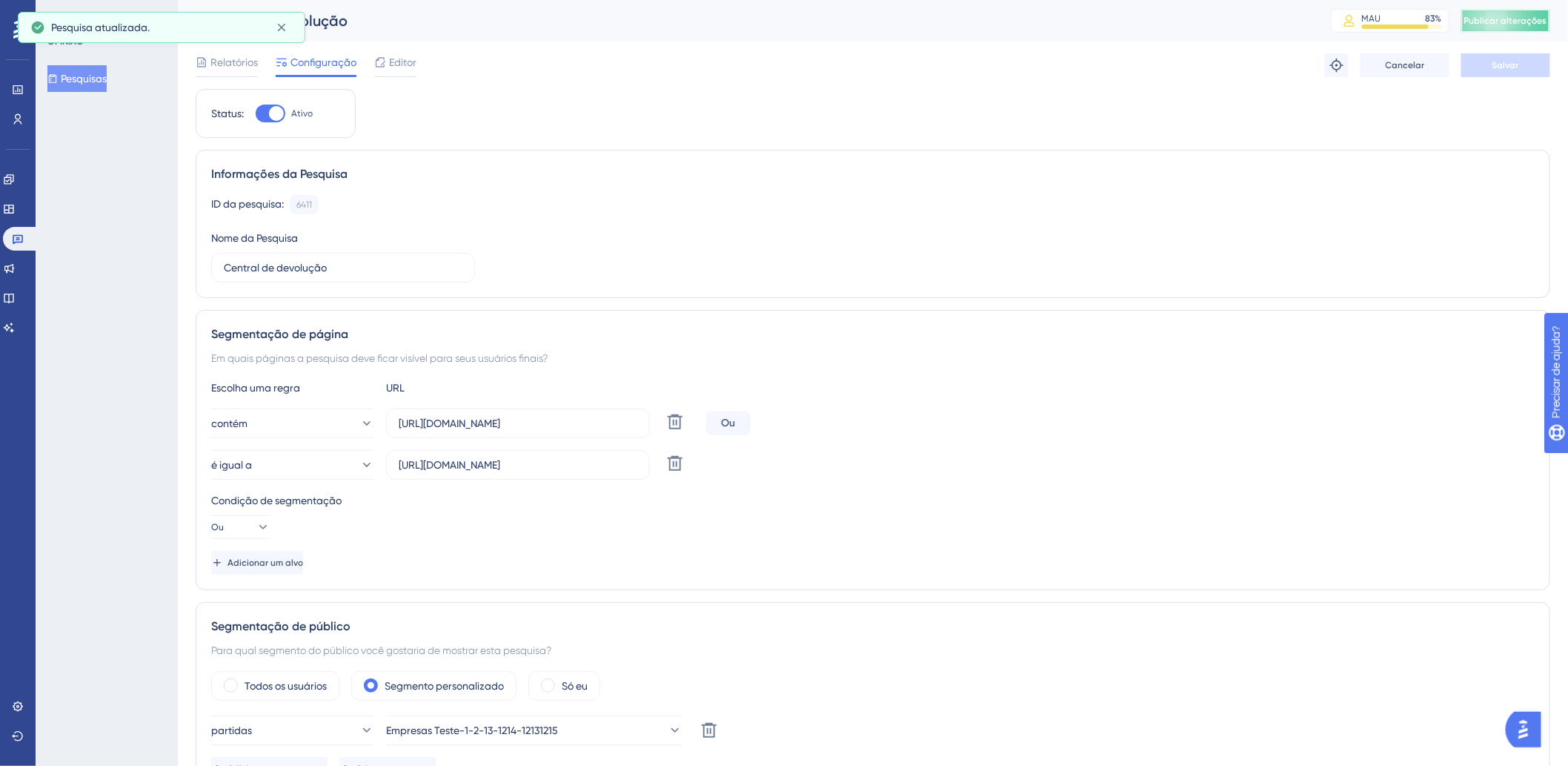
click at [1501, 21] on font "Publicar alterações" at bounding box center [1506, 20] width 83 height 10
click at [398, 70] on span "Editor" at bounding box center [403, 61] width 27 height 18
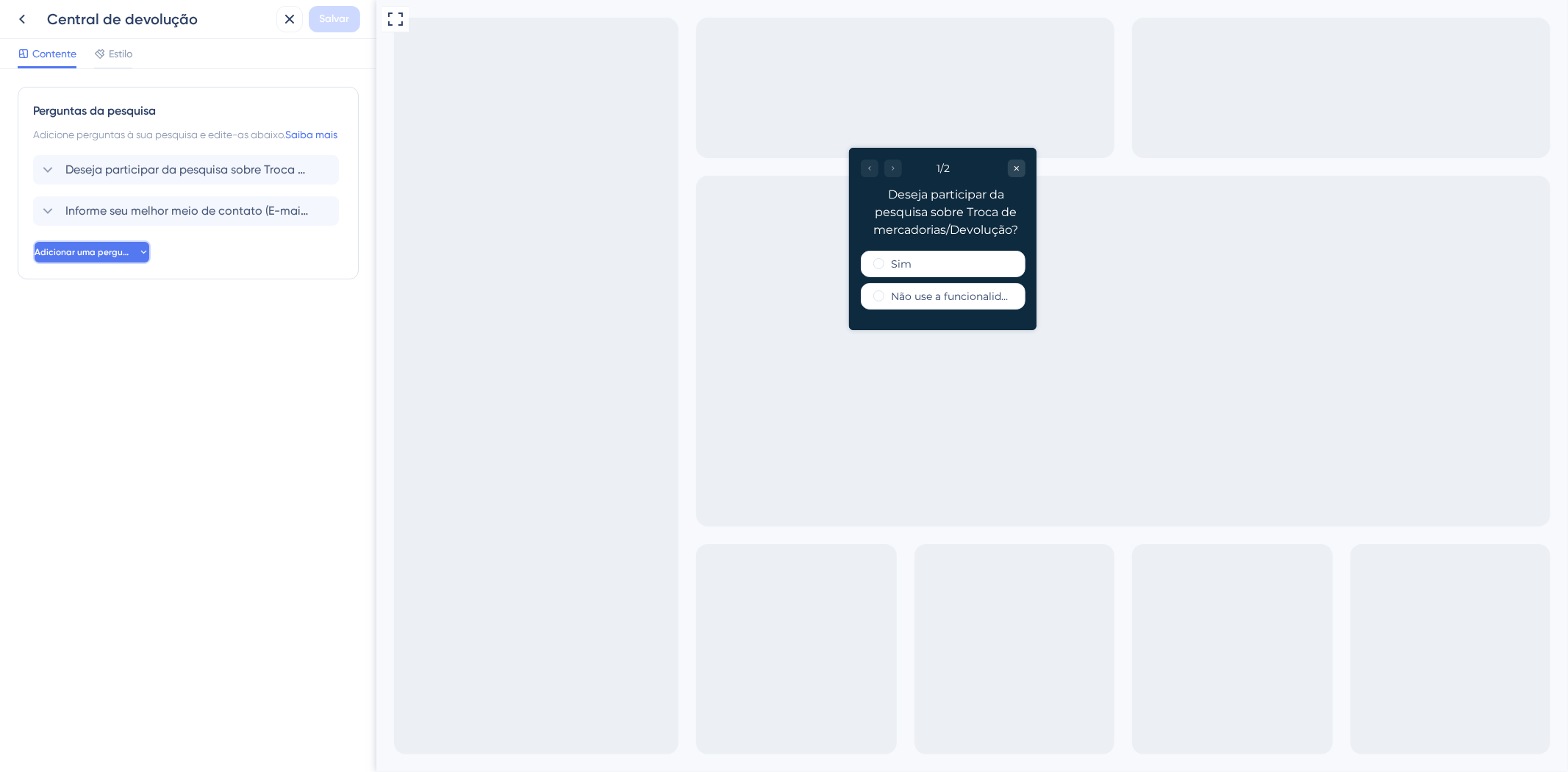
click at [123, 257] on font "Adicionar uma pergunta" at bounding box center [86, 251] width 103 height 10
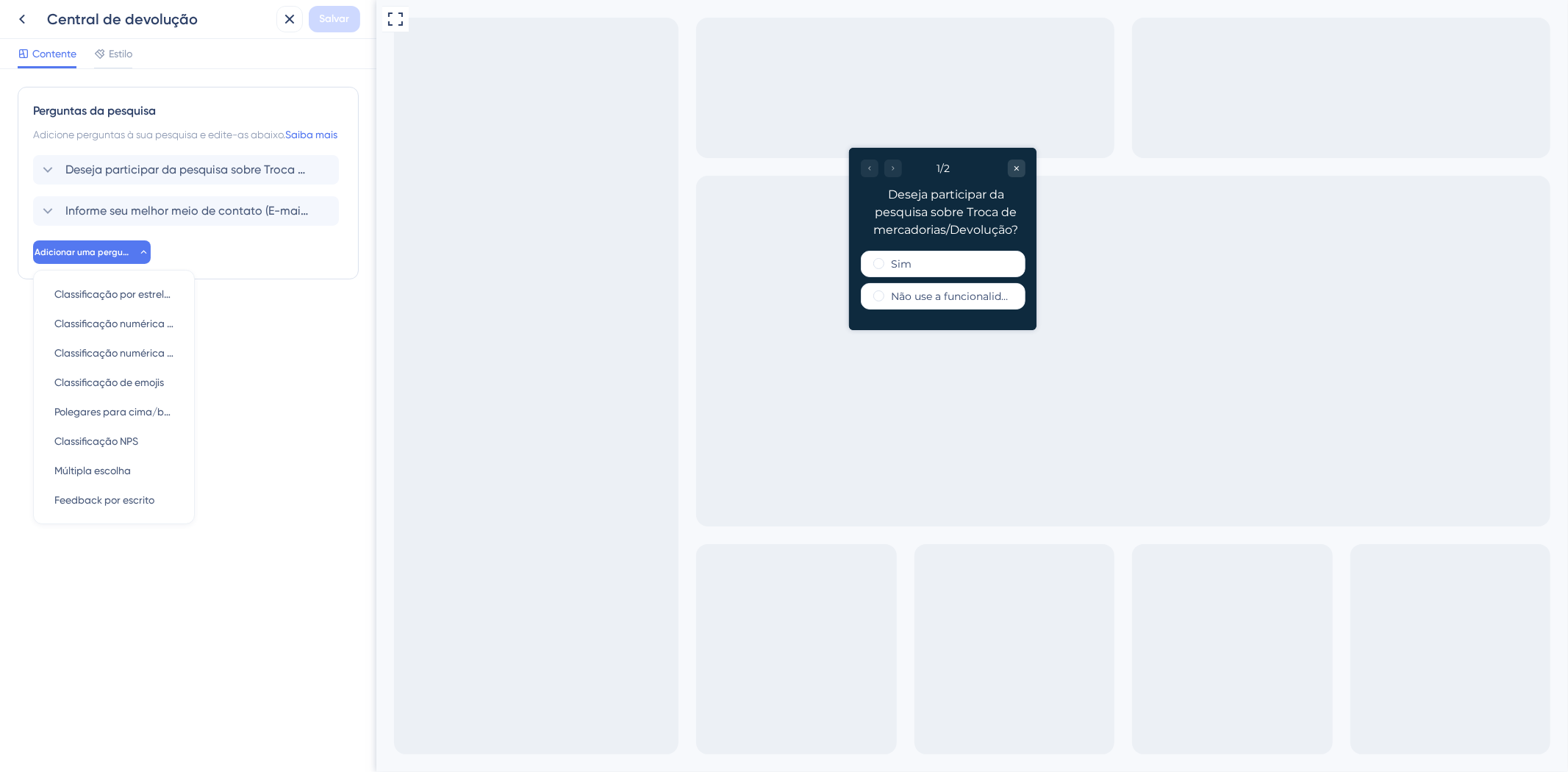
click at [236, 315] on div "Perguntas da pesquisa Adicione perguntas à sua pesquisa e edite-as abaixo. Saib…" at bounding box center [188, 213] width 341 height 251
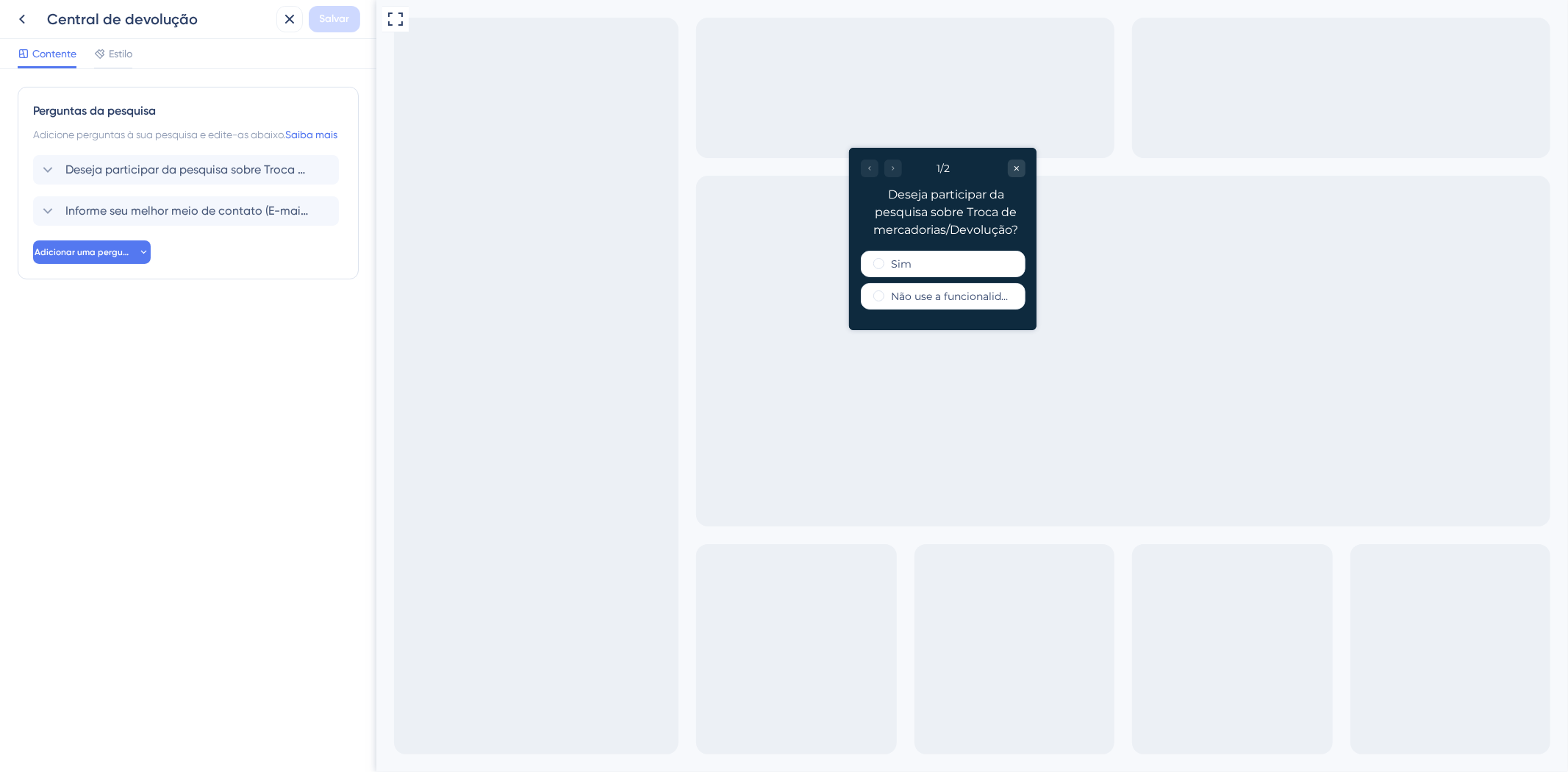
click at [140, 46] on div "Contente Estilo" at bounding box center [188, 54] width 376 height 30
click at [187, 130] on font "Adicione perguntas à sua pesquisa e edite-as abaixo." at bounding box center [158, 134] width 252 height 12
click at [98, 176] on font "Deseja participar da pesquisa sobre Troca de mercadorias/Devolução?" at bounding box center [260, 169] width 388 height 14
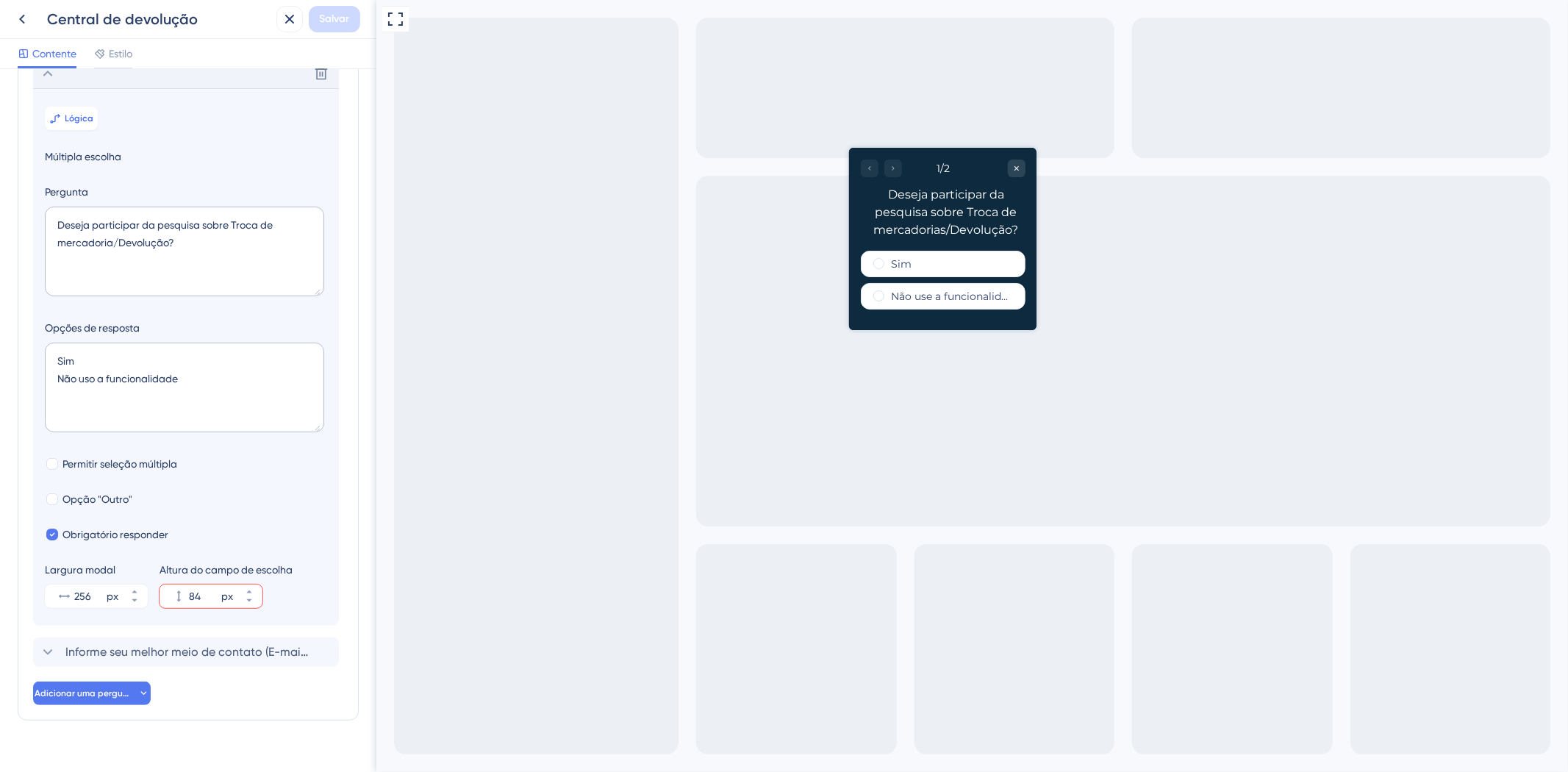
scroll to position [104, 0]
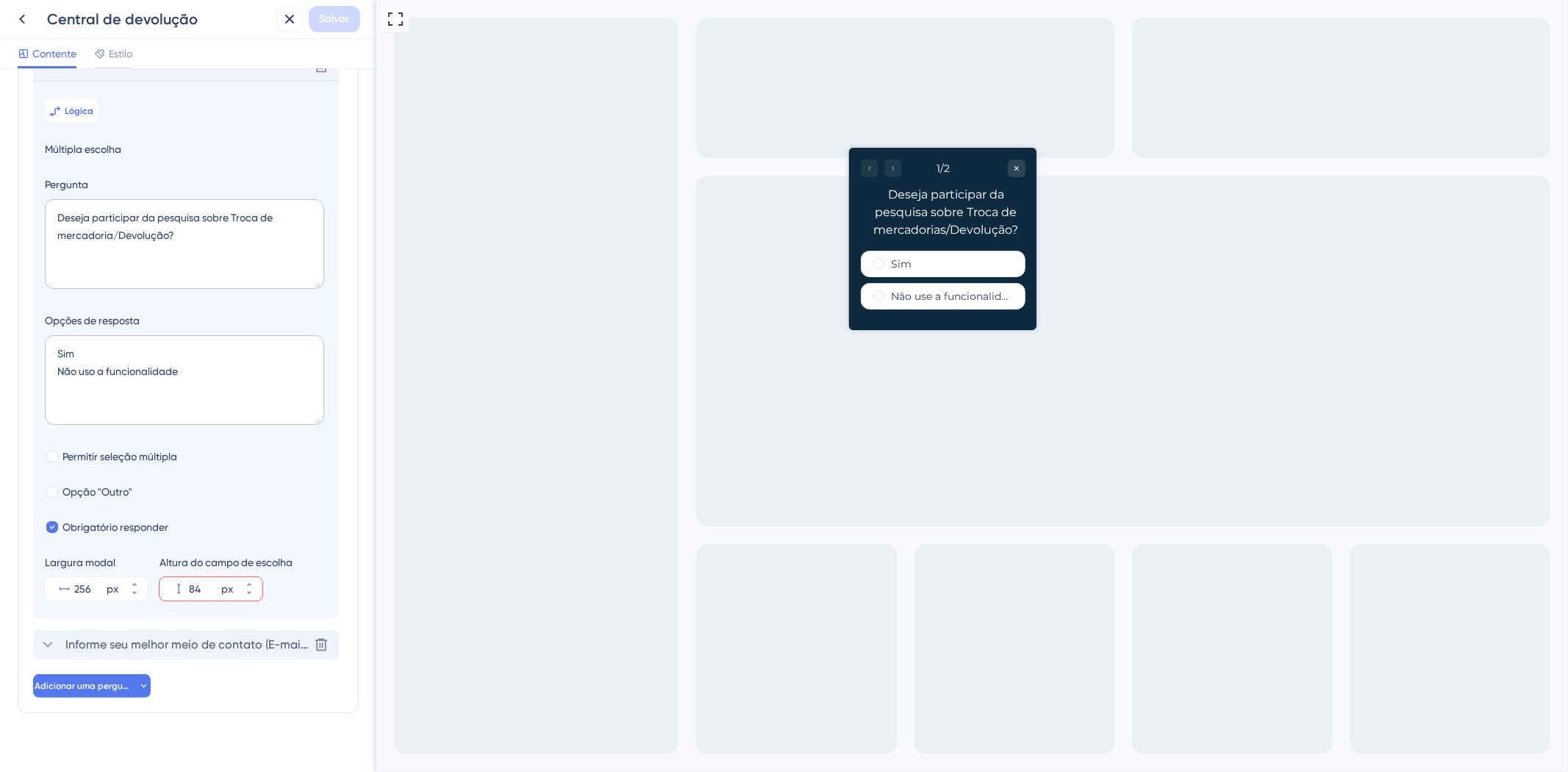
click at [117, 652] on font "Informe seu melhor meio de contato (E-mail, Telefone, Celular)" at bounding box center [234, 644] width 338 height 14
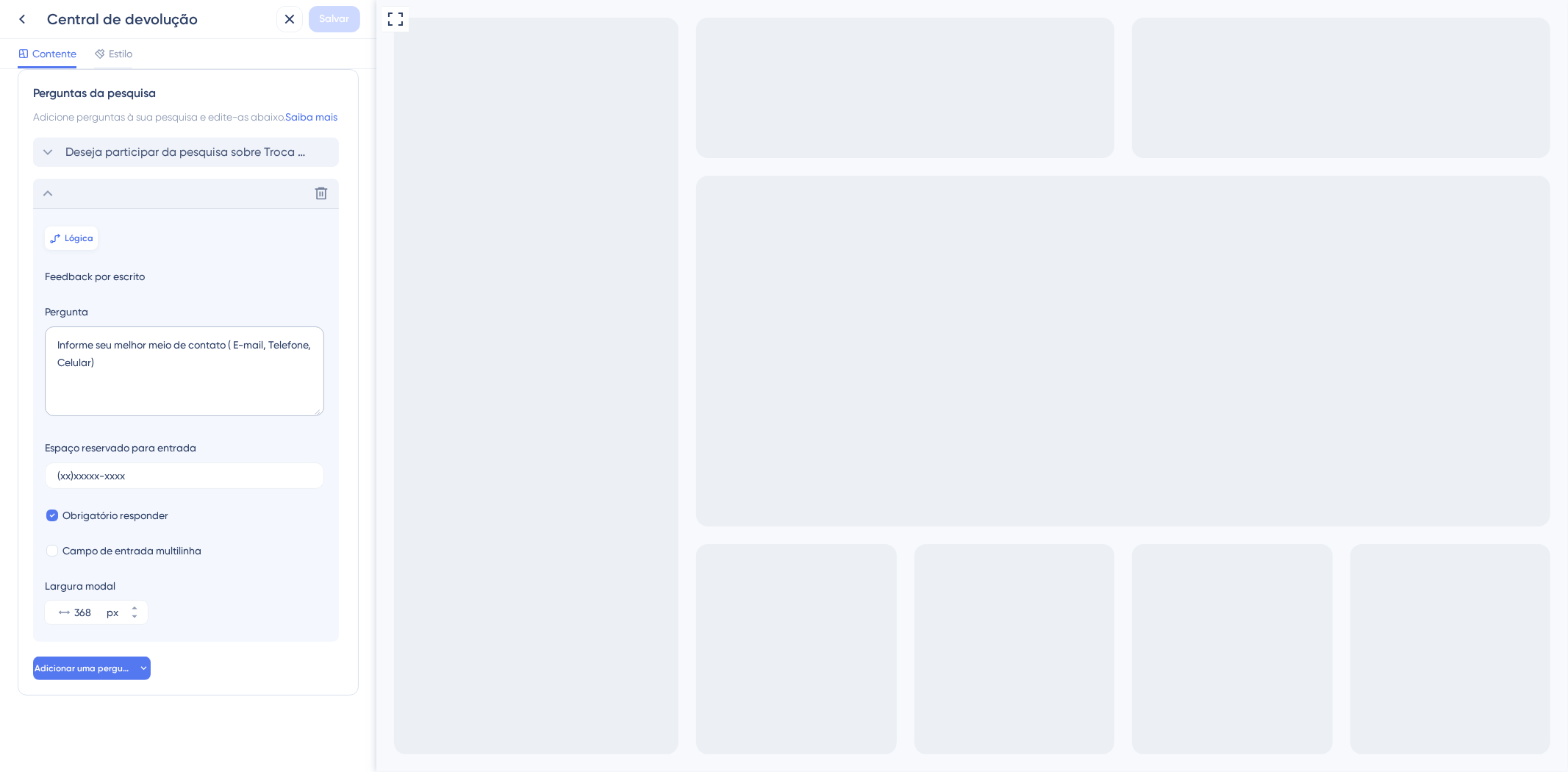
click at [69, 237] on font "Lógica" at bounding box center [80, 238] width 29 height 10
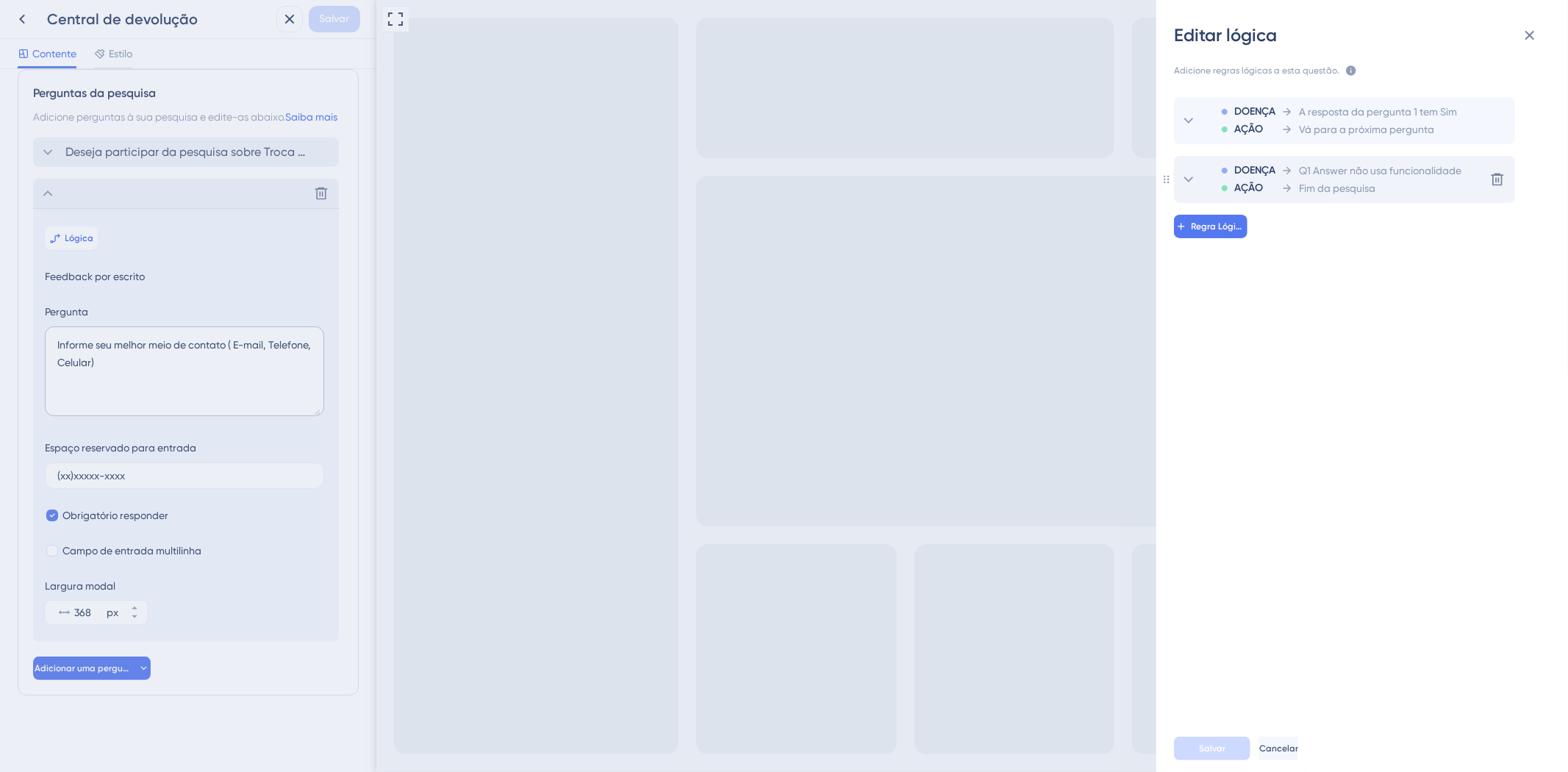
click at [1203, 169] on div "DOENÇA AÇÃO Q1 Answer não usa funcionalidade Fim da pesquisa" at bounding box center [1320, 179] width 281 height 47
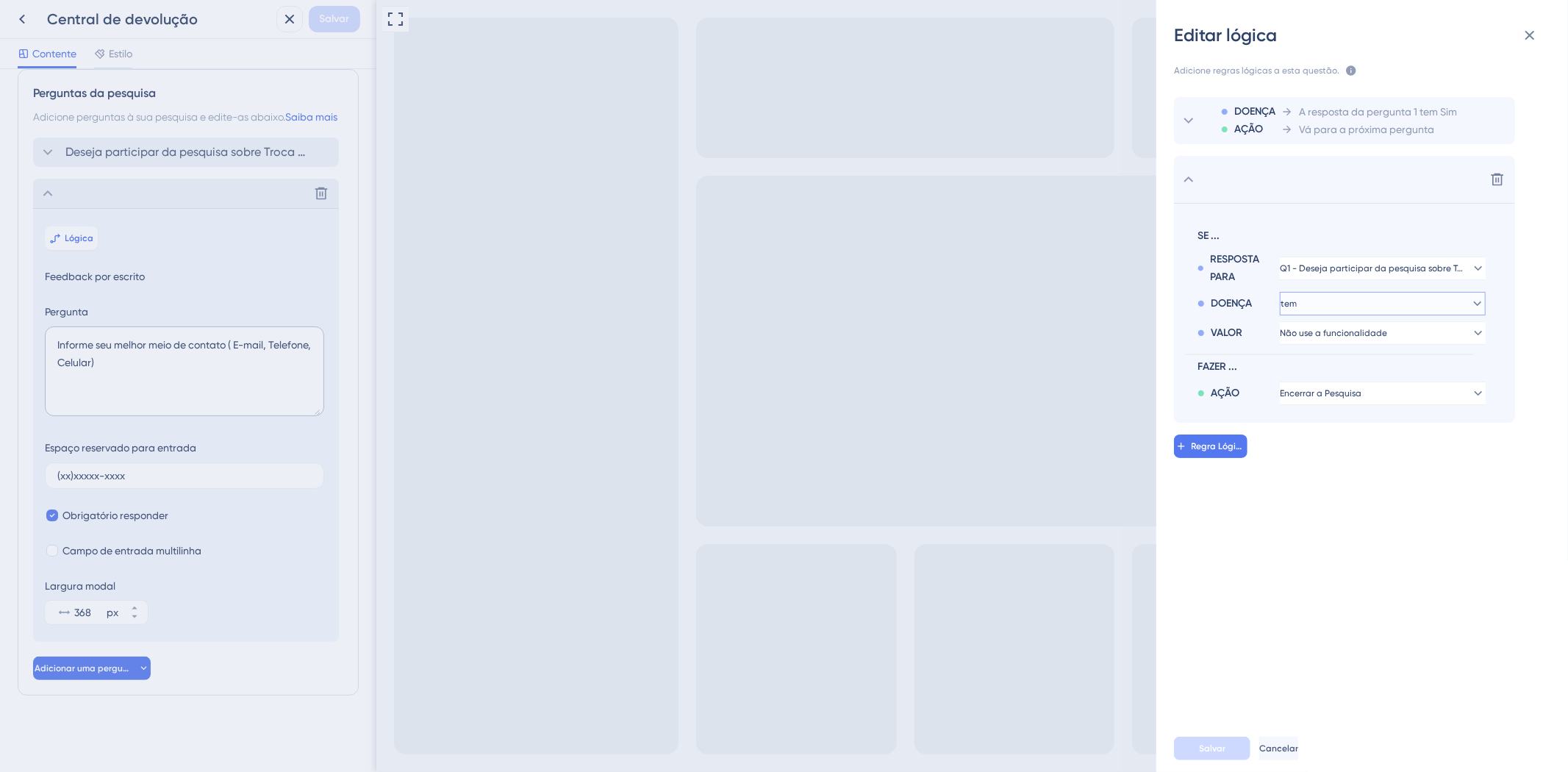
click at [1319, 305] on button "tem" at bounding box center [1383, 303] width 206 height 23
click at [1324, 432] on font "não tem" at bounding box center [1315, 433] width 39 height 12
click at [1355, 302] on button "não tem" at bounding box center [1383, 303] width 206 height 23
click at [1341, 407] on div "tem tem" at bounding box center [1382, 404] width 175 height 29
click at [1229, 441] on font "Regra Lógica" at bounding box center [1220, 446] width 56 height 10
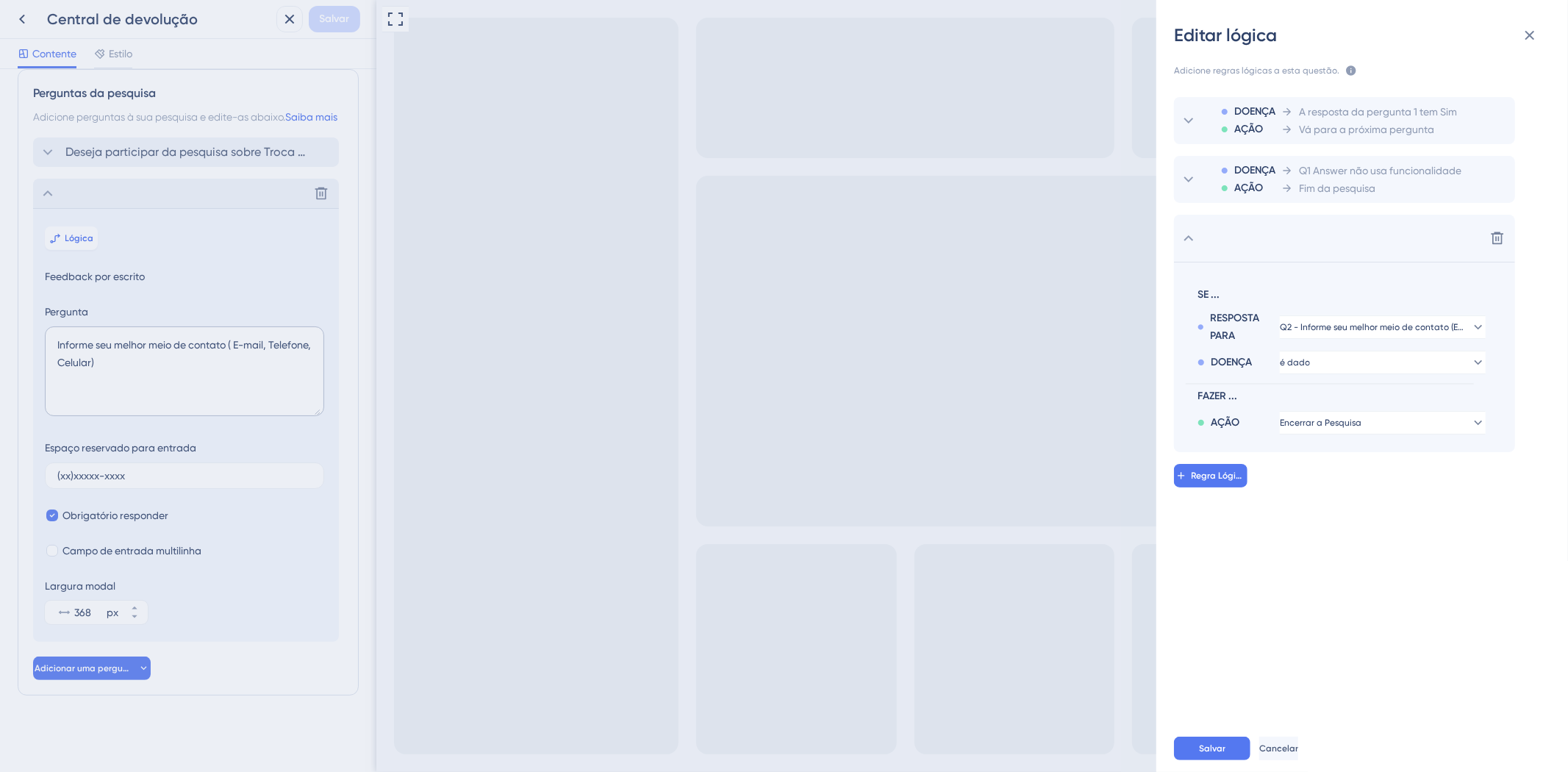
click at [1307, 502] on div "DOENÇA AÇÃO A resposta da pergunta 1 tem Sim Vá para a próxima pergunta DOENÇA …" at bounding box center [1368, 397] width 435 height 634
click at [1489, 244] on button at bounding box center [1497, 237] width 23 height 23
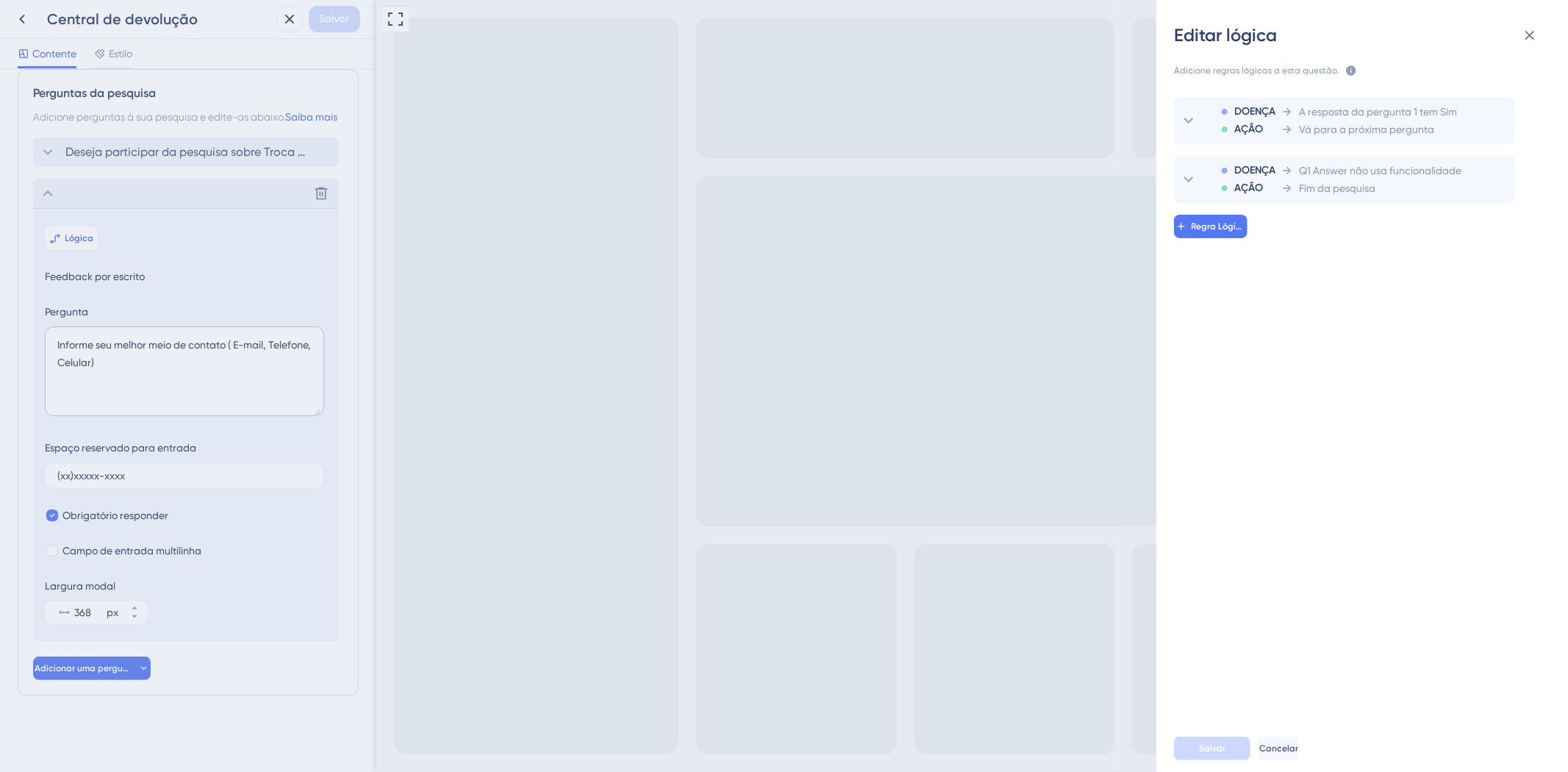
click at [361, 123] on div "Editar lógica Adicione regras lógicas a esta questão. As regras serão aplicadas…" at bounding box center [784, 386] width 1568 height 772
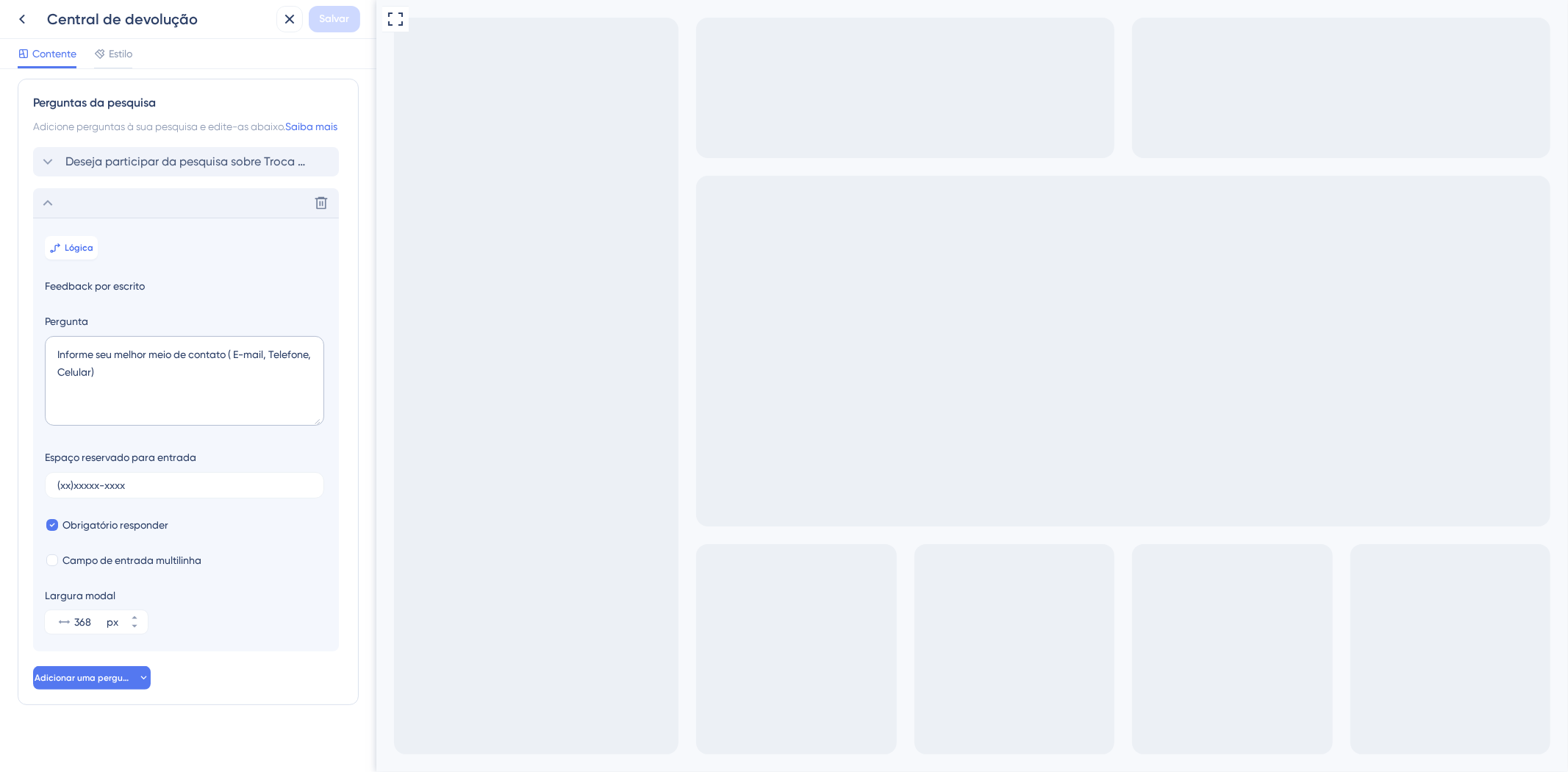
scroll to position [0, 0]
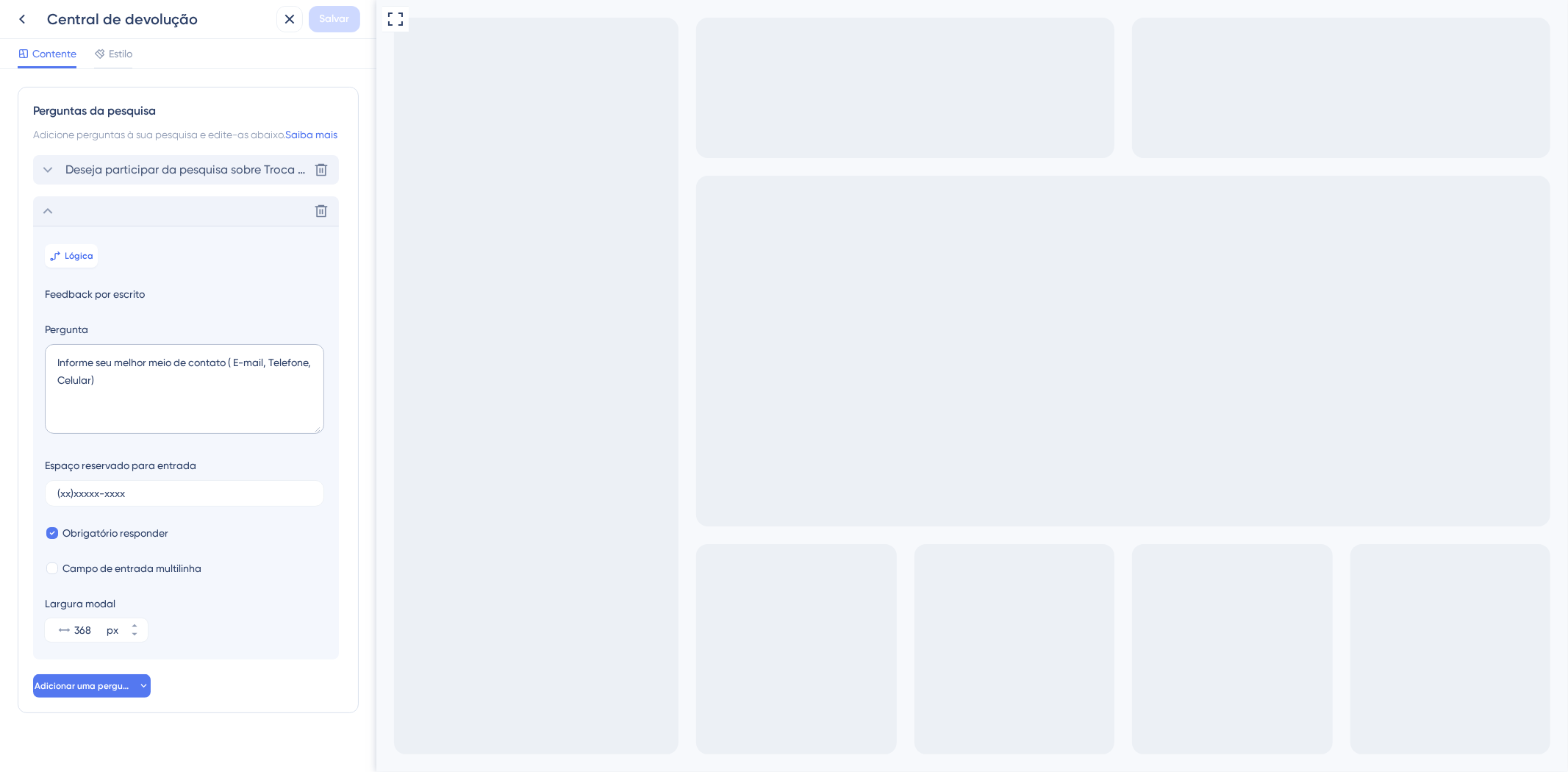
click at [28, 187] on div "Perguntas da pesquisa Adicione perguntas à sua pesquisa e edite-as abaixo. Saib…" at bounding box center [188, 401] width 341 height 627
click at [42, 179] on icon at bounding box center [48, 170] width 18 height 18
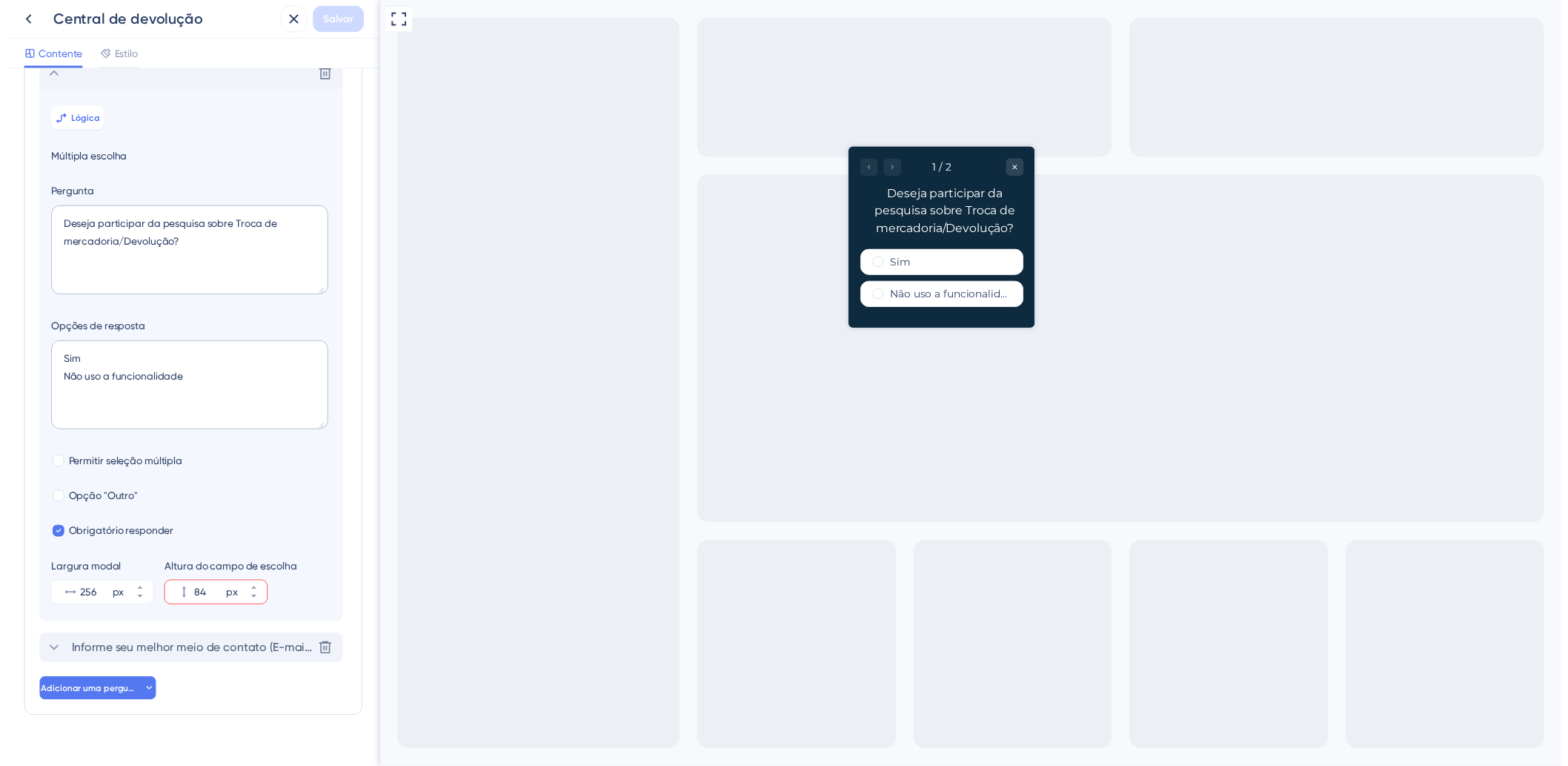
scroll to position [105, 0]
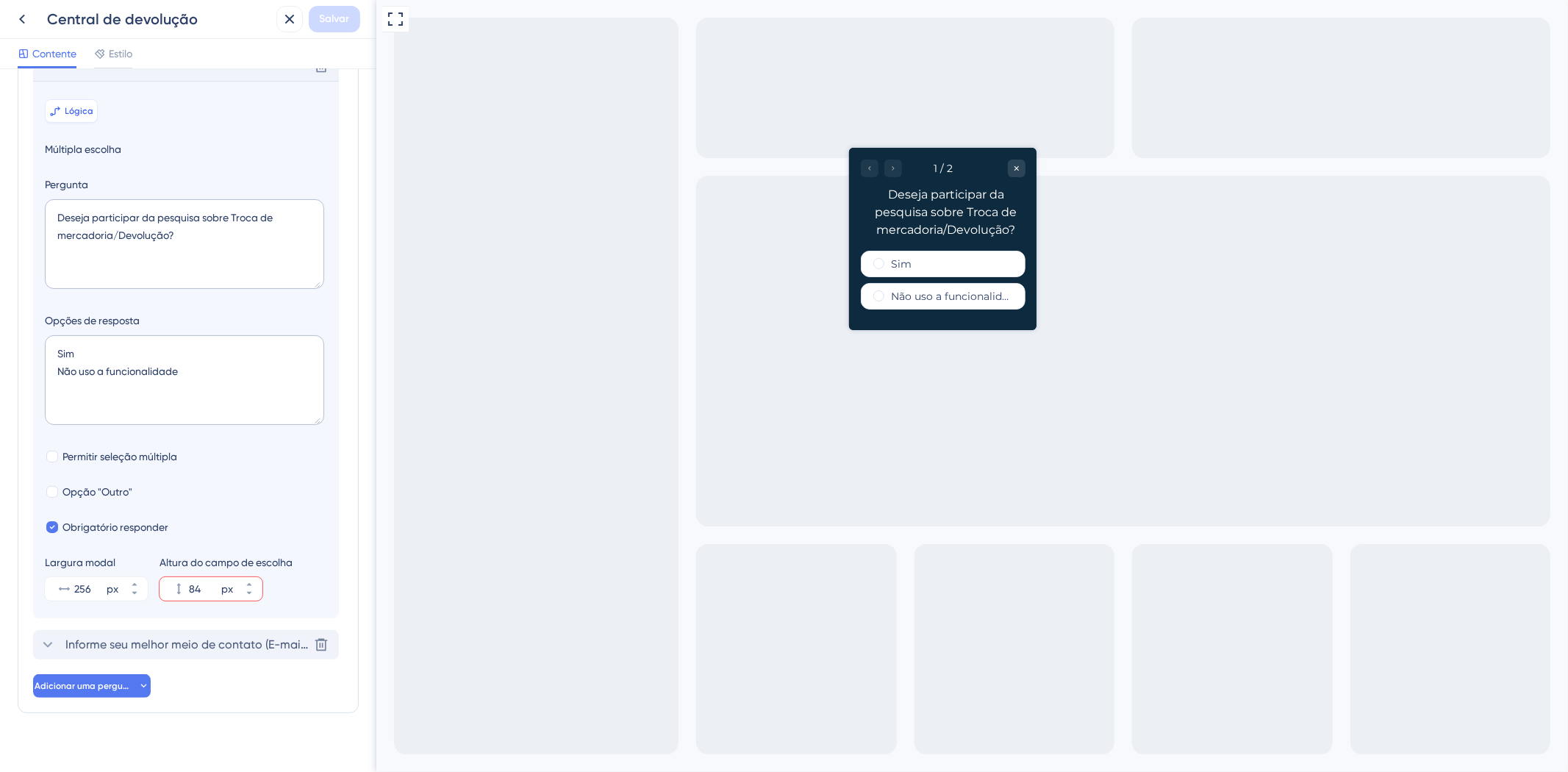
click at [63, 123] on button "Lógica" at bounding box center [71, 111] width 53 height 23
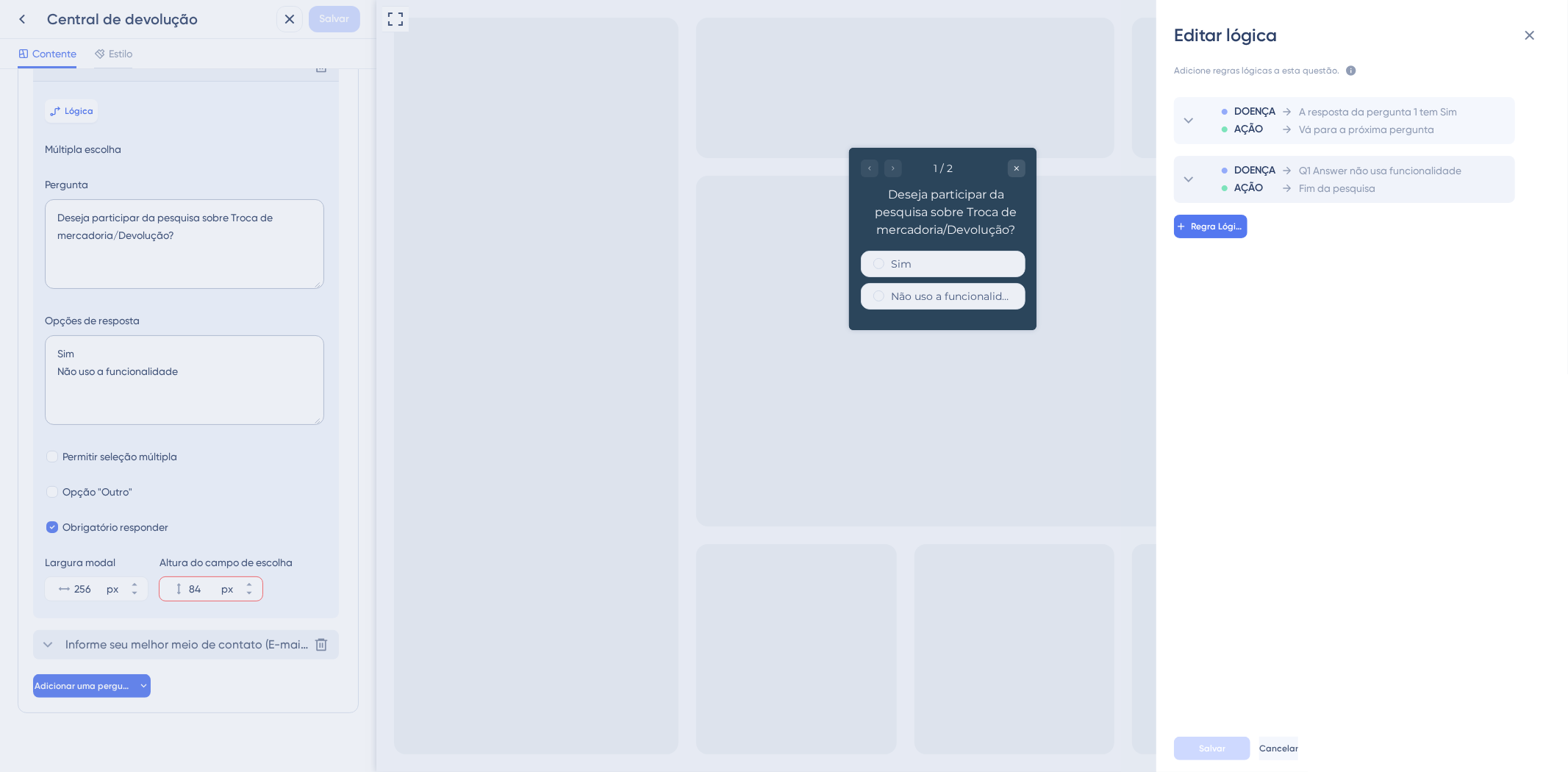
click at [1305, 189] on font "Fim da pesquisa" at bounding box center [1337, 188] width 77 height 12
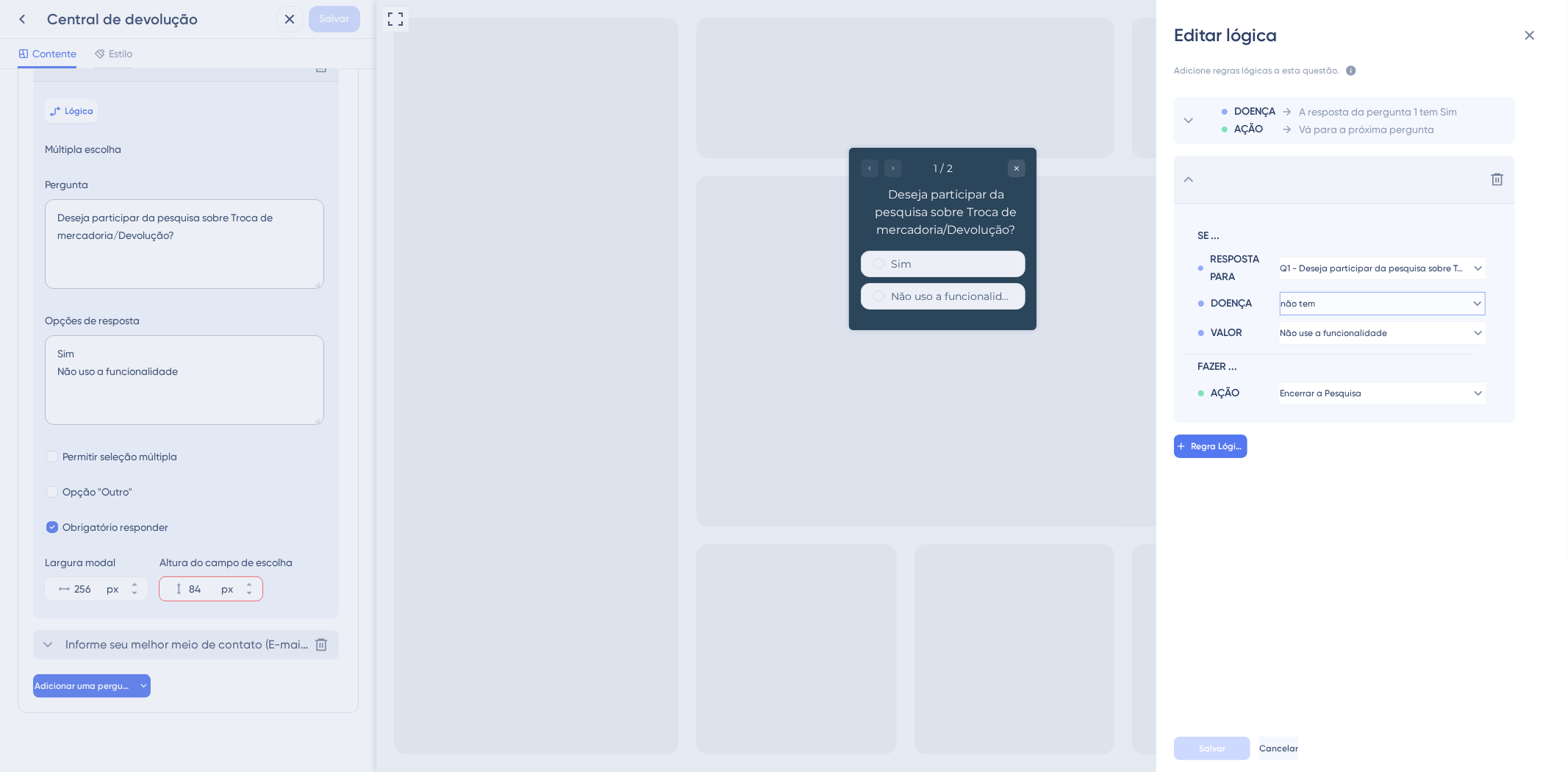
click at [1331, 304] on button "não tem" at bounding box center [1383, 303] width 206 height 23
click at [1328, 406] on div "tem tem" at bounding box center [1382, 404] width 175 height 29
click at [1203, 749] on font "Salvar" at bounding box center [1213, 749] width 26 height 10
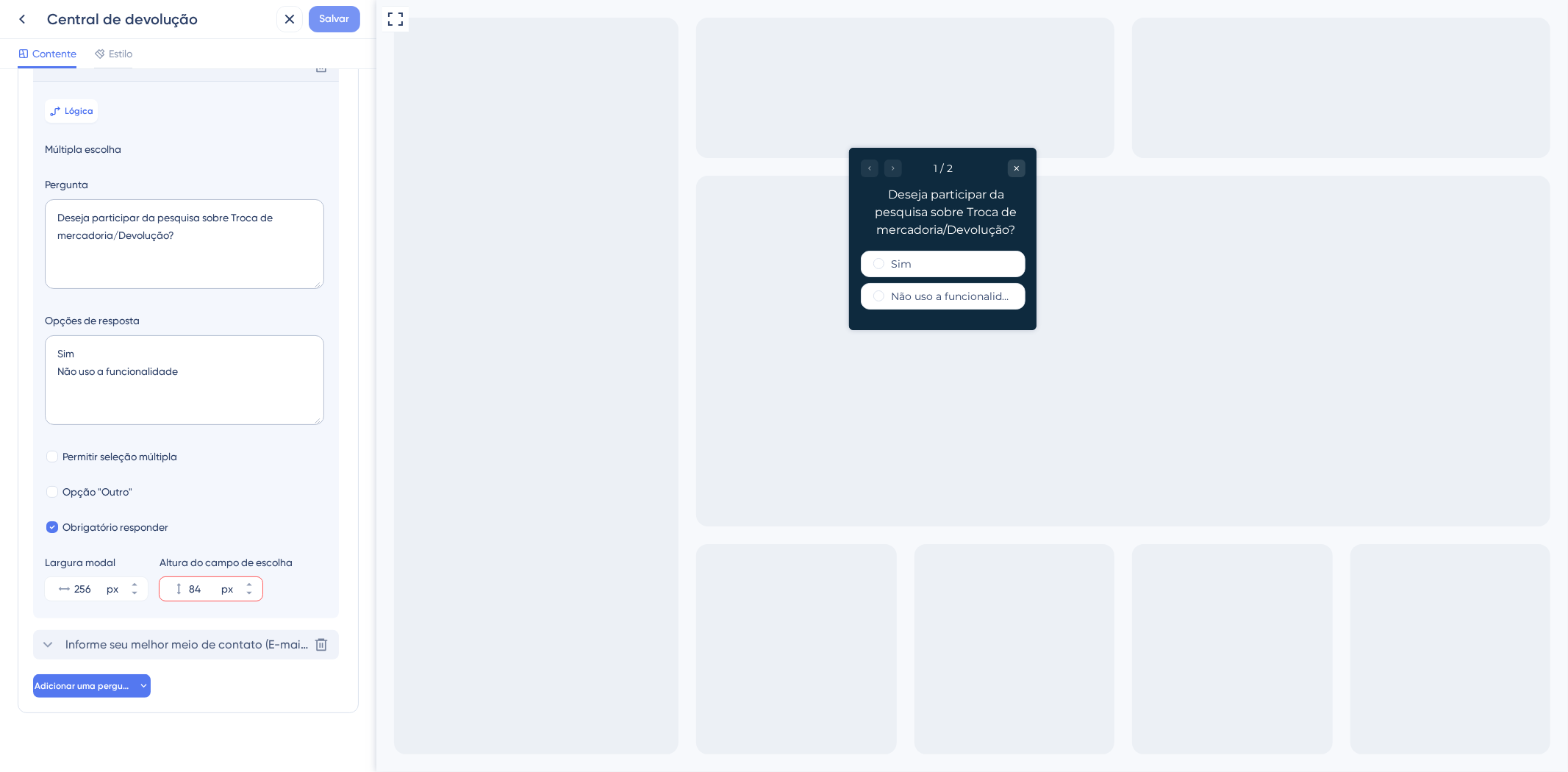
click at [321, 25] on span "Salvar" at bounding box center [335, 19] width 30 height 18
click at [8, 9] on div "Central de devolução" at bounding box center [139, 19] width 262 height 26
click at [23, 20] on div "Pesquisa atualizada." at bounding box center [160, 27] width 285 height 31
click at [13, 19] on icon at bounding box center [22, 19] width 18 height 18
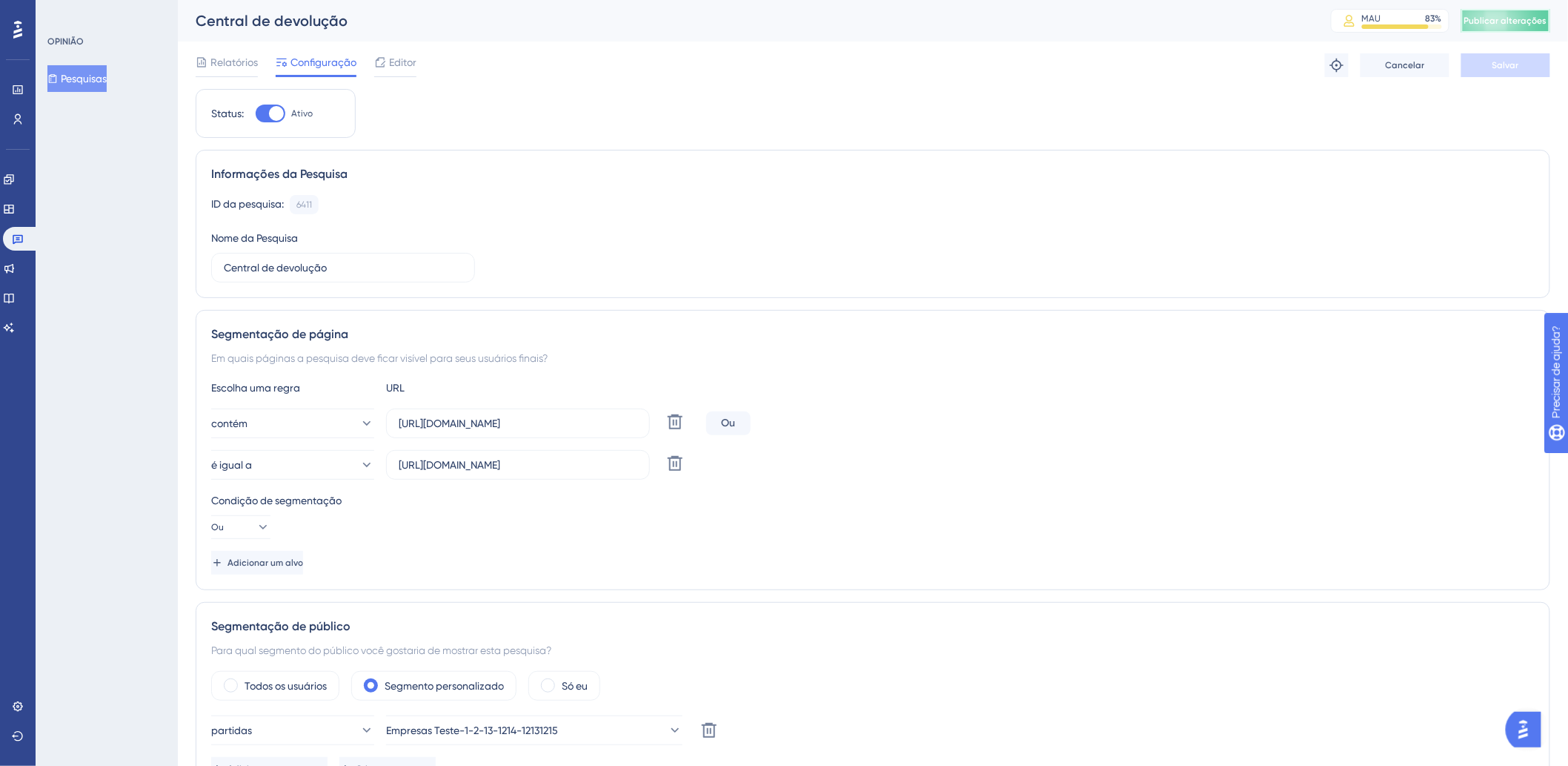
click at [1501, 21] on font "Publicar alterações" at bounding box center [1506, 20] width 83 height 10
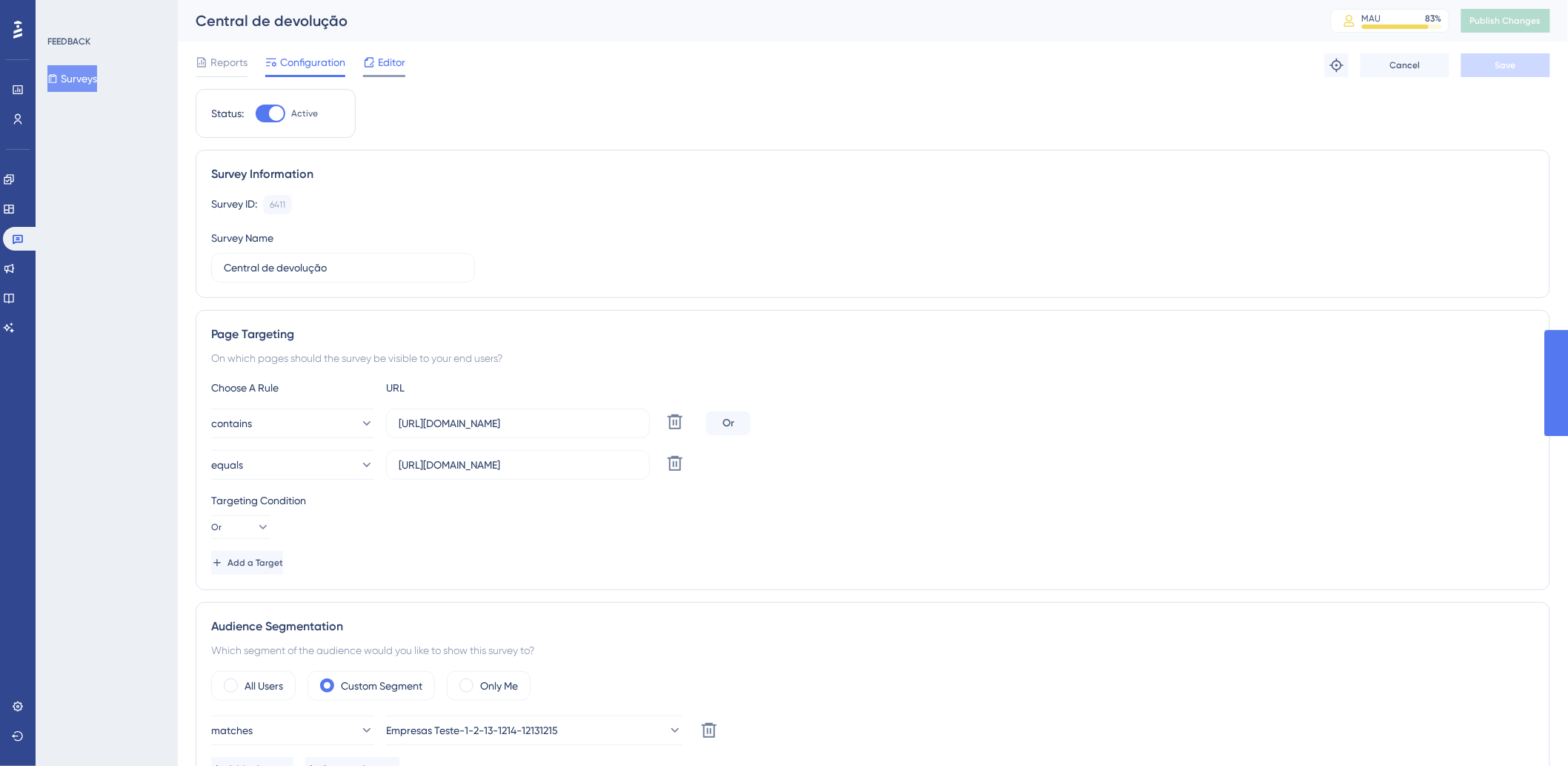
click at [398, 62] on span "Editor" at bounding box center [391, 61] width 27 height 18
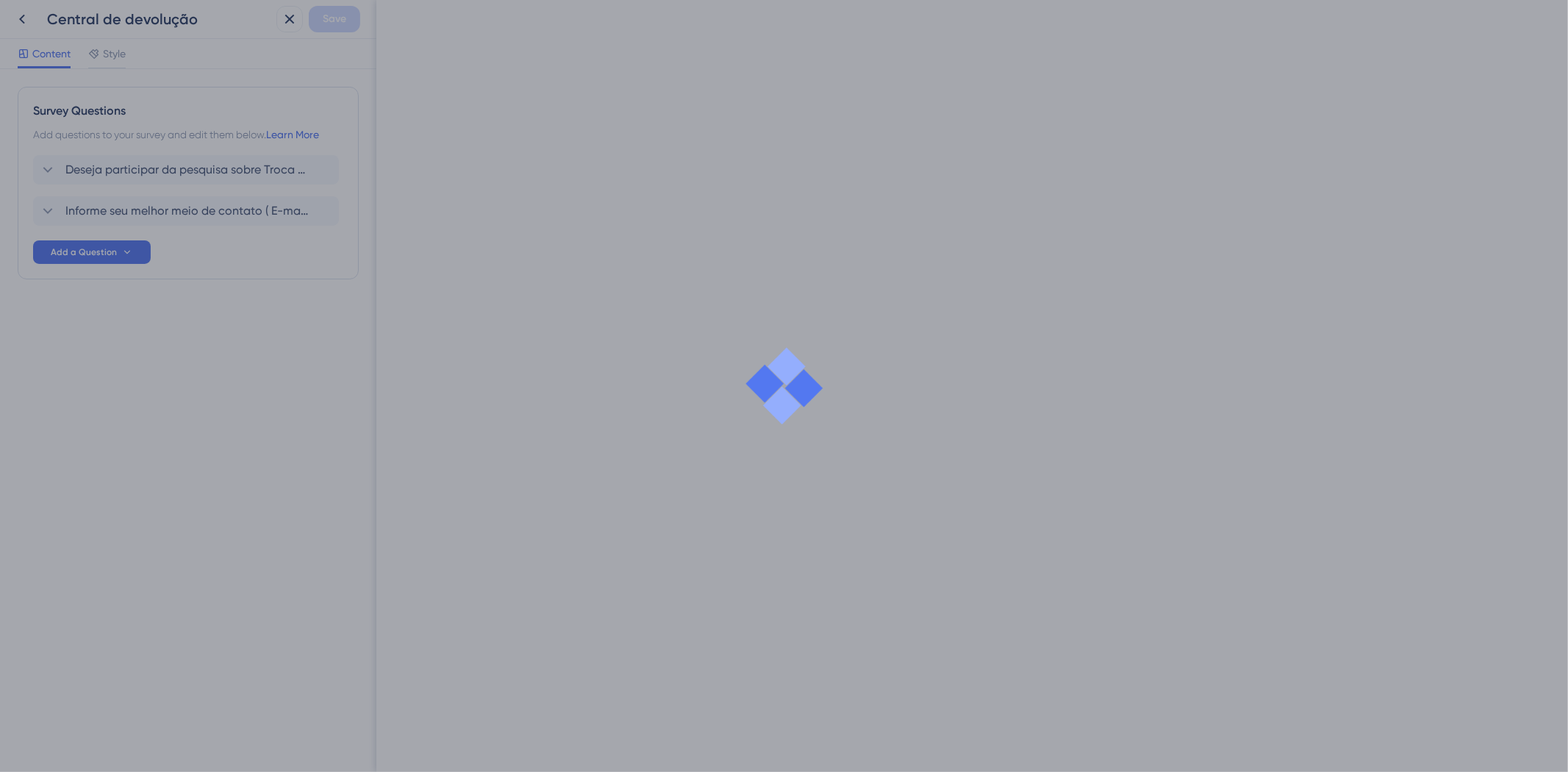
click at [109, 65] on div at bounding box center [784, 386] width 1568 height 772
click at [113, 55] on div at bounding box center [784, 386] width 1568 height 772
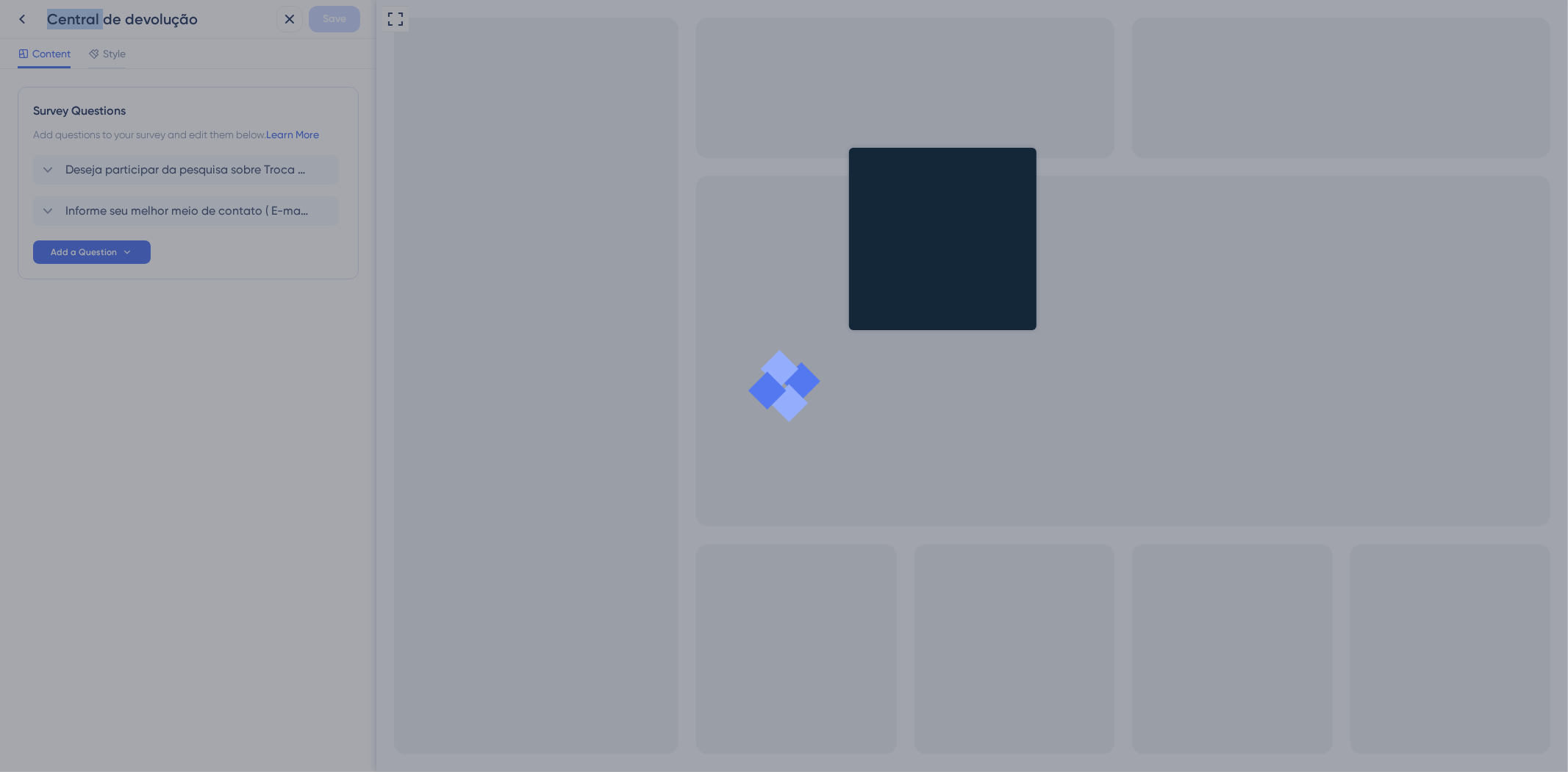
click at [113, 55] on div at bounding box center [784, 386] width 1568 height 772
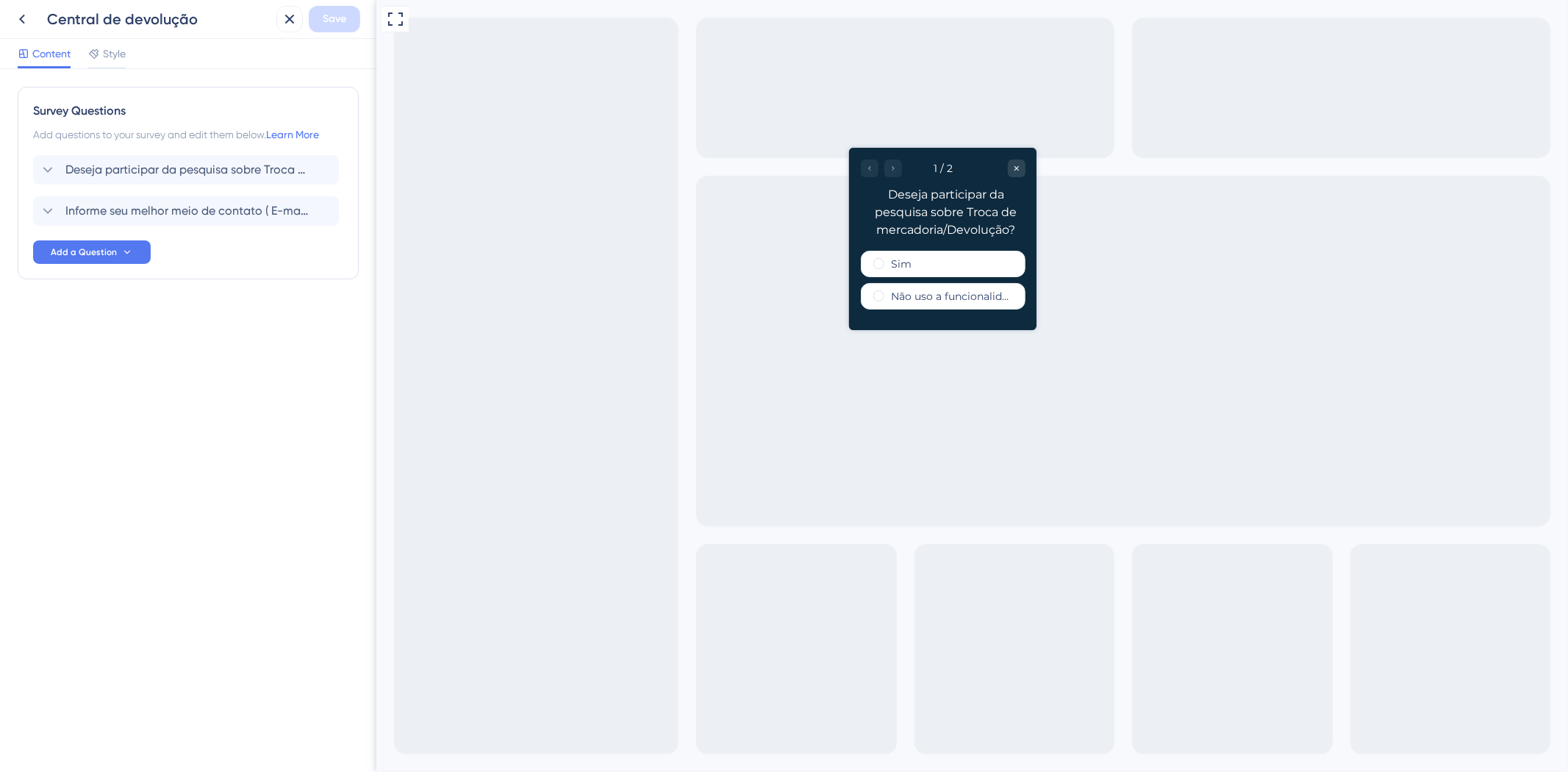
click at [112, 55] on span "Style" at bounding box center [114, 53] width 23 height 18
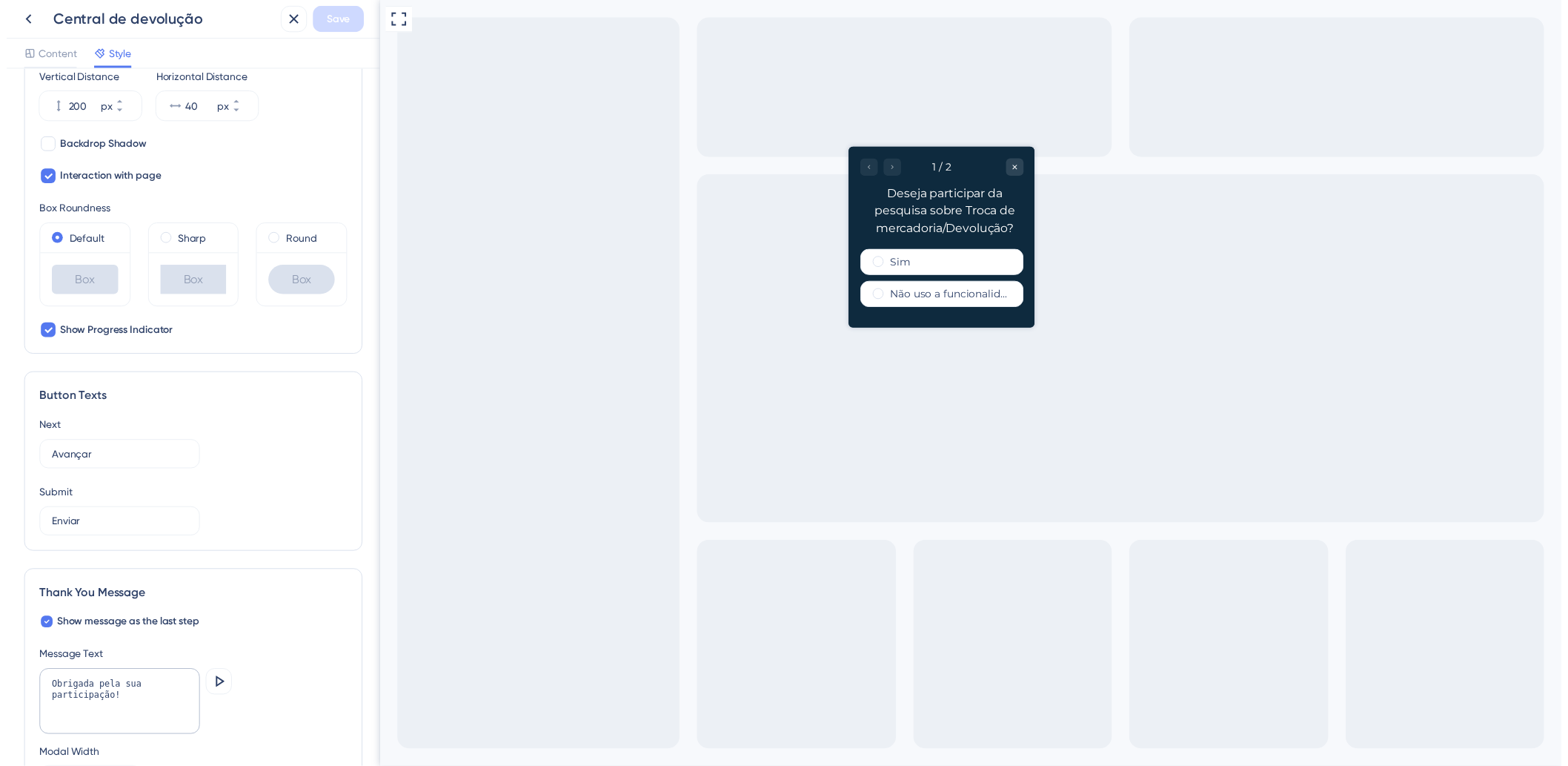
scroll to position [460, 0]
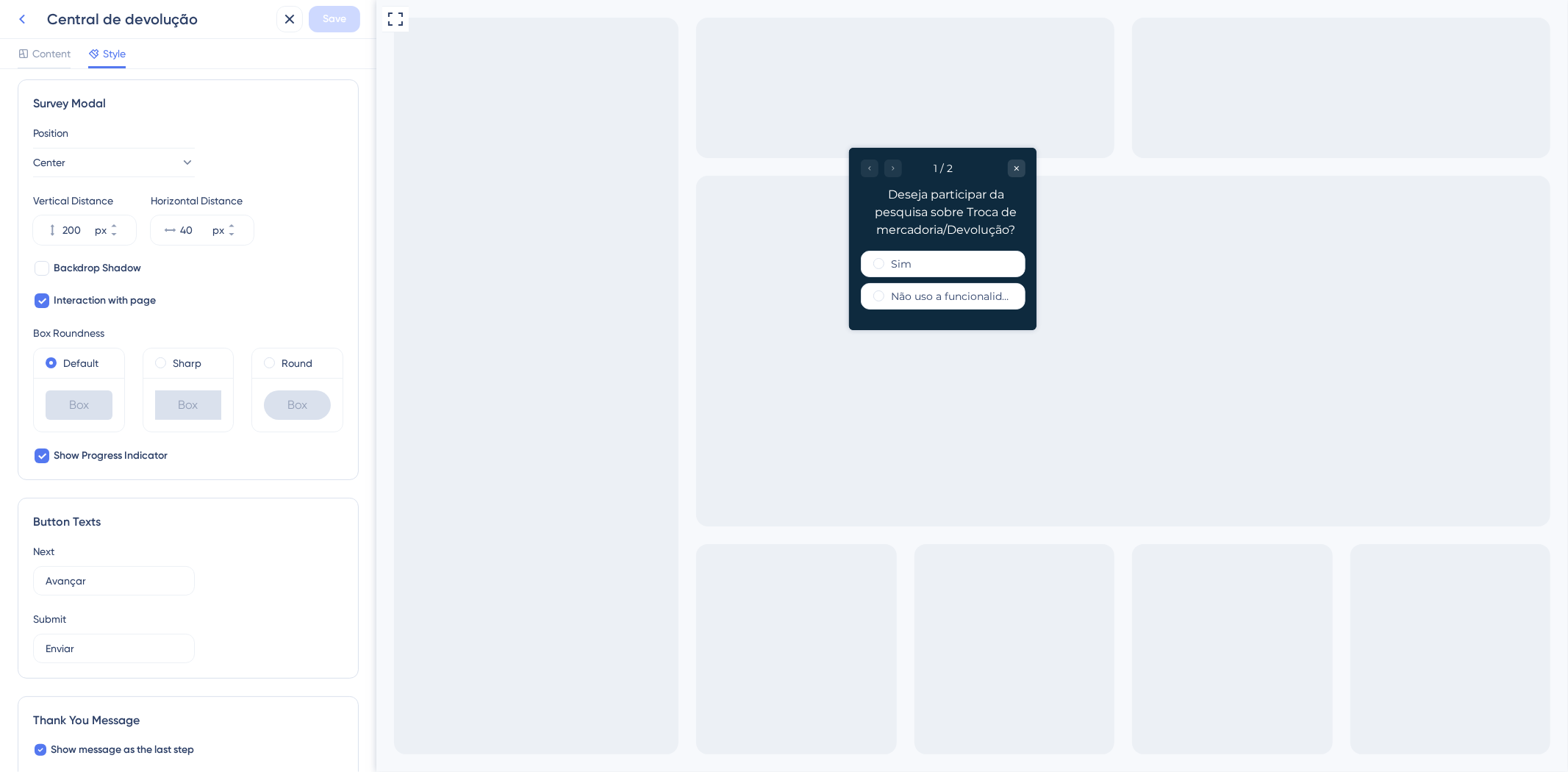
click at [15, 16] on icon at bounding box center [22, 19] width 18 height 18
